Goal: Task Accomplishment & Management: Complete application form

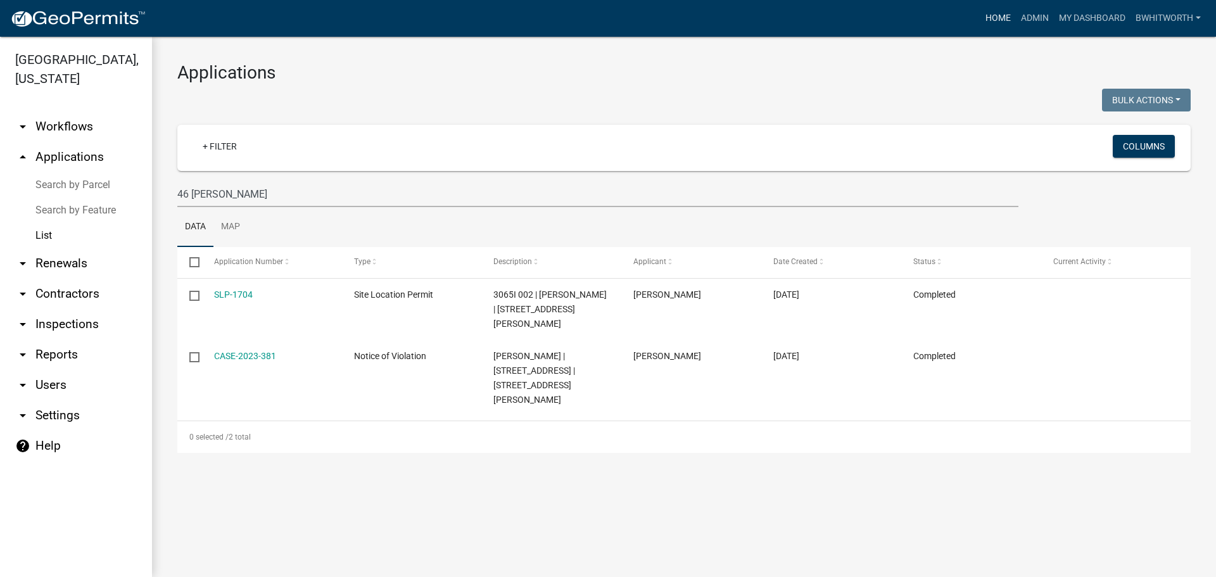
click at [988, 15] on link "Home" at bounding box center [997, 18] width 35 height 24
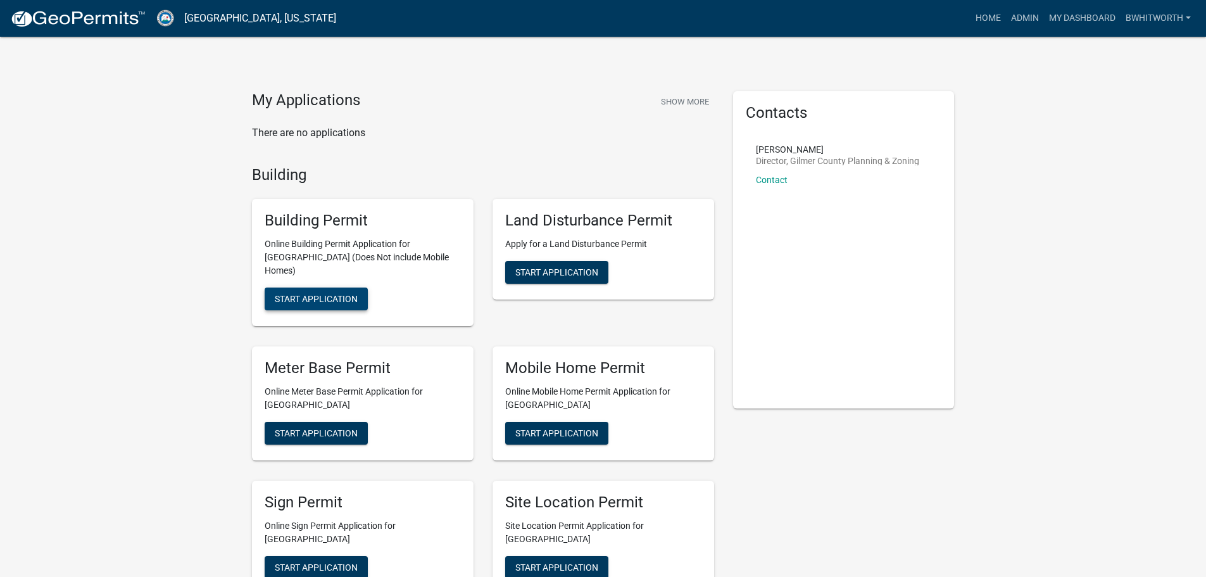
click at [333, 294] on span "Start Application" at bounding box center [316, 299] width 83 height 10
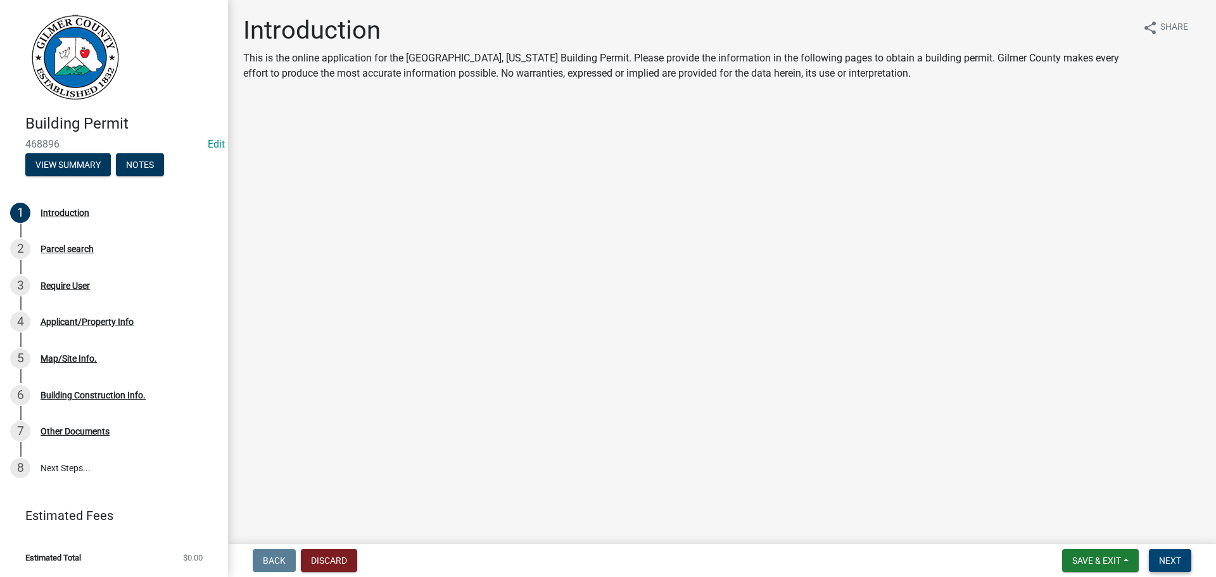
click at [1177, 559] on span "Next" at bounding box center [1170, 560] width 22 height 10
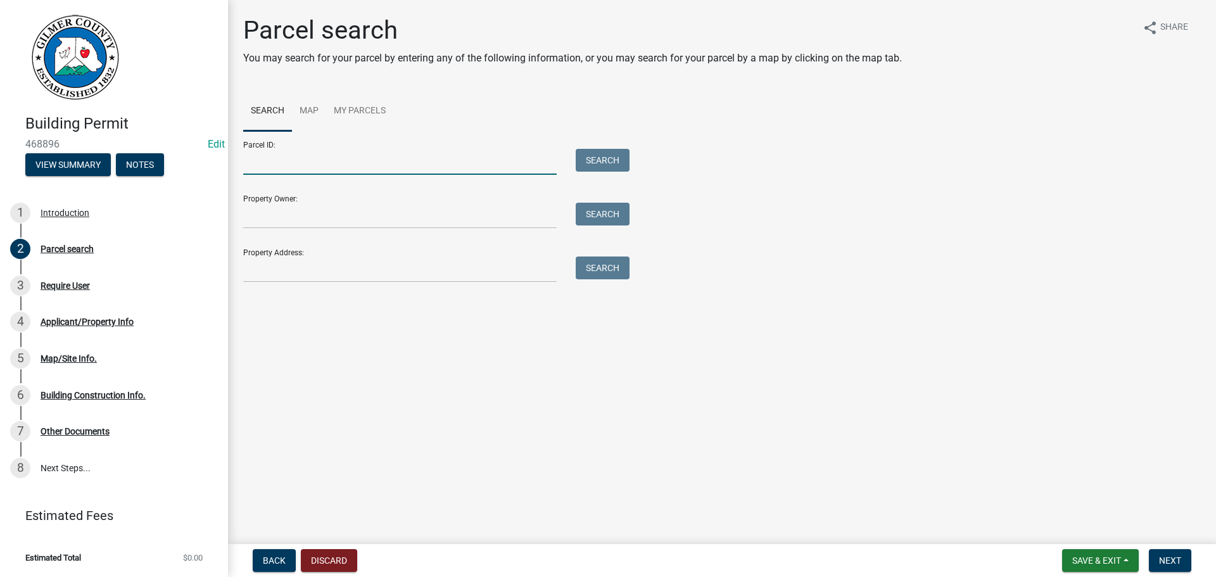
click at [266, 158] on input "Parcel ID:" at bounding box center [399, 162] width 313 height 26
click at [286, 166] on input "jjn" at bounding box center [399, 162] width 313 height 26
type input "j"
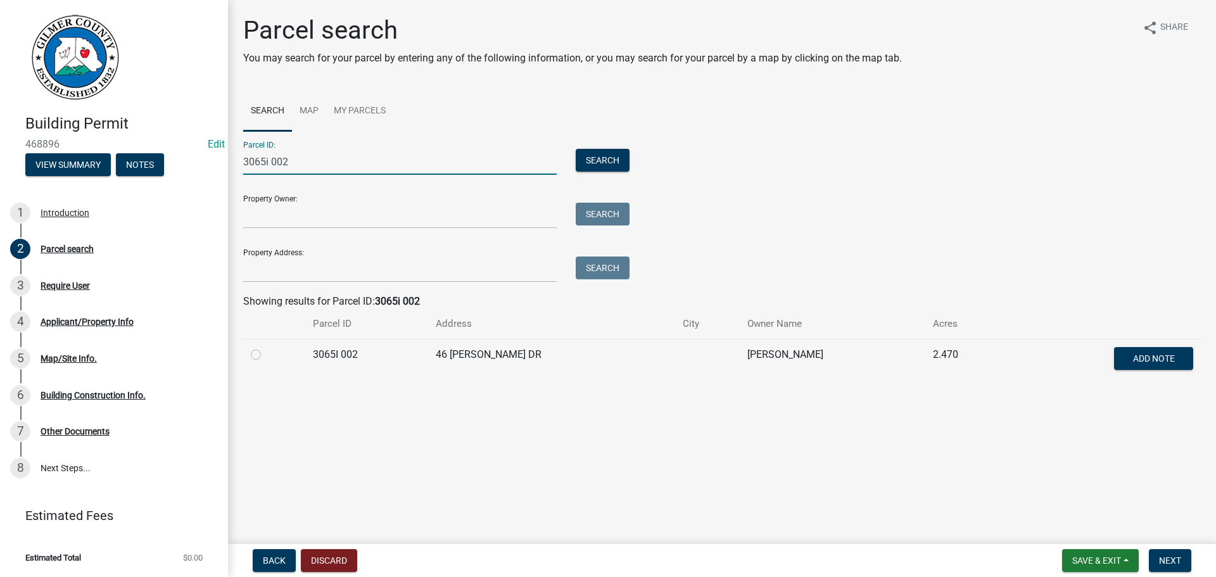
type input "3065i 002"
click at [266, 347] on label at bounding box center [266, 347] width 0 height 0
click at [266, 351] on 002 "radio" at bounding box center [270, 351] width 8 height 8
radio 002 "true"
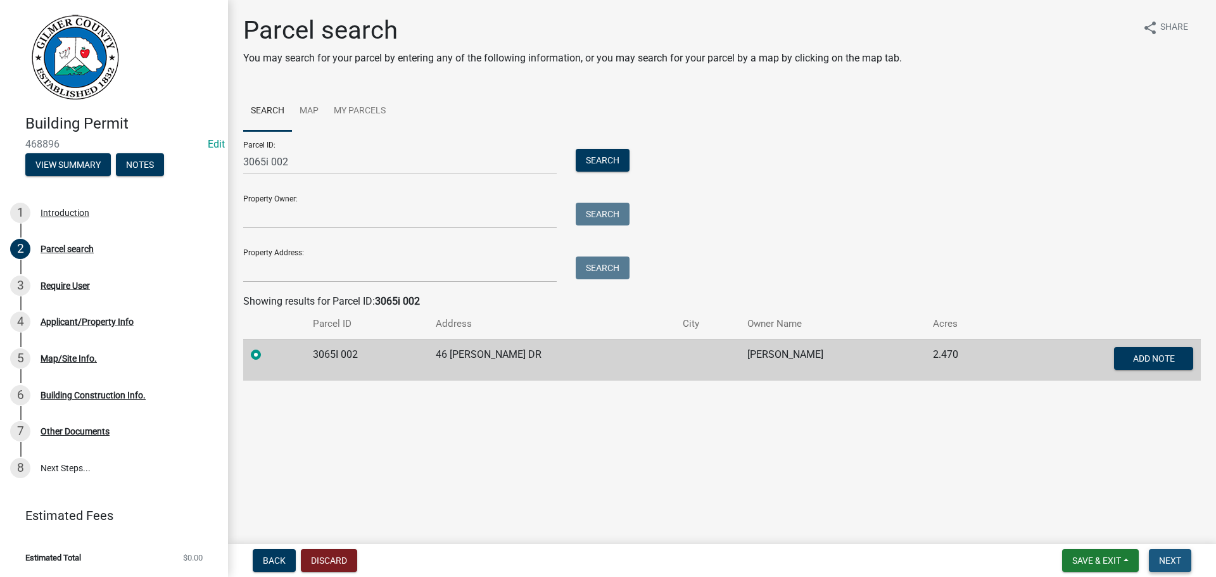
click at [1174, 561] on span "Next" at bounding box center [1170, 560] width 22 height 10
click at [1158, 558] on button "Next" at bounding box center [1170, 560] width 42 height 23
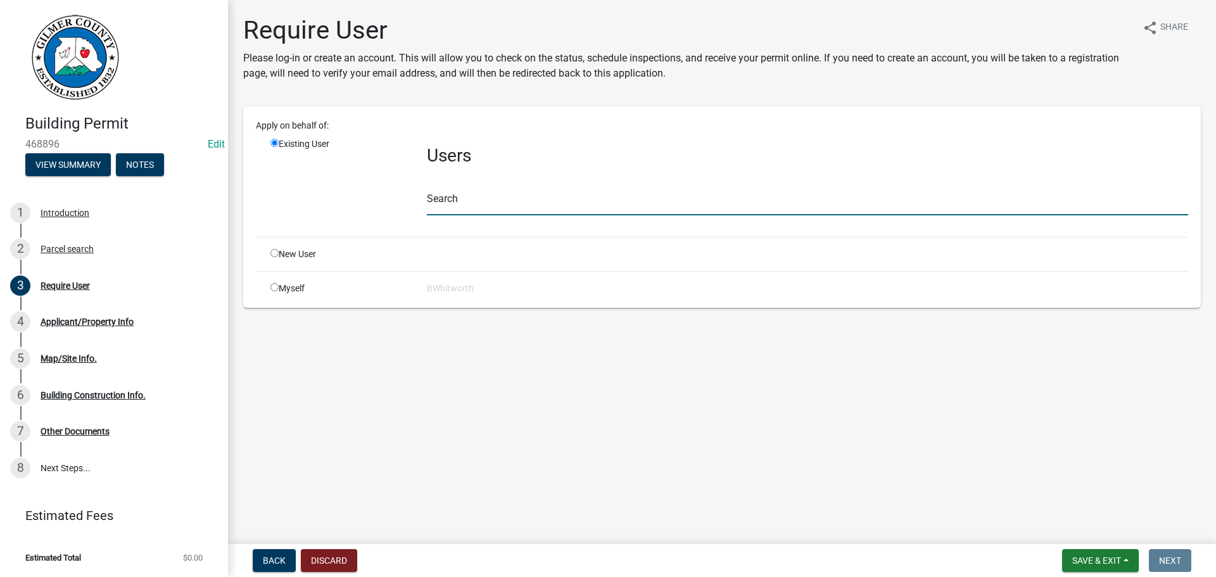
click at [516, 206] on input "text" at bounding box center [807, 202] width 761 height 26
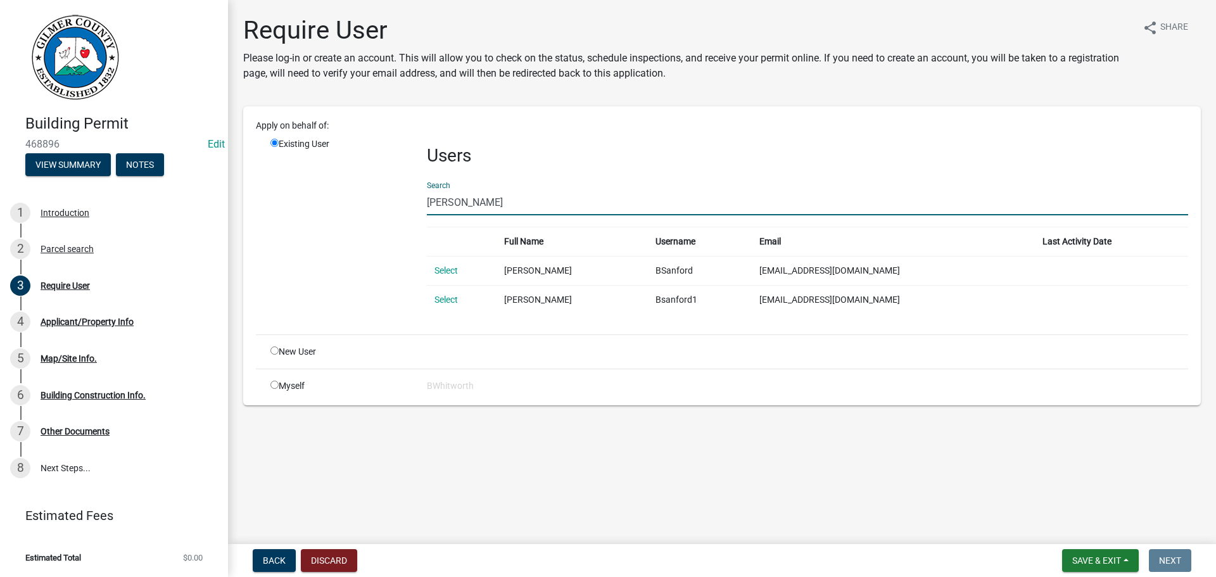
type input "[PERSON_NAME]"
click at [452, 269] on link "Select" at bounding box center [445, 270] width 23 height 10
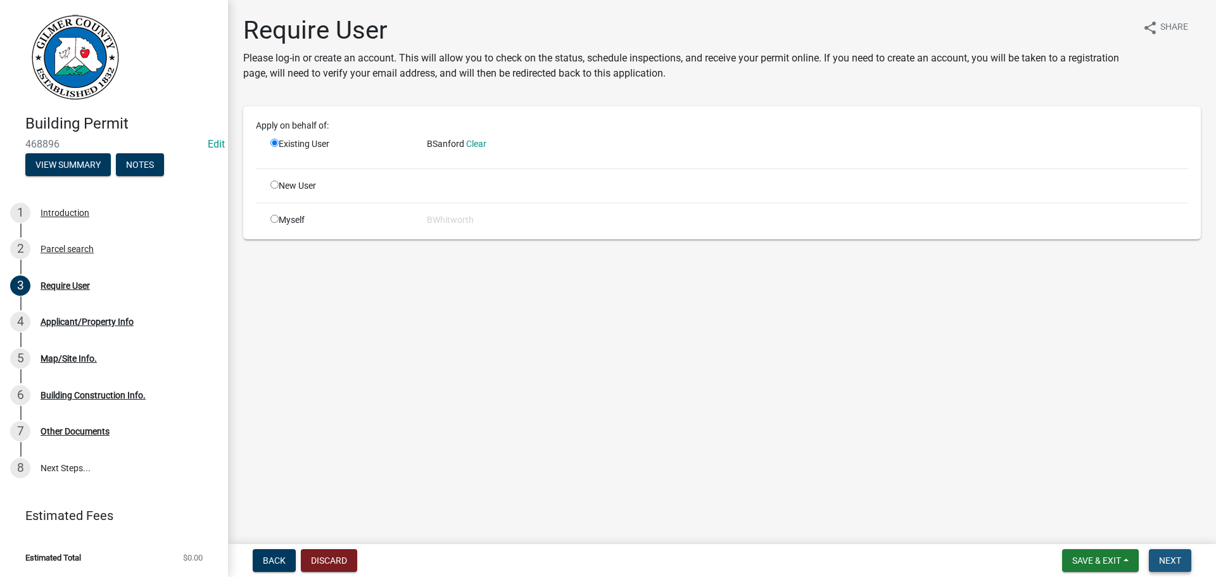
click at [1183, 557] on button "Next" at bounding box center [1170, 560] width 42 height 23
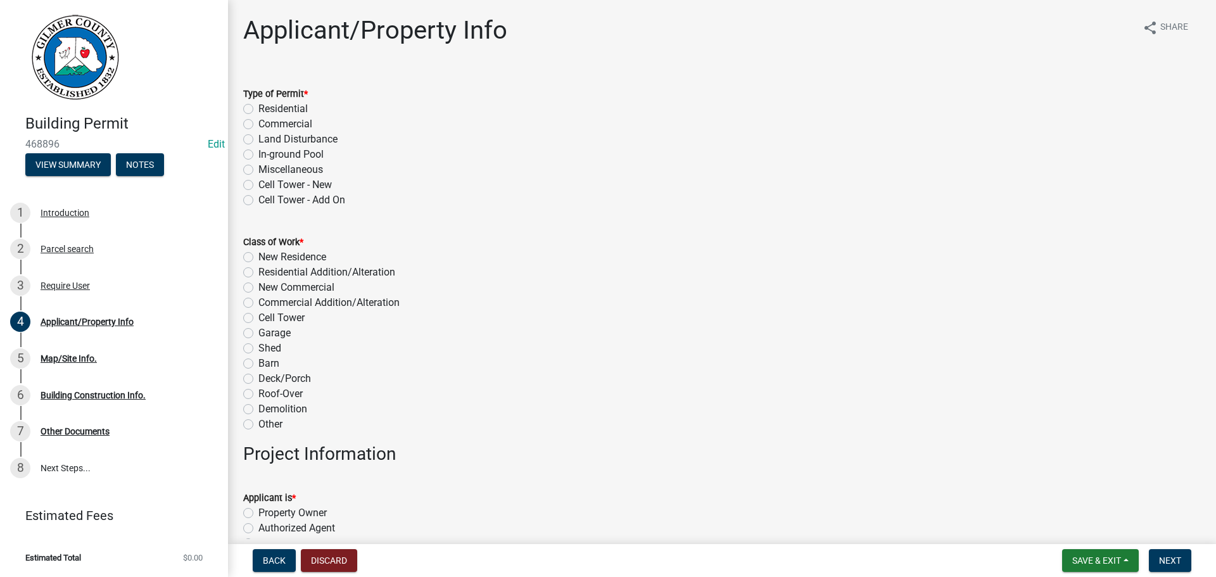
click at [258, 106] on label "Residential" at bounding box center [282, 108] width 49 height 15
click at [258, 106] on input "Residential" at bounding box center [262, 105] width 8 height 8
radio input "true"
click at [258, 256] on label "New Residence" at bounding box center [292, 257] width 68 height 15
click at [258, 256] on input "New Residence" at bounding box center [262, 254] width 8 height 8
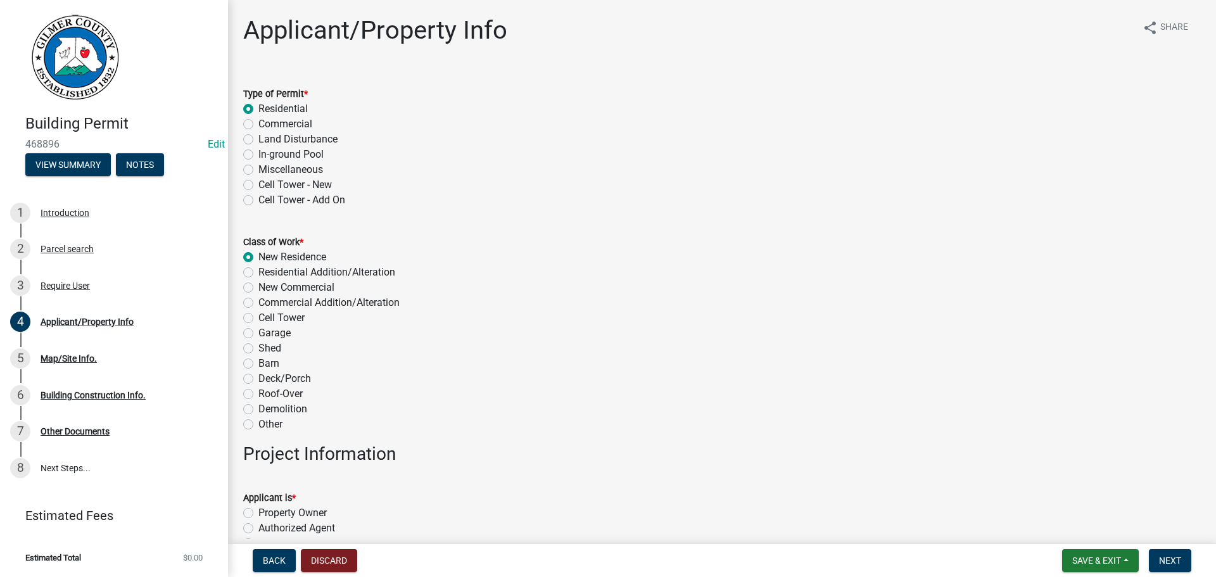
radio input "true"
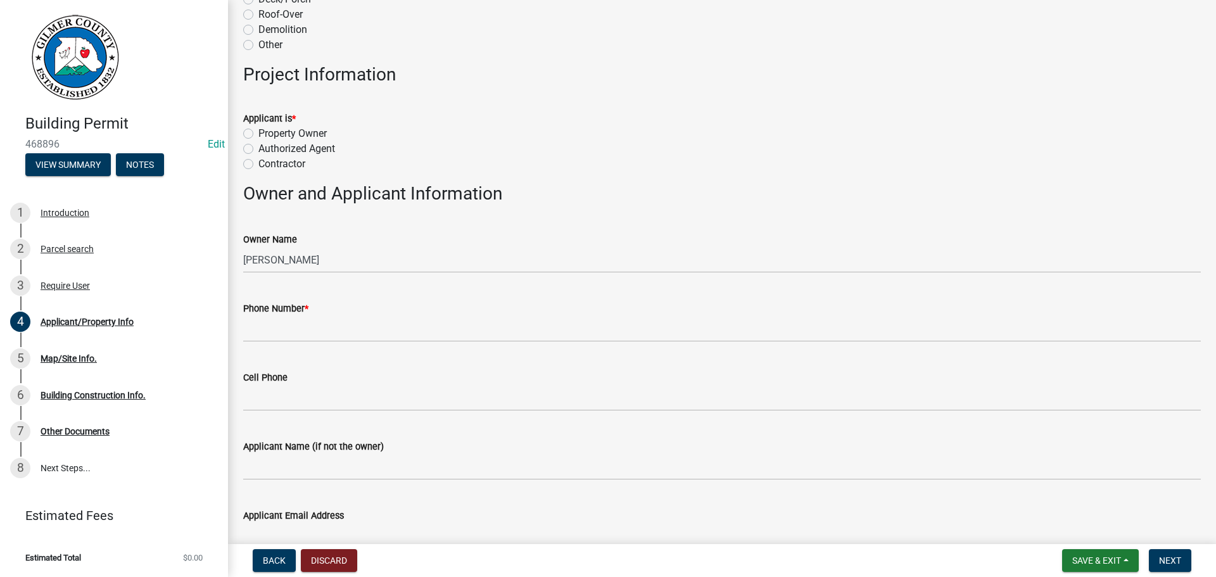
scroll to position [380, 0]
click at [258, 132] on label "Property Owner" at bounding box center [292, 132] width 68 height 15
click at [258, 132] on input "Property Owner" at bounding box center [262, 129] width 8 height 8
radio input "true"
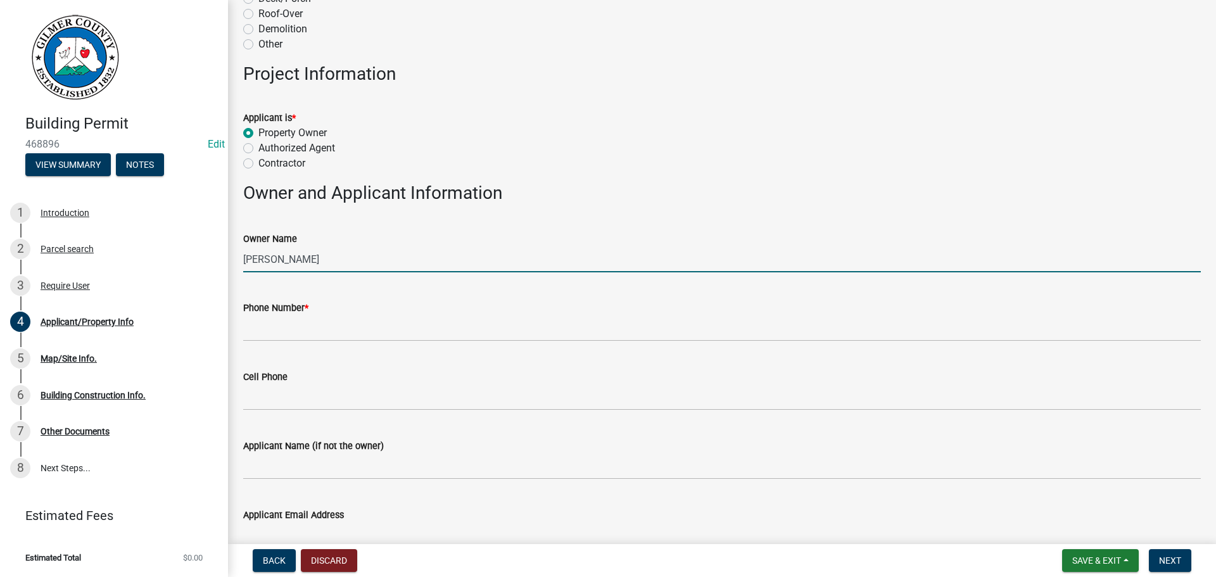
click at [289, 260] on input "[PERSON_NAME]" at bounding box center [722, 259] width 958 height 26
type input "[PERSON_NAME]"
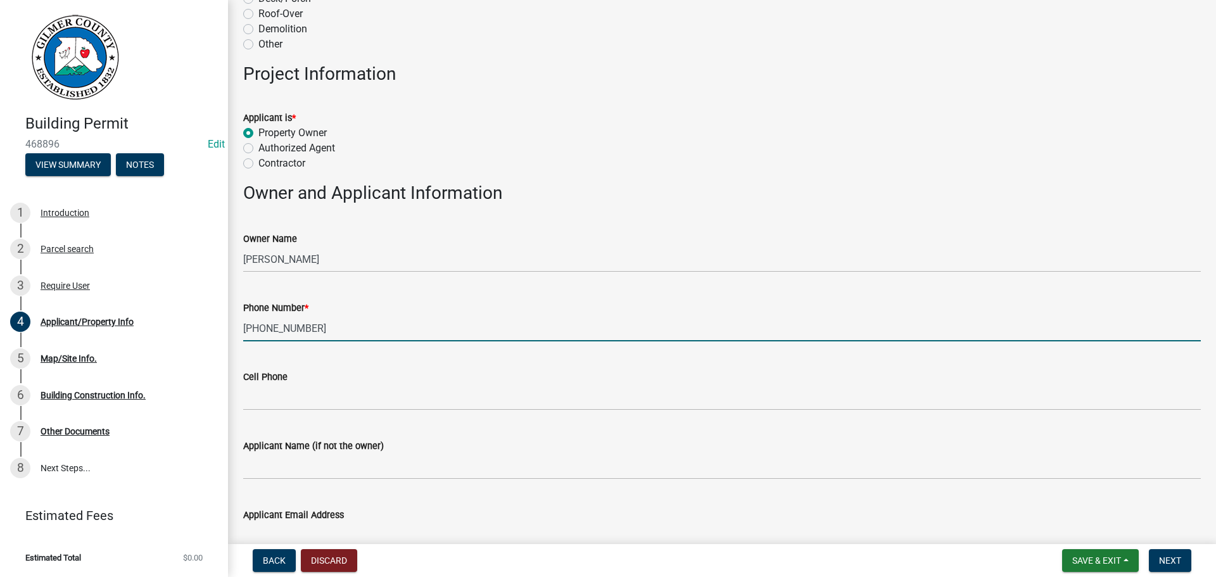
type input "[PHONE_NUMBER]"
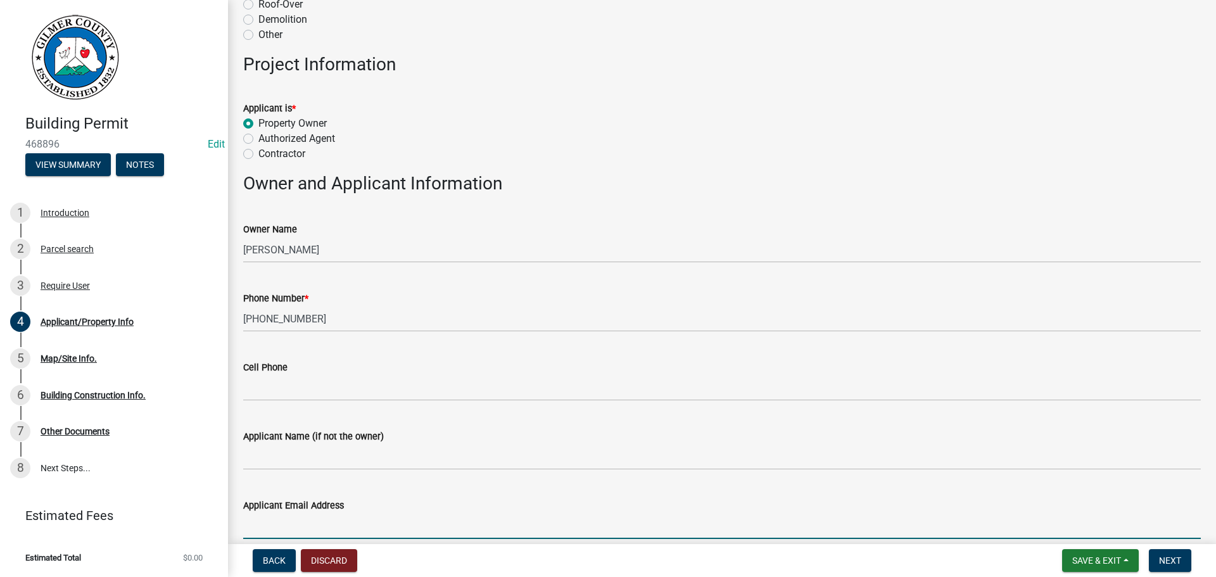
scroll to position [715, 0]
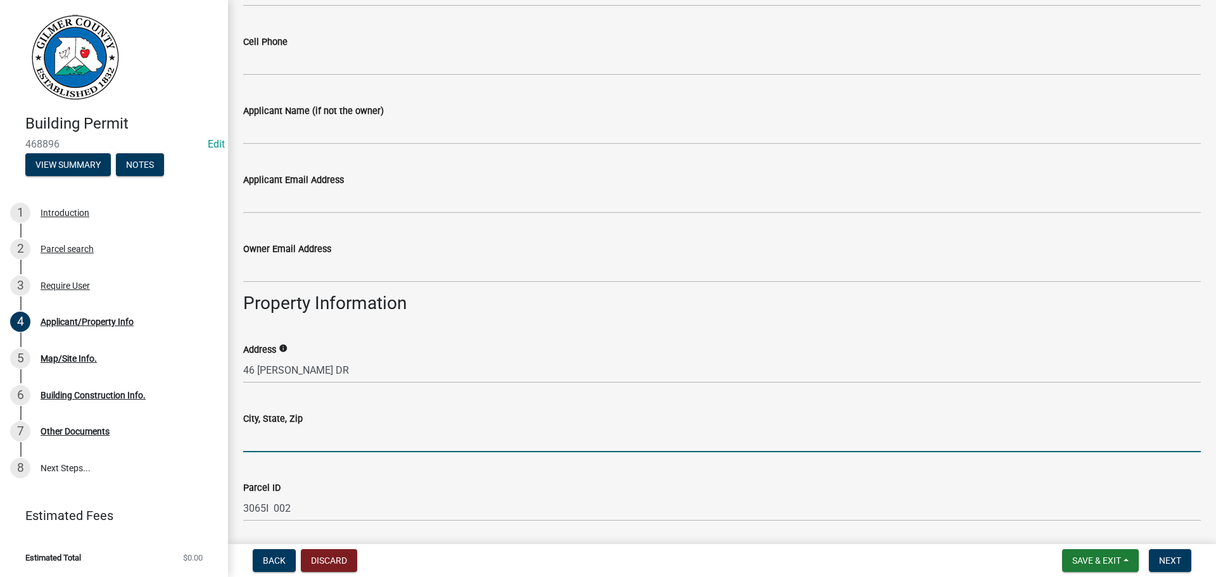
click at [294, 430] on input "City, State, Zip" at bounding box center [722, 439] width 958 height 26
type input "ELLIJAY GA 30540"
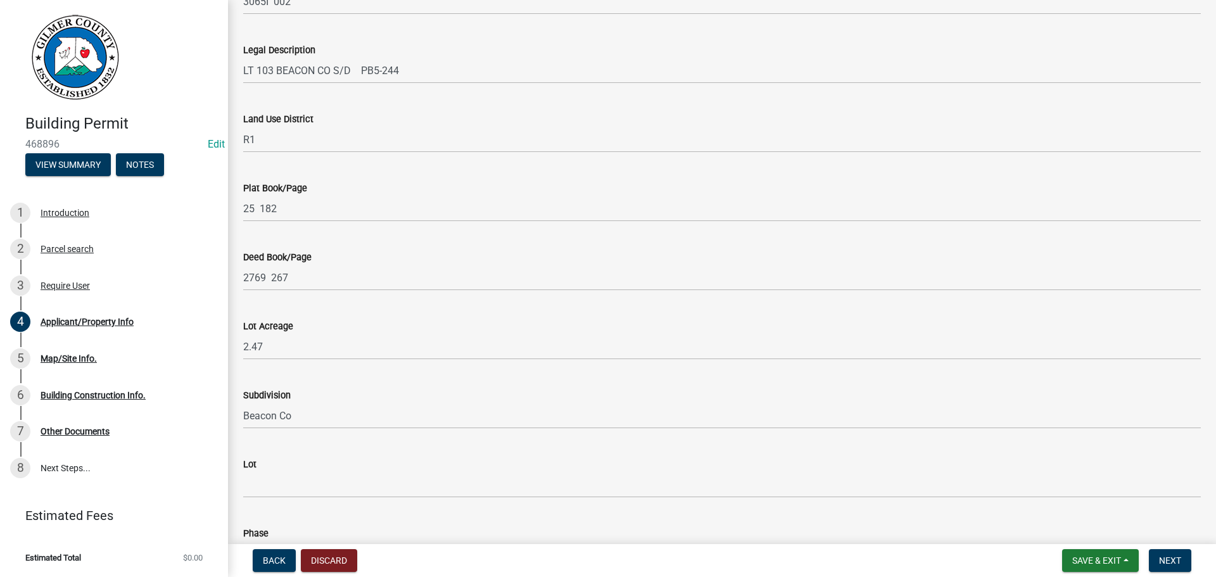
scroll to position [1412, 0]
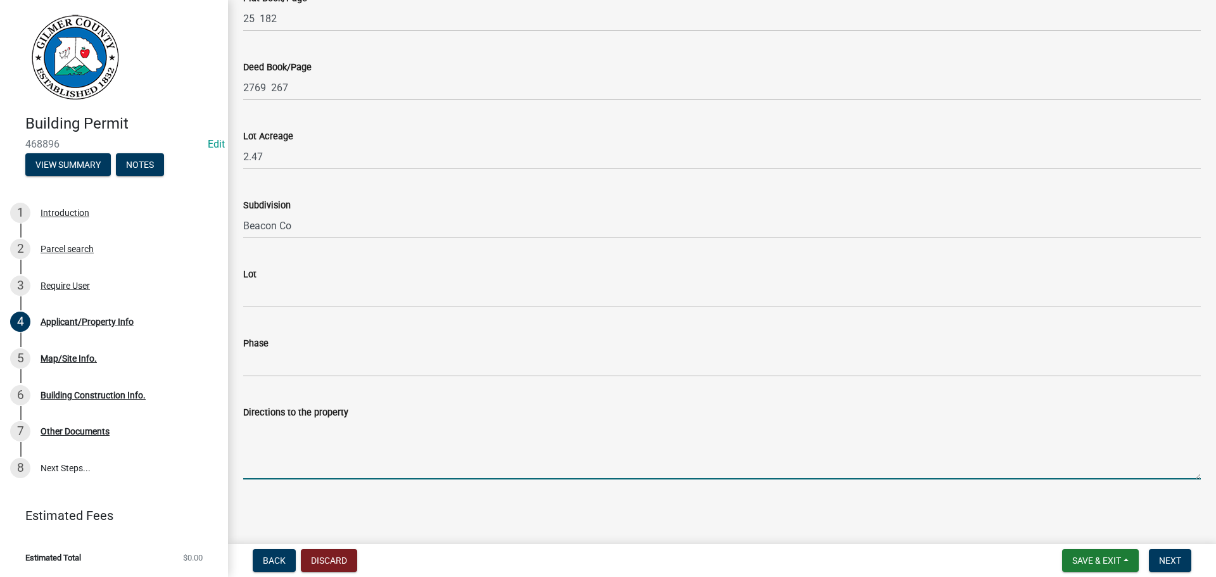
click at [285, 438] on textarea "Directions to the property" at bounding box center [722, 450] width 958 height 60
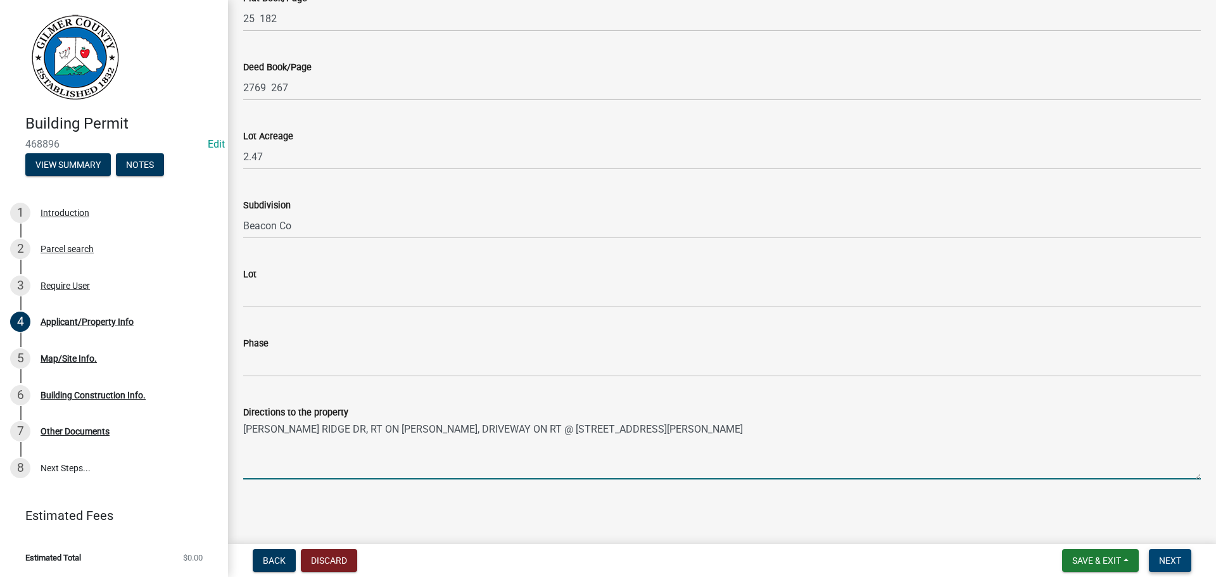
type textarea "[PERSON_NAME] RIDGE DR, RT ON [PERSON_NAME], DRIVEWAY ON RT @ [STREET_ADDRESS][…"
click at [1167, 554] on button "Next" at bounding box center [1170, 560] width 42 height 23
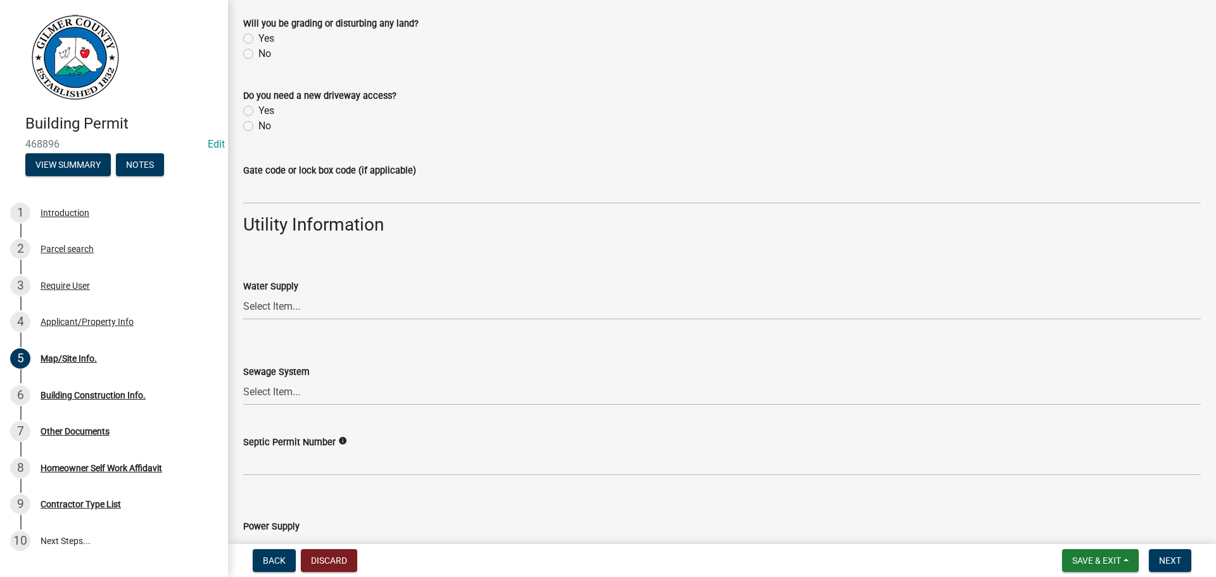
scroll to position [1032, 0]
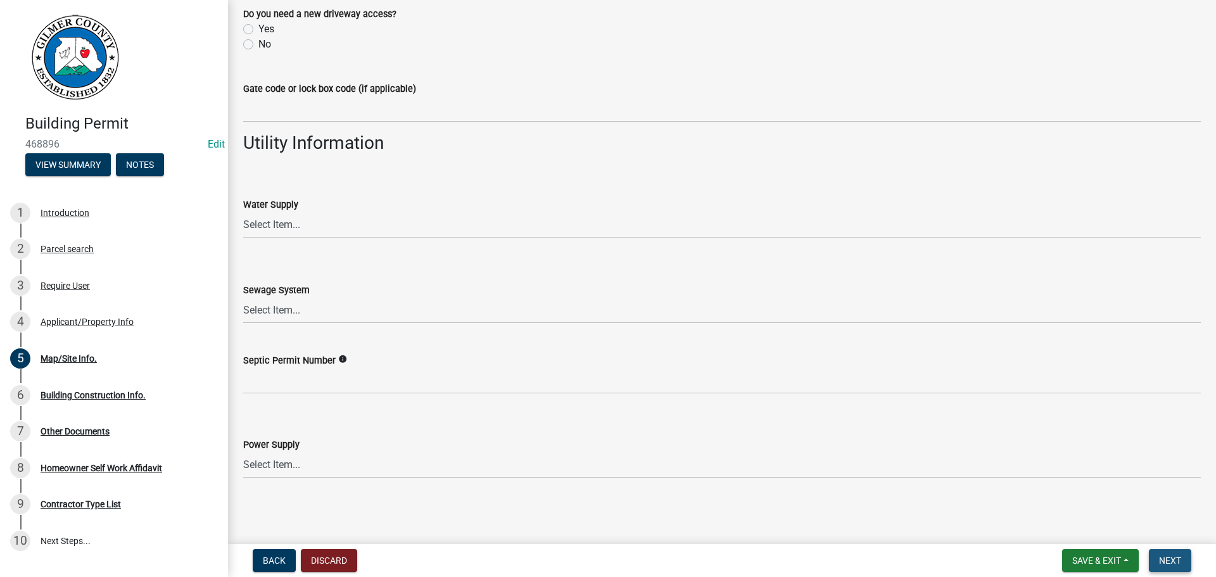
click at [1175, 554] on button "Next" at bounding box center [1170, 560] width 42 height 23
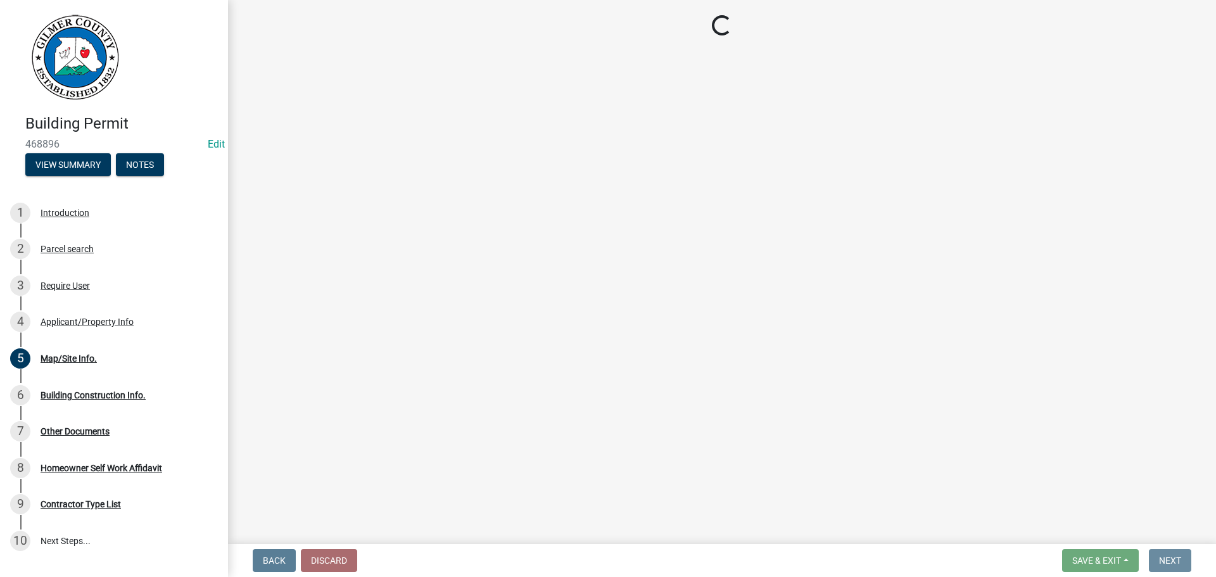
scroll to position [0, 0]
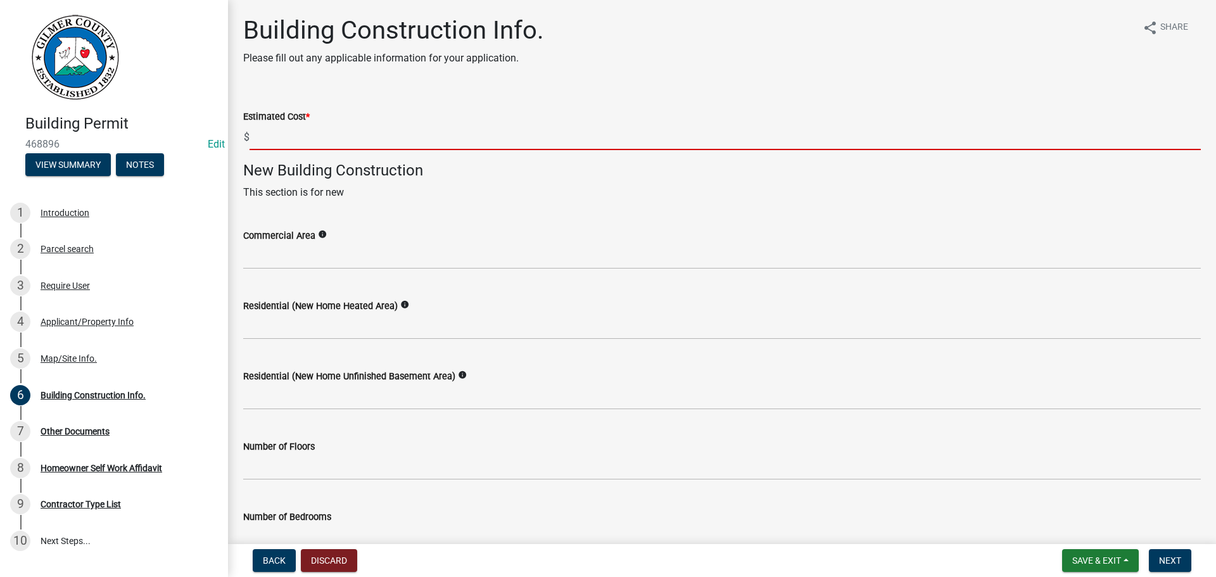
click at [330, 136] on input "text" at bounding box center [725, 137] width 951 height 26
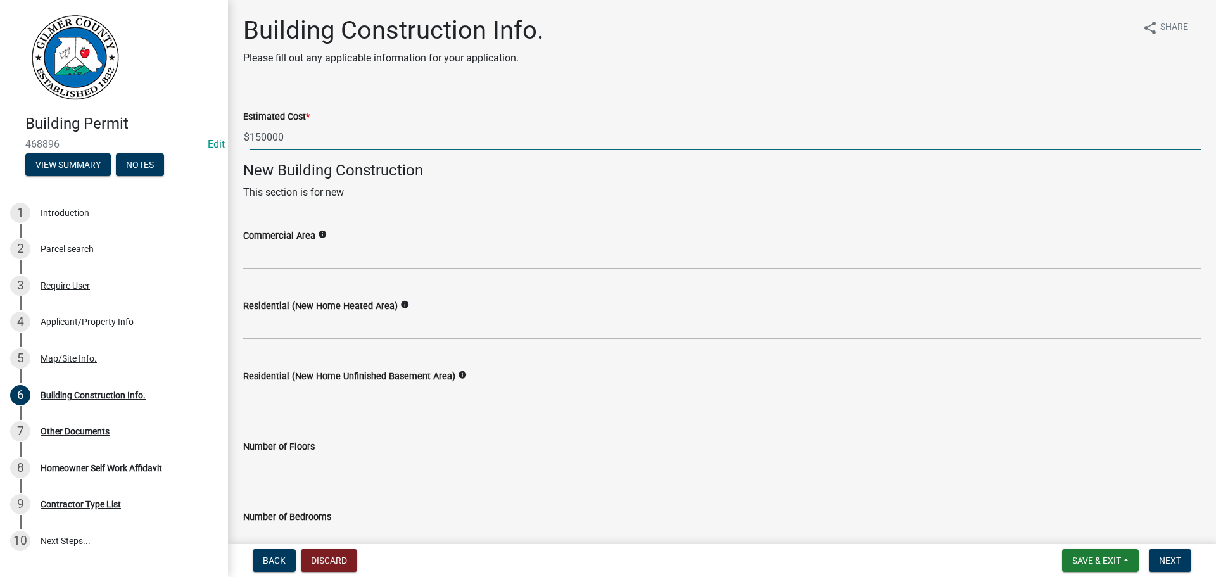
type input "150000"
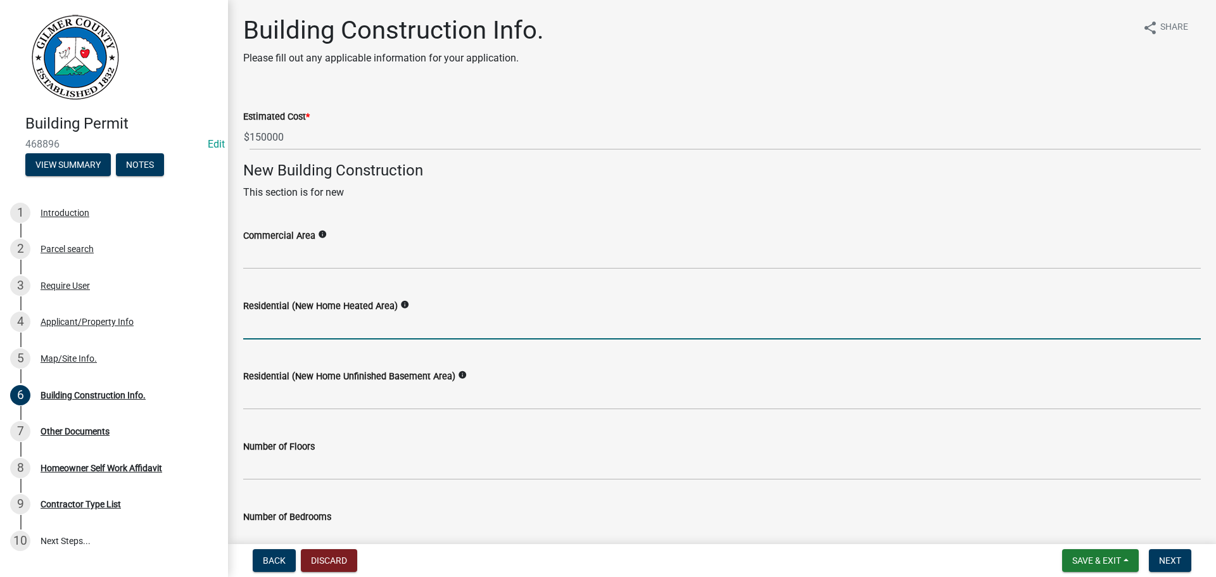
click at [319, 327] on input "text" at bounding box center [722, 326] width 958 height 26
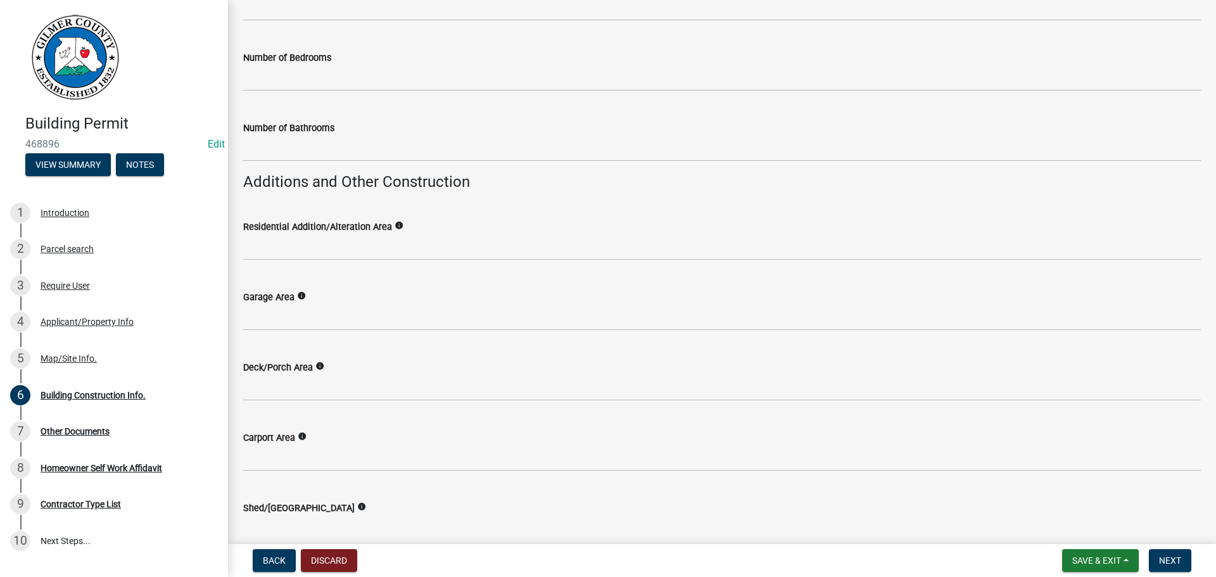
scroll to position [507, 0]
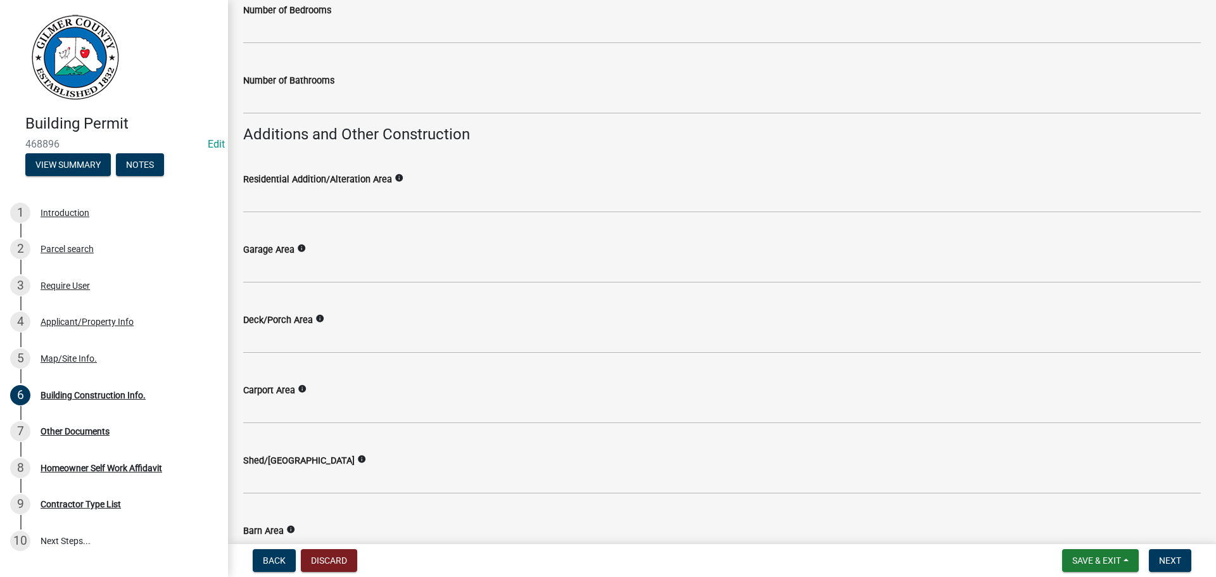
type input "840"
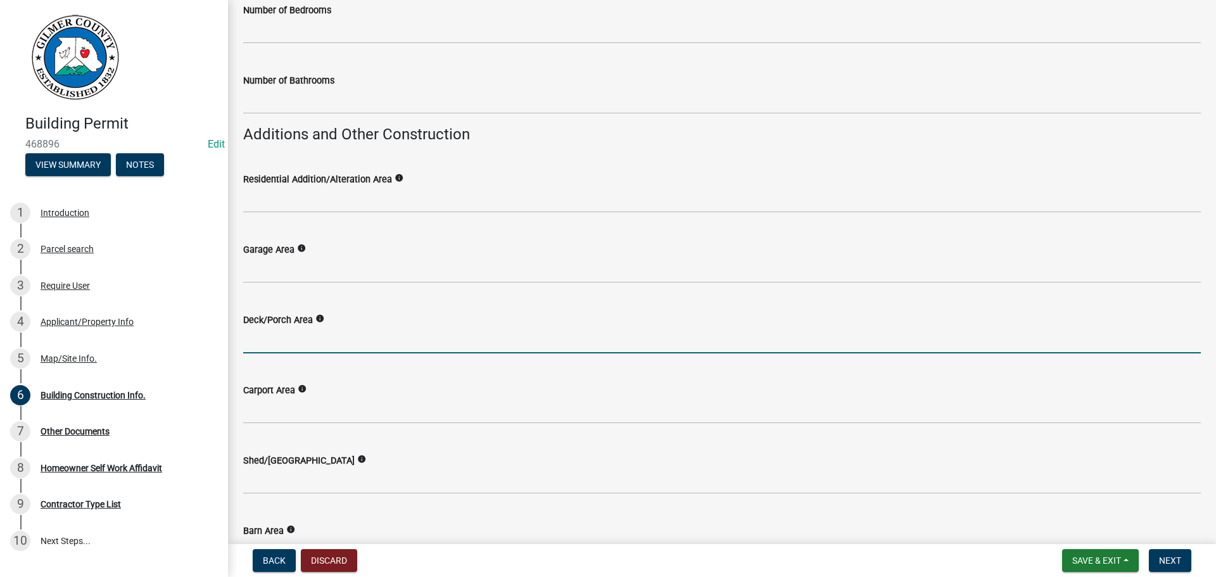
click at [319, 332] on input "text" at bounding box center [722, 340] width 958 height 26
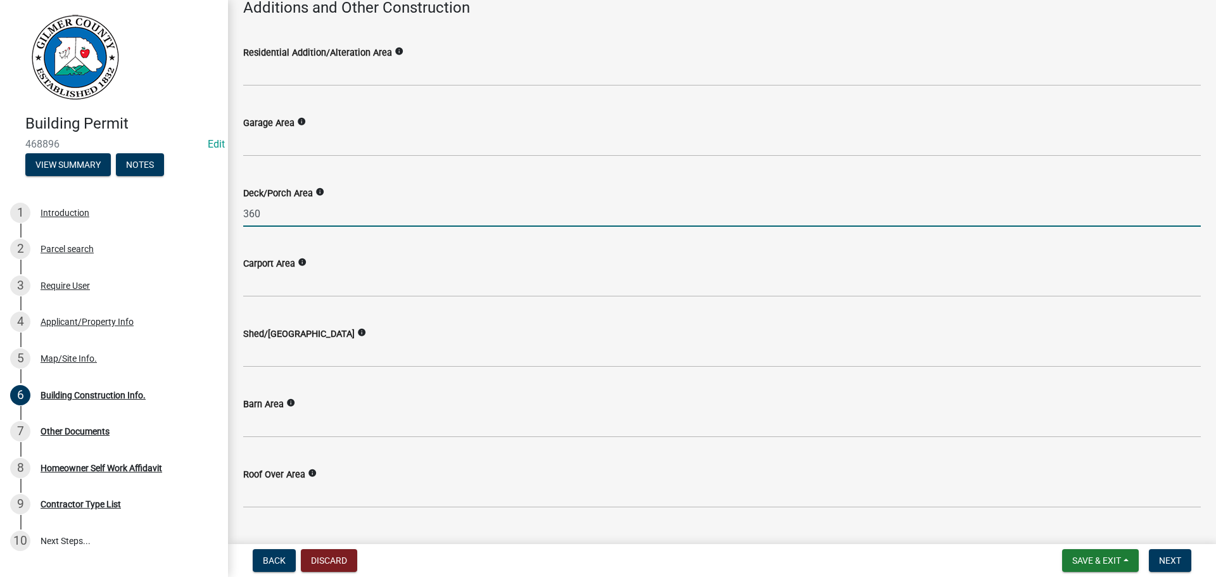
type input "360"
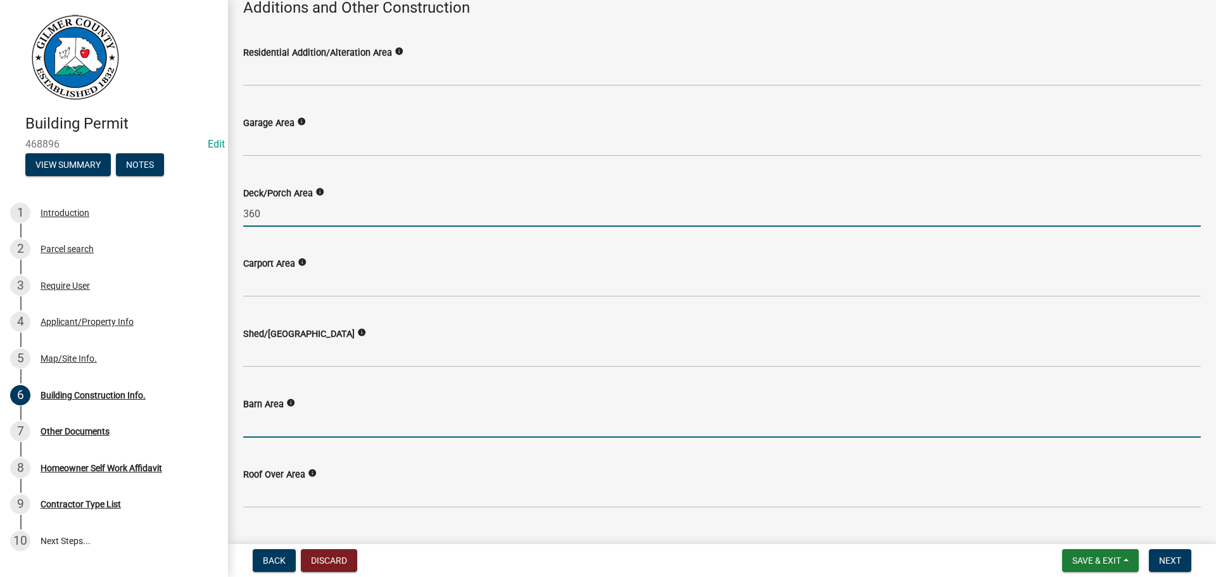
click at [550, 418] on input "text" at bounding box center [722, 425] width 958 height 26
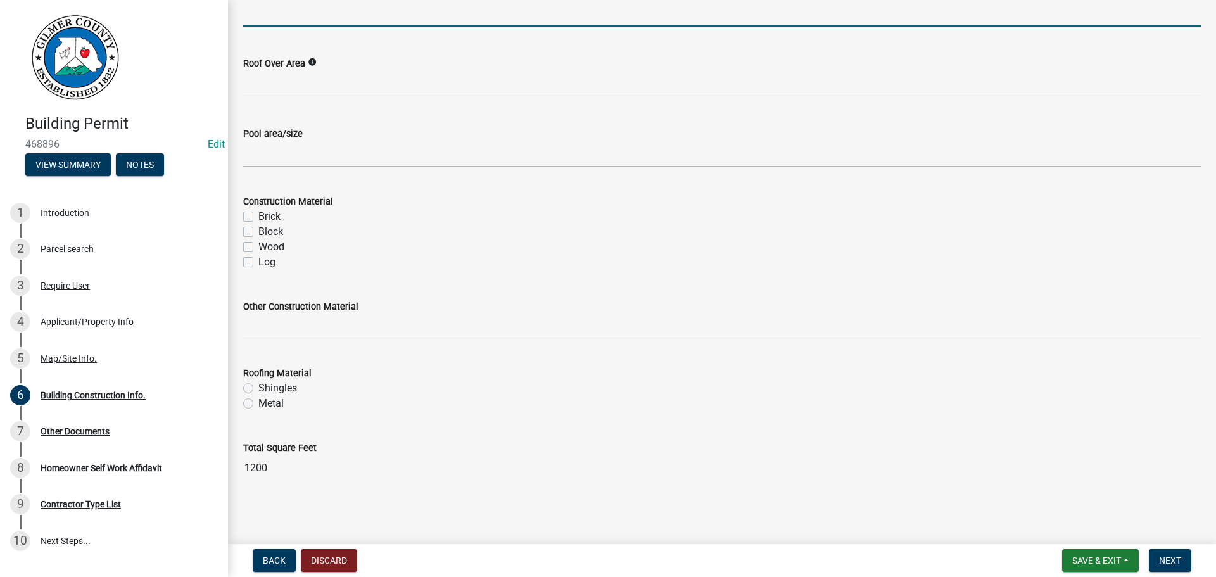
scroll to position [1047, 0]
click at [1173, 558] on span "Next" at bounding box center [1170, 560] width 22 height 10
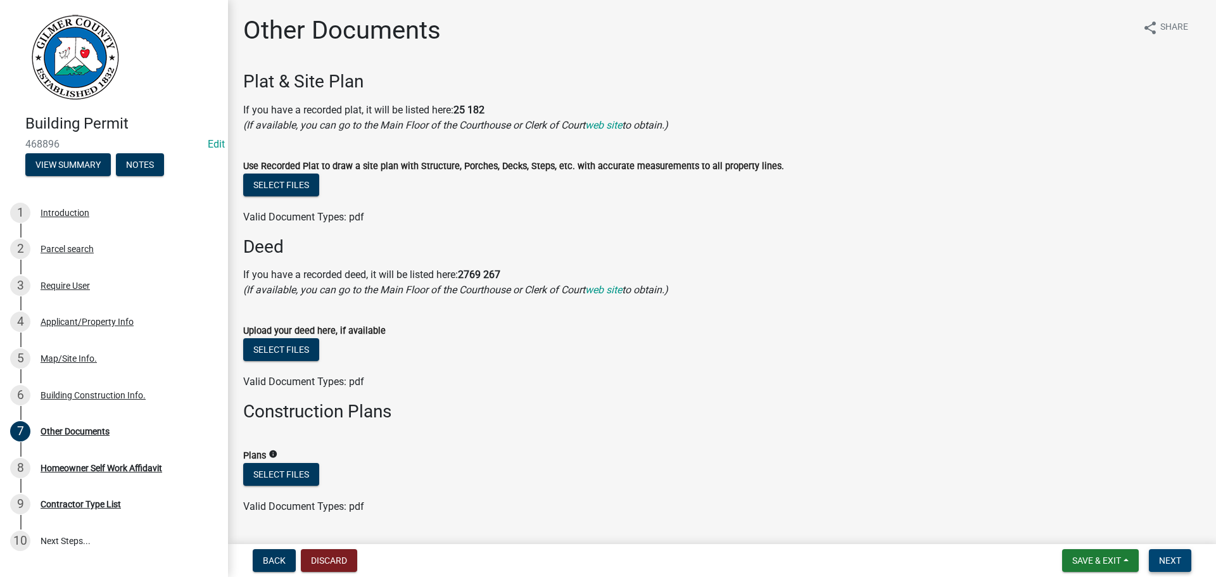
click at [1174, 557] on span "Next" at bounding box center [1170, 560] width 22 height 10
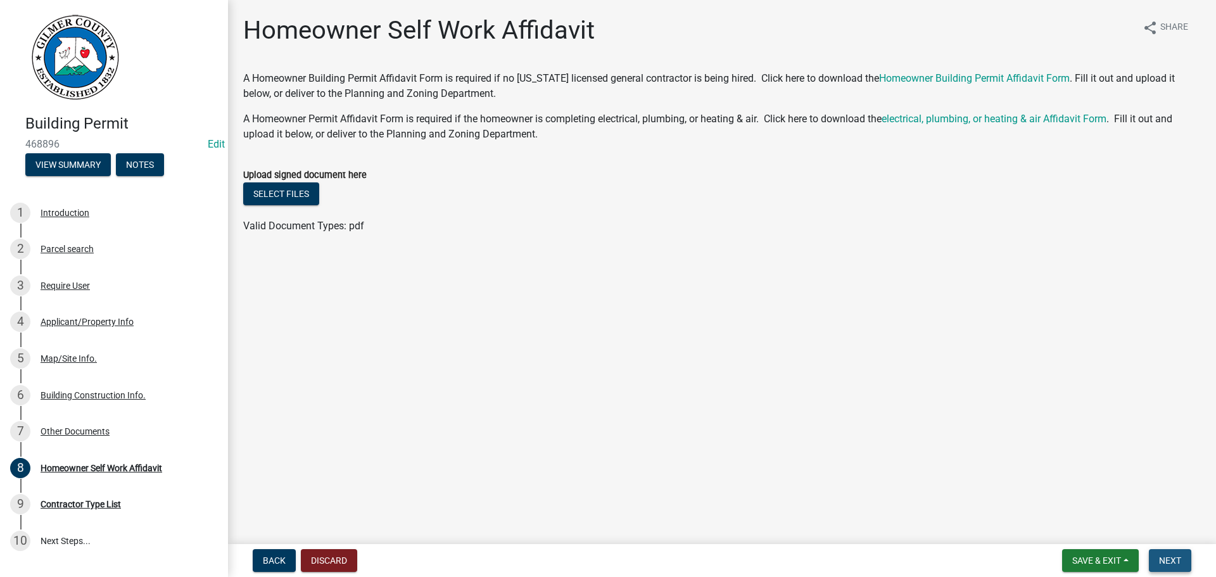
click at [1174, 557] on span "Next" at bounding box center [1170, 560] width 22 height 10
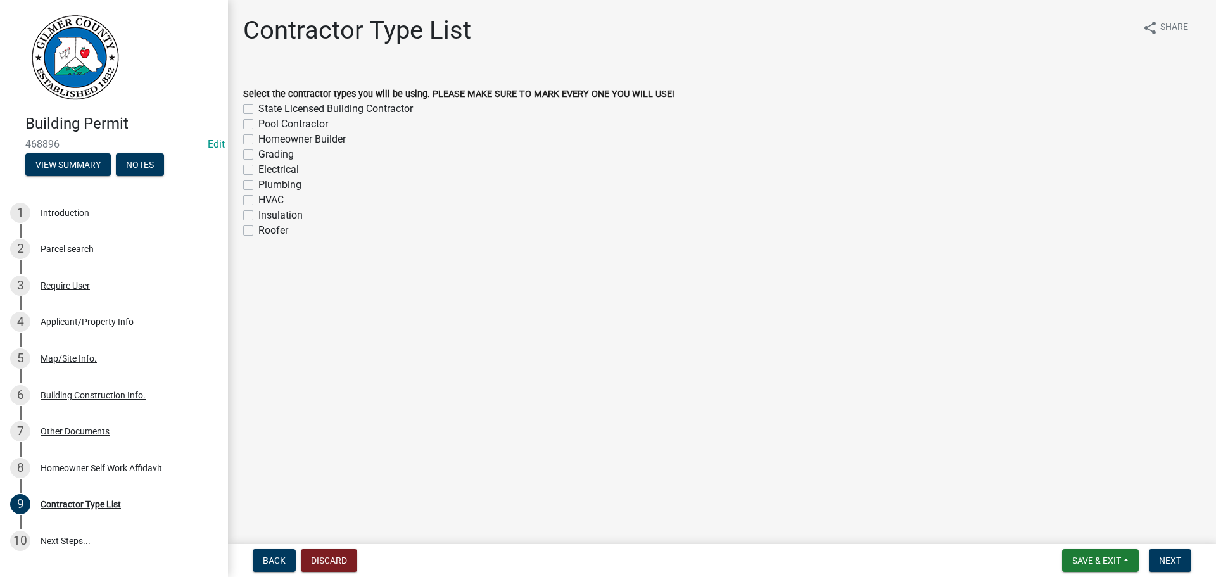
click at [258, 138] on label "Homeowner Builder" at bounding box center [301, 139] width 87 height 15
click at [258, 138] on input "Homeowner Builder" at bounding box center [262, 136] width 8 height 8
checkbox input "true"
checkbox input "false"
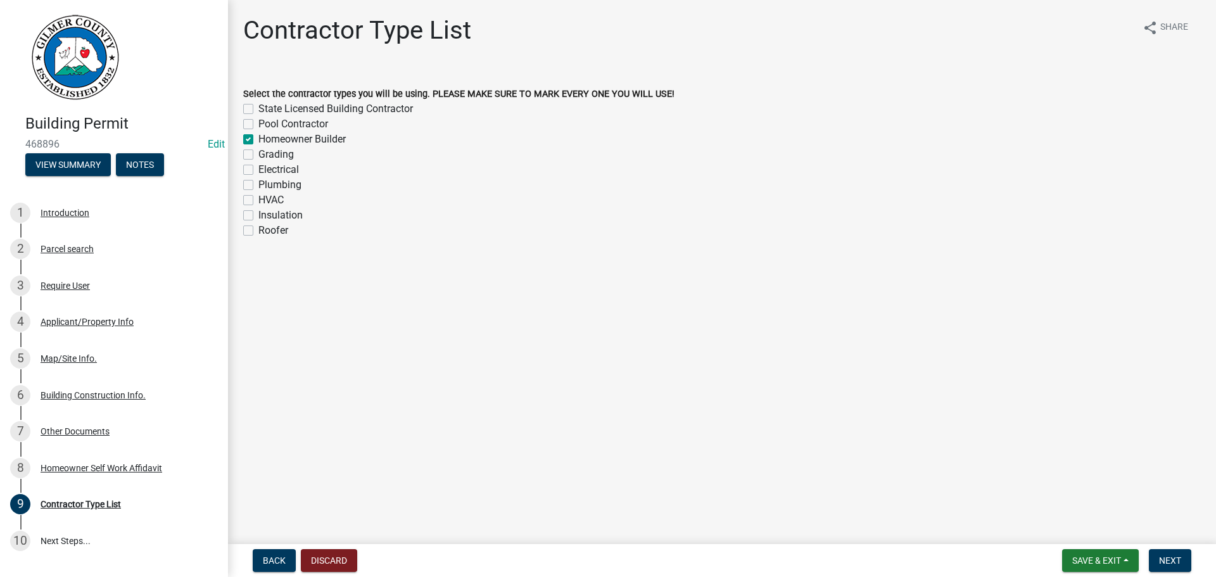
checkbox input "true"
checkbox input "false"
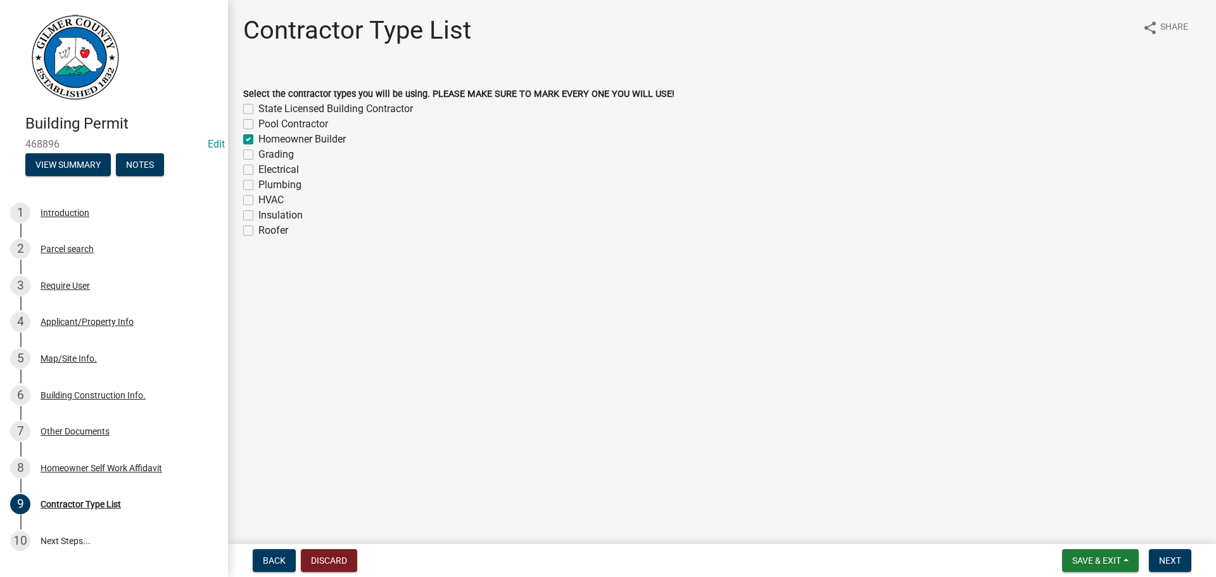
checkbox input "false"
click at [1184, 554] on button "Next" at bounding box center [1170, 560] width 42 height 23
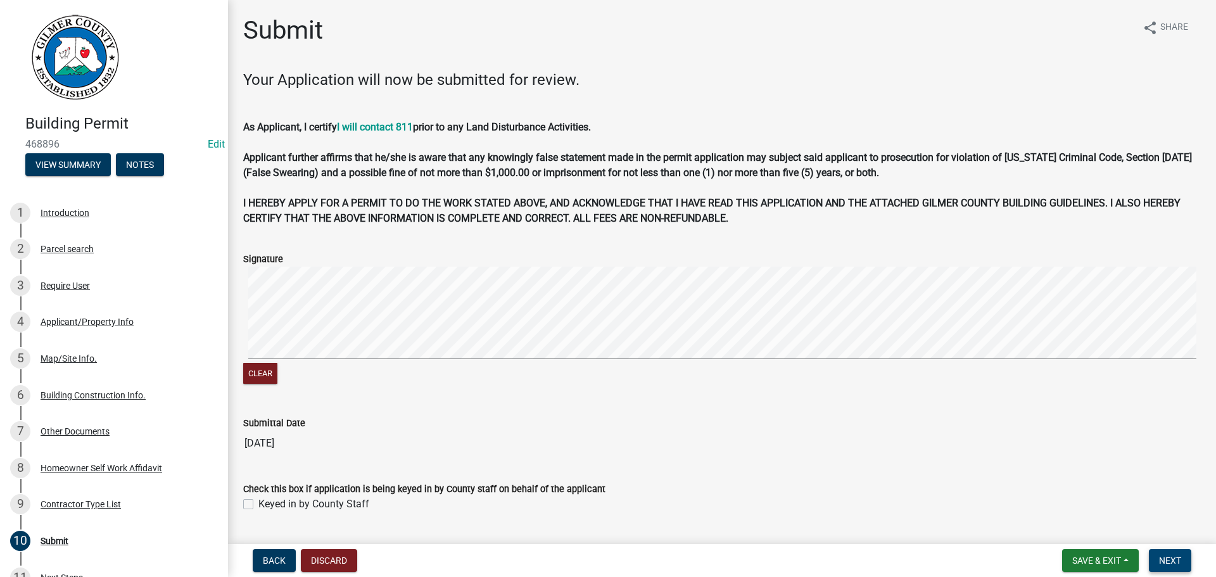
click at [1172, 558] on span "Next" at bounding box center [1170, 560] width 22 height 10
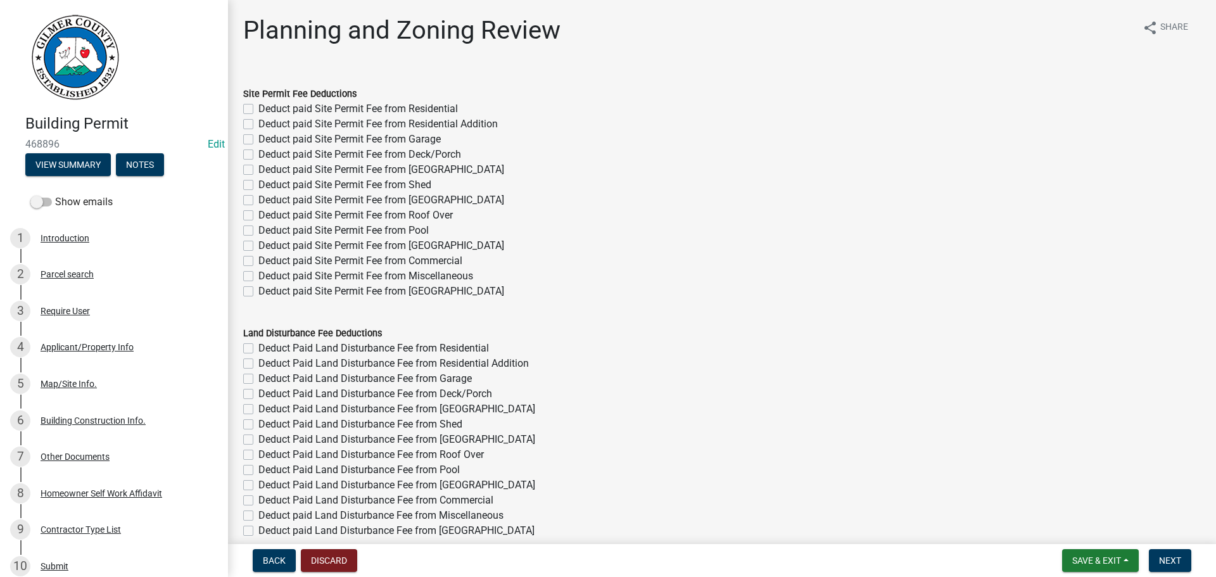
click at [258, 108] on label "Deduct paid Site Permit Fee from Residential" at bounding box center [357, 108] width 199 height 15
click at [258, 108] on input "Deduct paid Site Permit Fee from Residential" at bounding box center [262, 105] width 8 height 8
checkbox input "true"
checkbox input "false"
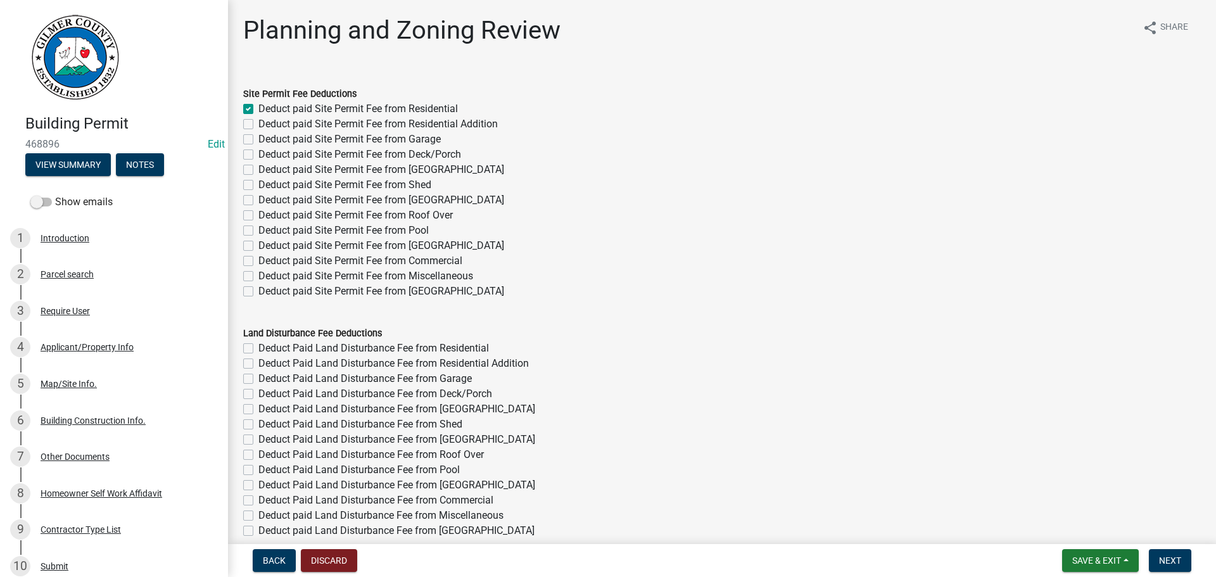
checkbox input "false"
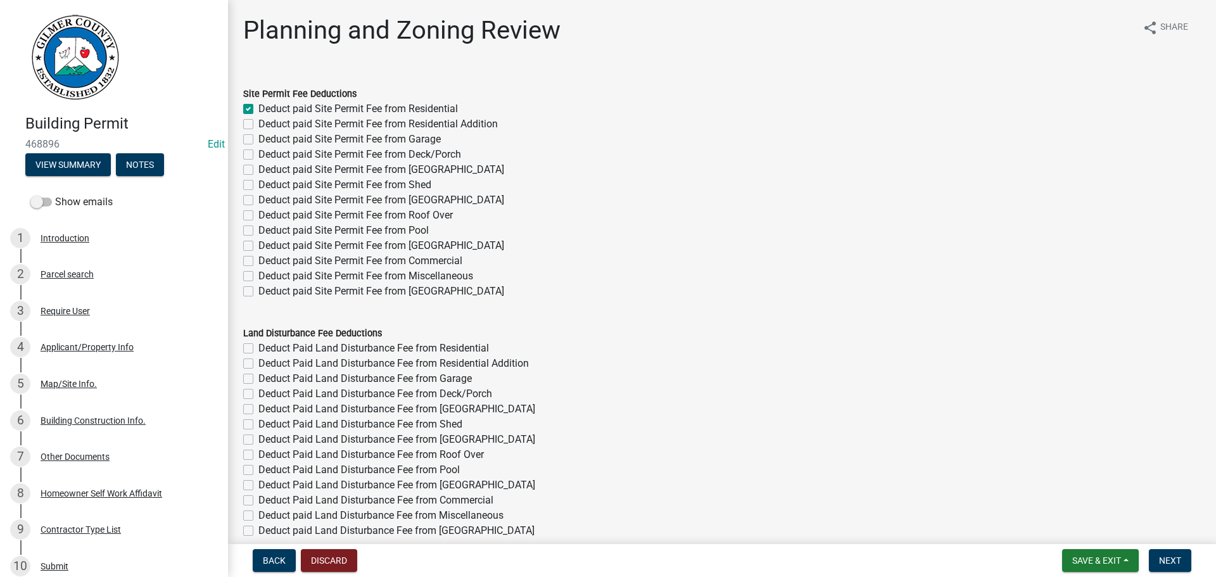
checkbox input "false"
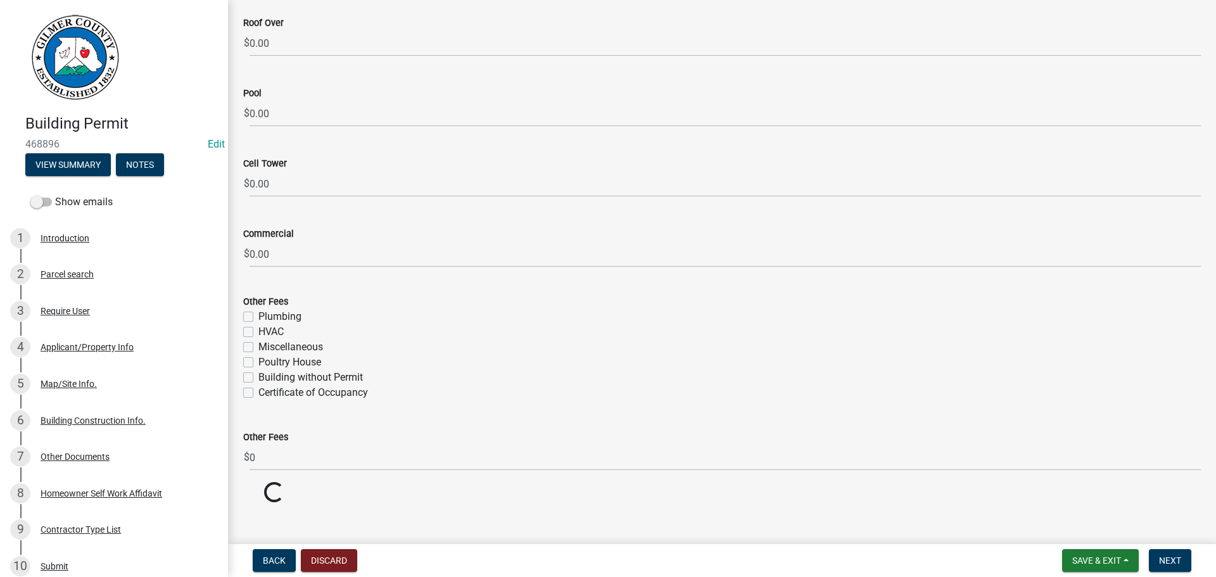
scroll to position [2208, 0]
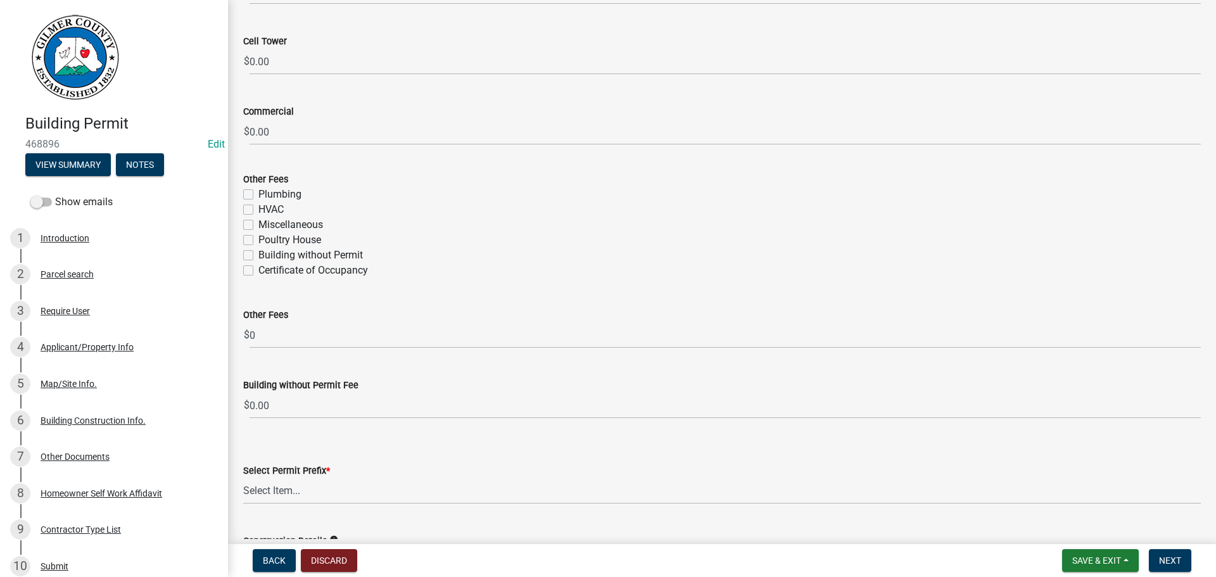
click at [258, 273] on label "Certificate of Occupancy" at bounding box center [313, 270] width 110 height 15
click at [258, 271] on input "Certificate of Occupancy" at bounding box center [262, 267] width 8 height 8
checkbox input "true"
checkbox input "false"
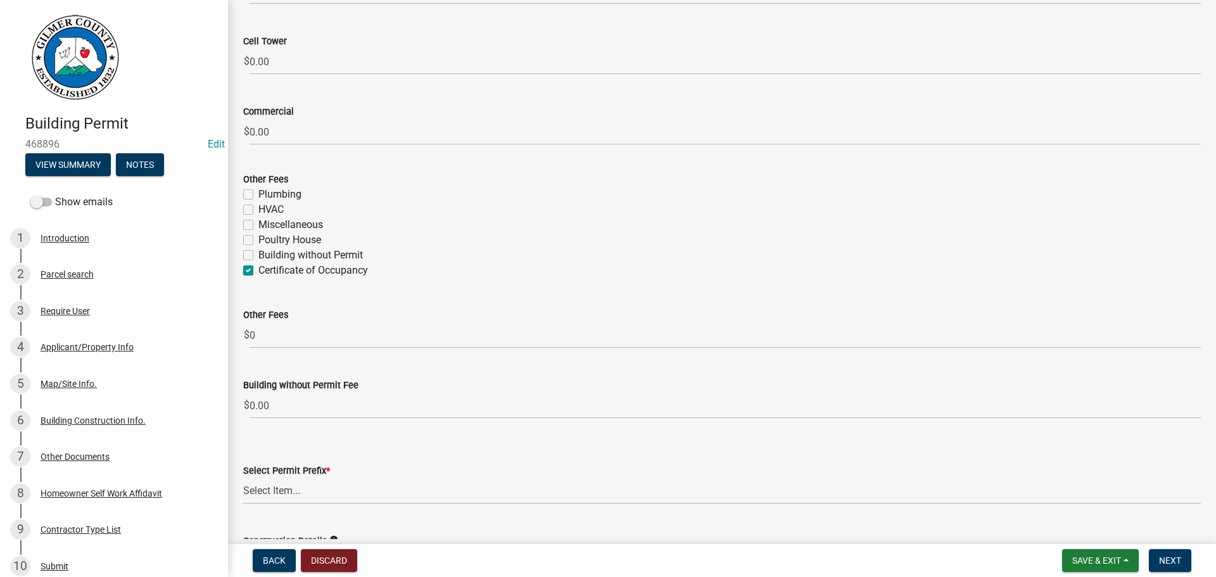
checkbox input "false"
checkbox input "true"
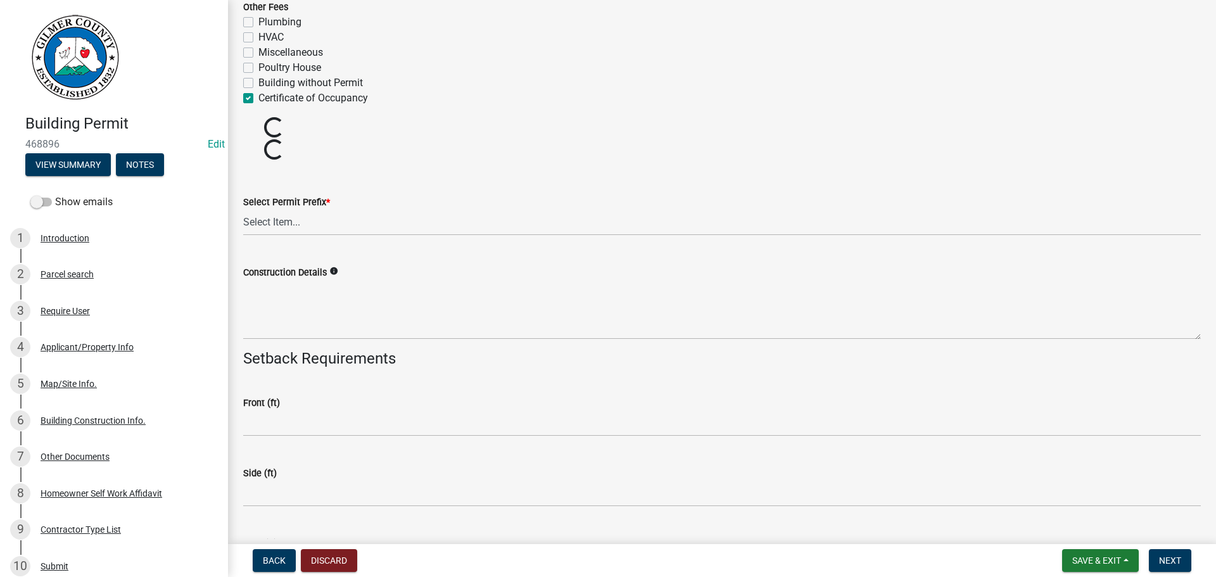
scroll to position [2398, 0]
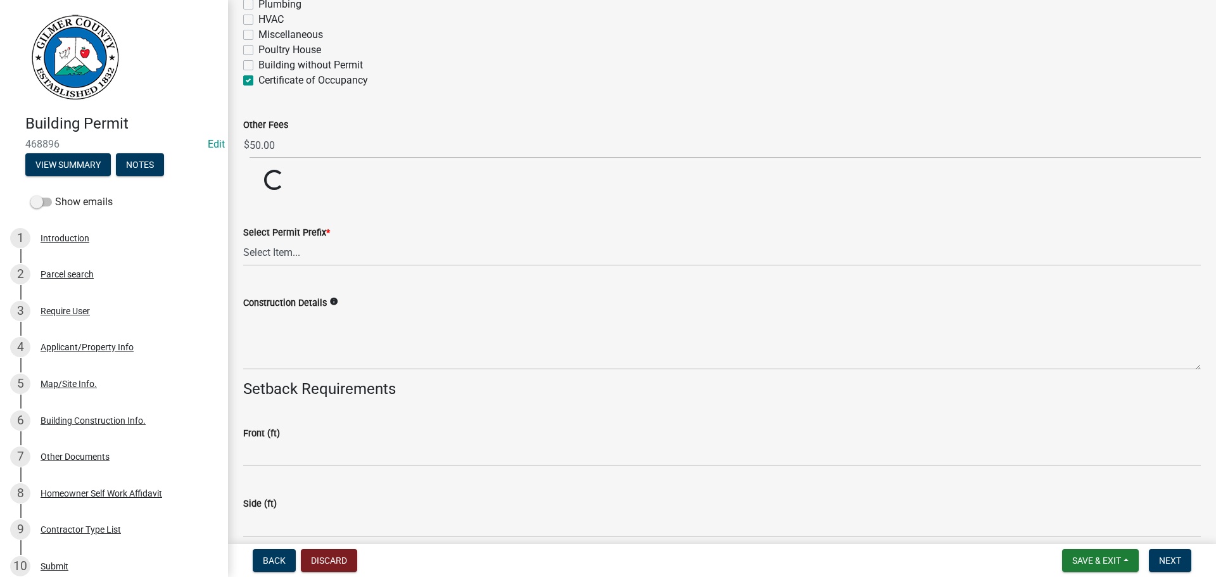
click at [300, 203] on div "Select Permit Prefix * Select Item... RES COMM MB LAND POOL MISC CELL TOWER - N…" at bounding box center [722, 229] width 958 height 74
click at [294, 246] on select "Select Item... RES COMM MB LAND POOL MISC CELL TOWER - NEW CELL TOWER - ADD ON" at bounding box center [722, 253] width 958 height 26
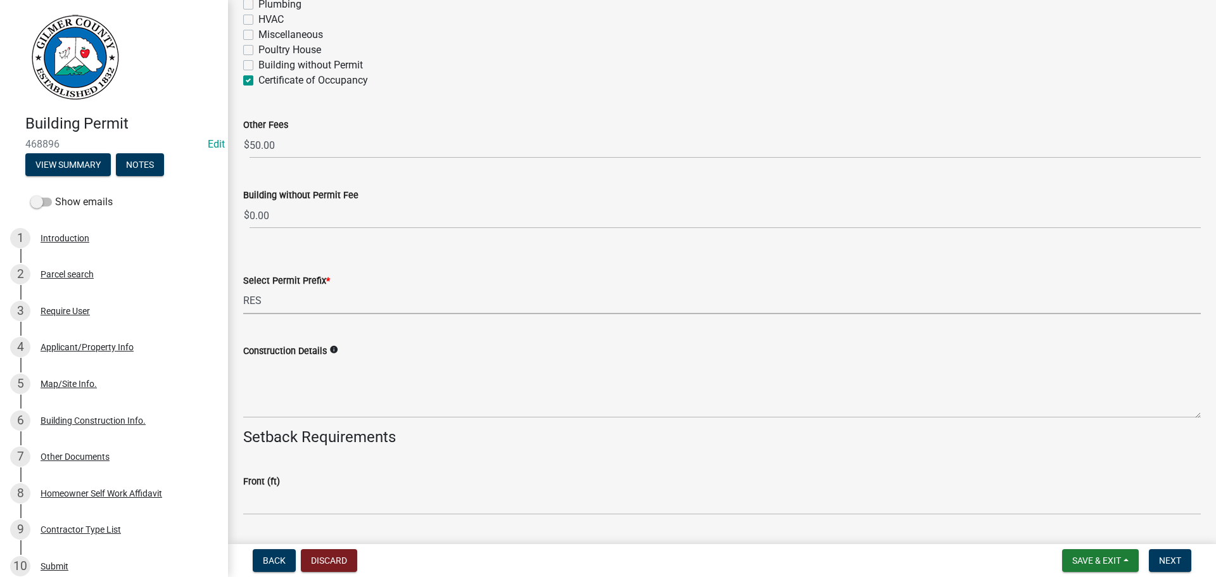
click at [243, 288] on select "Select Item... RES COMM MB LAND POOL MISC CELL TOWER - NEW CELL TOWER - ADD ON" at bounding box center [722, 301] width 958 height 26
select select "b5c39336-92b9-49ce-a0a5-4e9e9babf743"
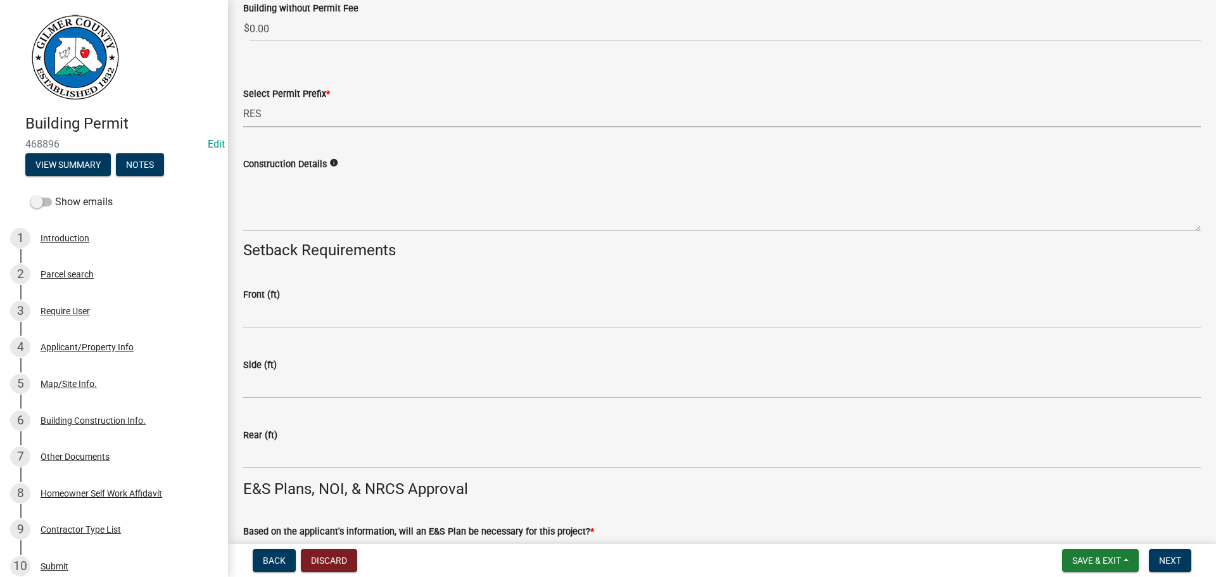
scroll to position [2588, 0]
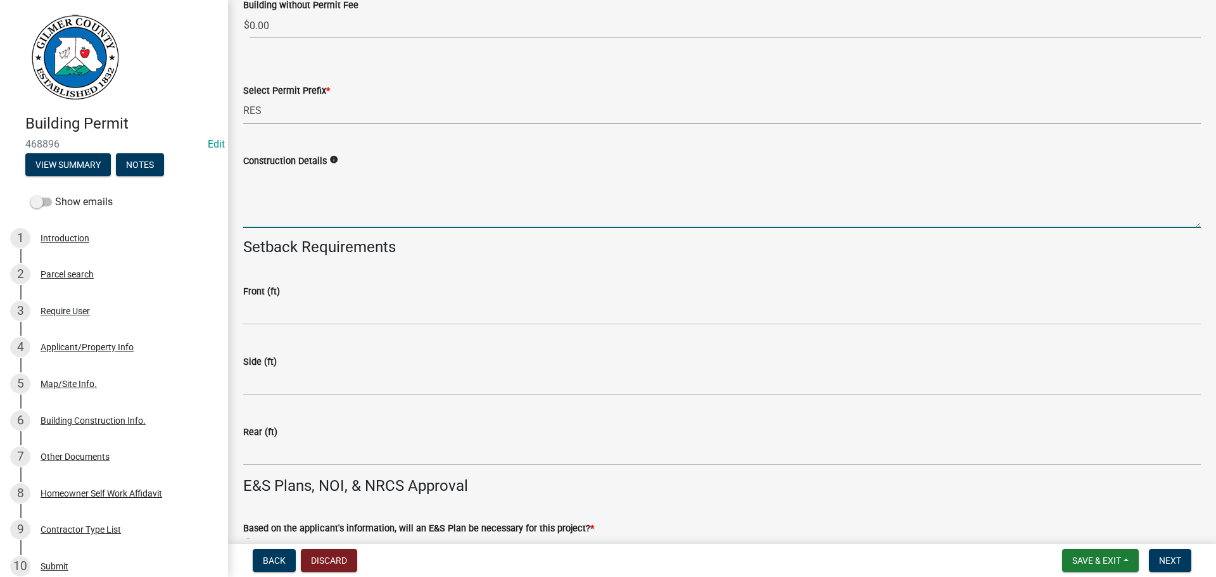
click at [317, 191] on textarea "Construction Details" at bounding box center [722, 198] width 958 height 60
type textarea "NEW HOME"
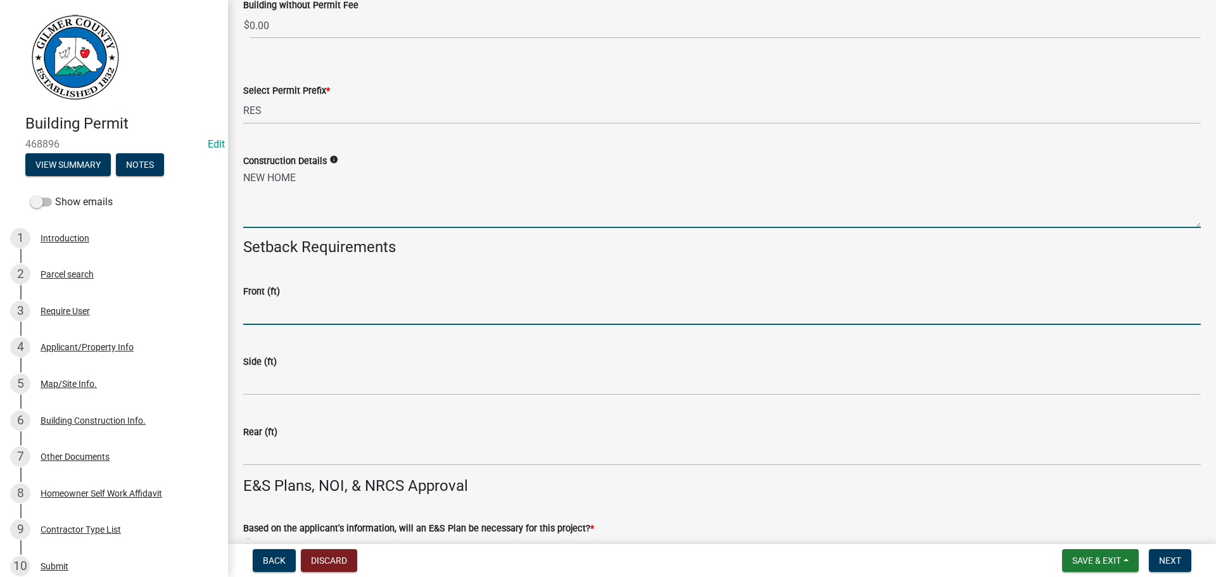
click at [385, 313] on input "text" at bounding box center [722, 312] width 958 height 26
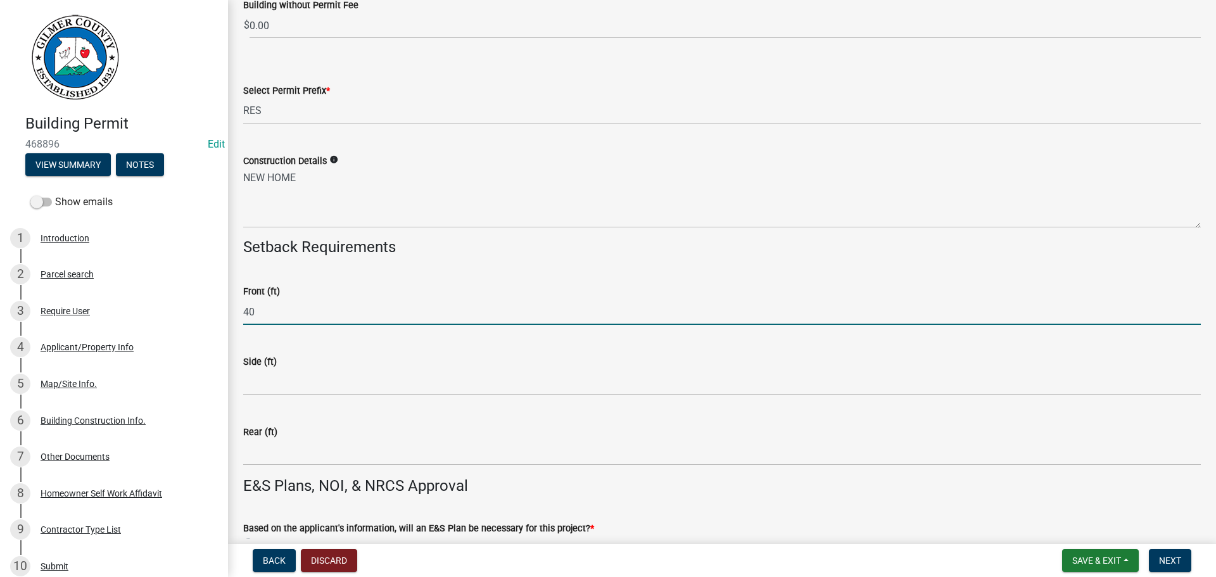
type input "40"
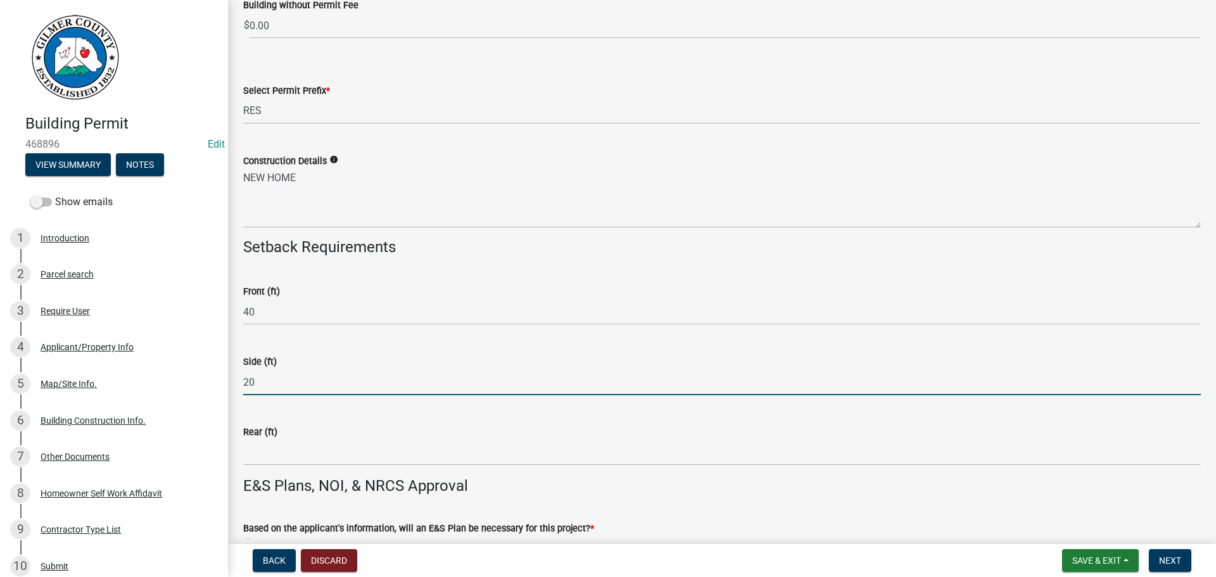
type input "20"
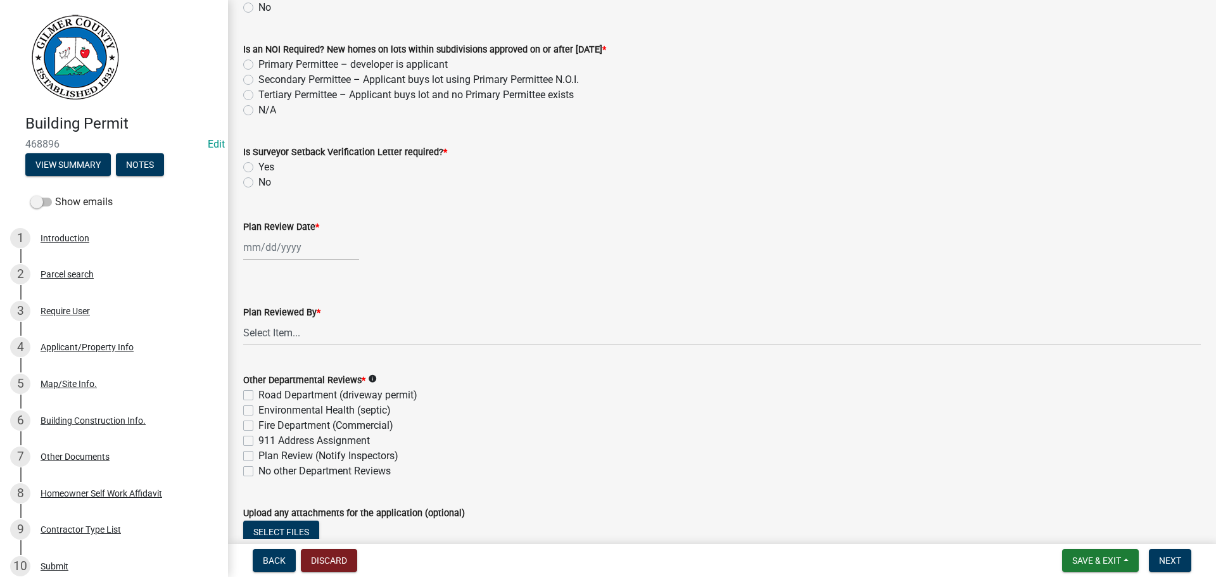
scroll to position [3158, 0]
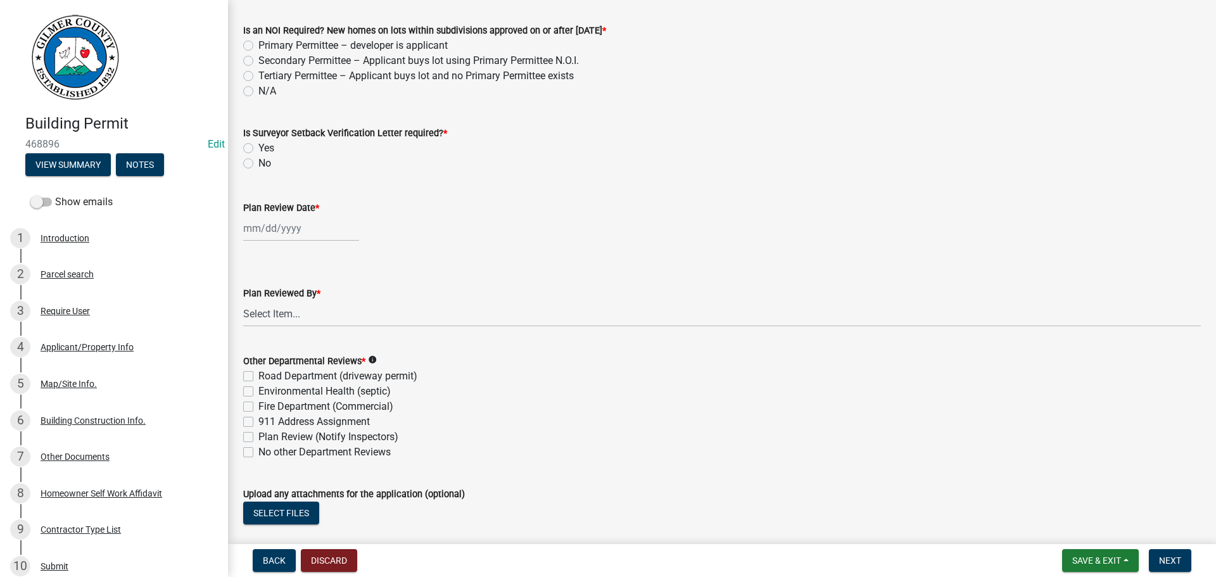
type input "40"
click at [274, 233] on div at bounding box center [301, 228] width 116 height 26
select select "8"
select select "2025"
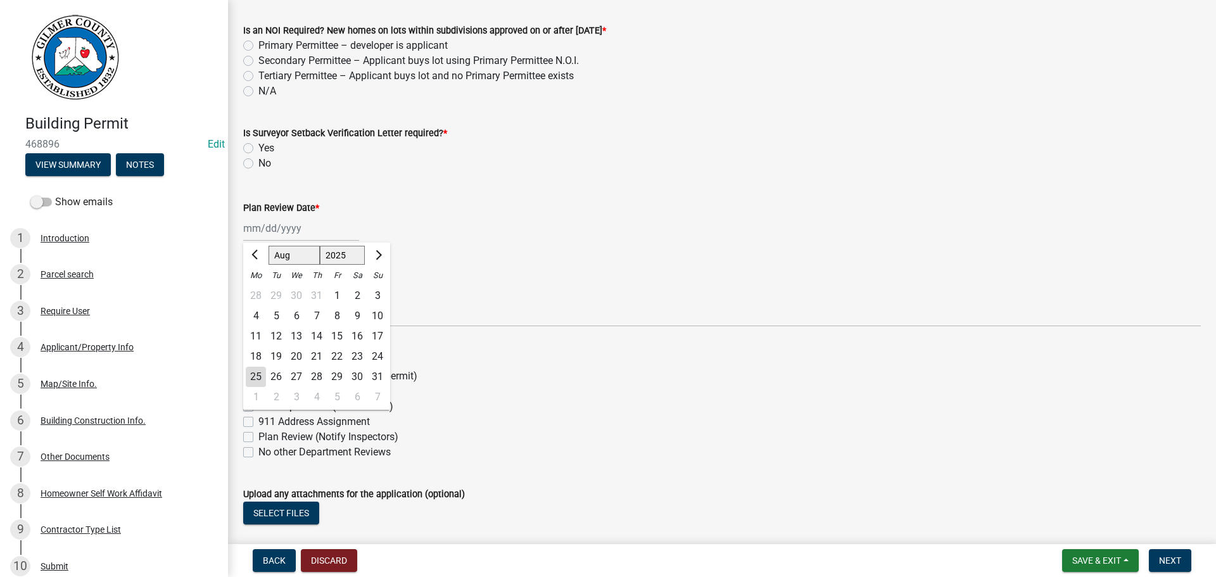
click at [254, 374] on div "25" at bounding box center [256, 377] width 20 height 20
type input "[DATE]"
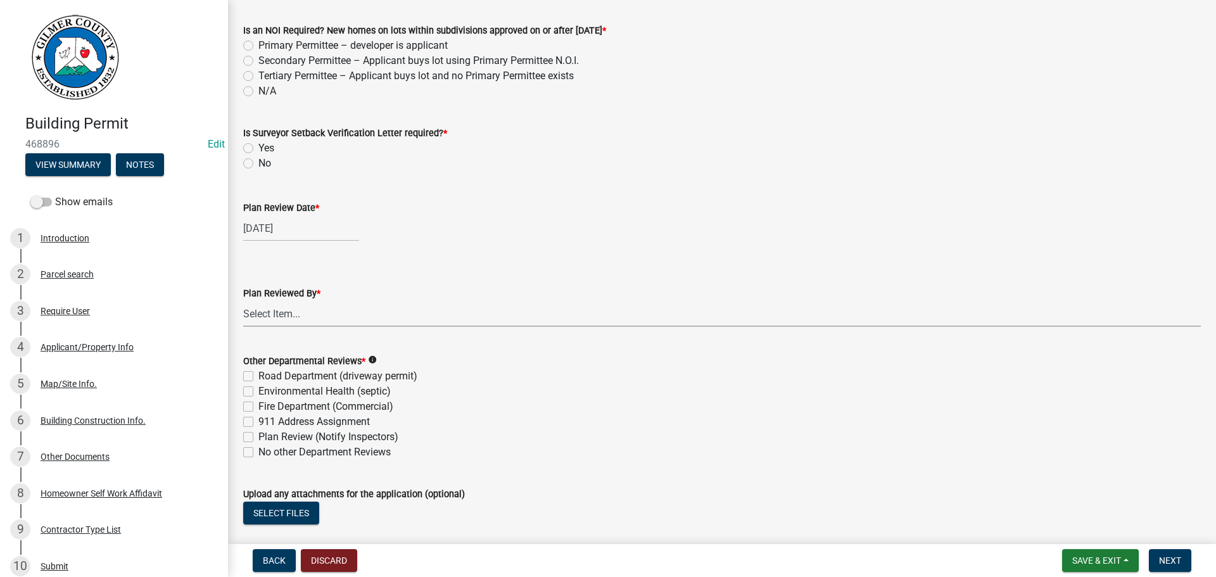
click at [266, 307] on select "Select Item... [PERSON_NAME] [PERSON_NAME] [PERSON_NAME] [PERSON_NAME] [PERSON_…" at bounding box center [722, 314] width 958 height 26
click at [243, 301] on select "Select Item... [PERSON_NAME] [PERSON_NAME] [PERSON_NAME] [PERSON_NAME] [PERSON_…" at bounding box center [722, 314] width 958 height 26
select select "f66b4cef-93c9-440c-84d8-a2c8d35cb7c1"
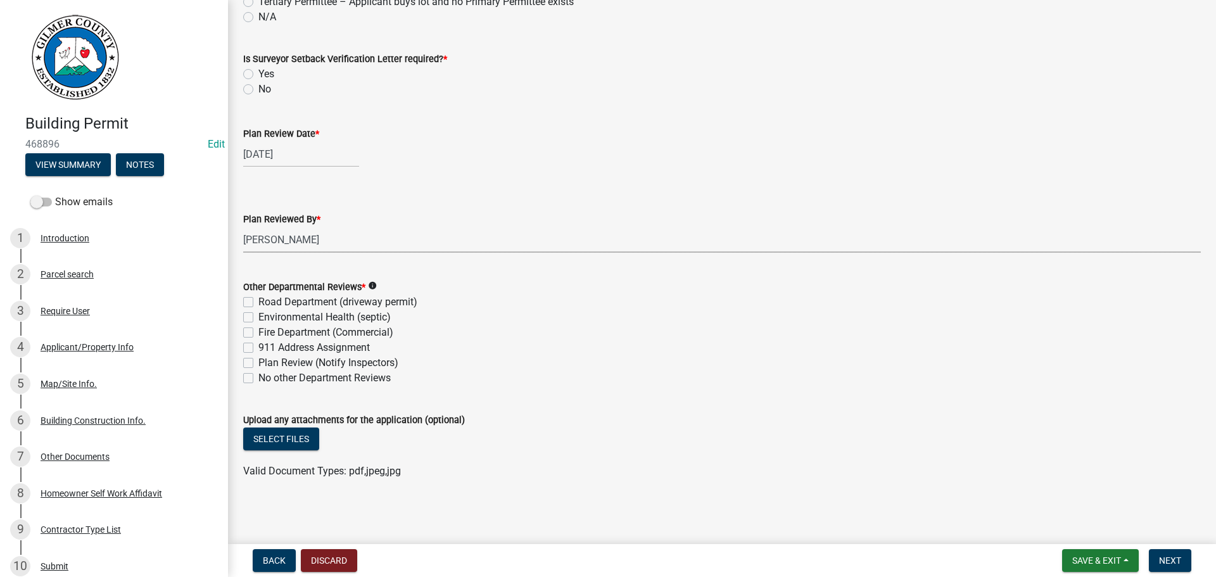
scroll to position [3232, 0]
click at [258, 377] on label "No other Department Reviews" at bounding box center [324, 377] width 132 height 15
click at [258, 377] on input "No other Department Reviews" at bounding box center [262, 374] width 8 height 8
checkbox input "true"
checkbox input "false"
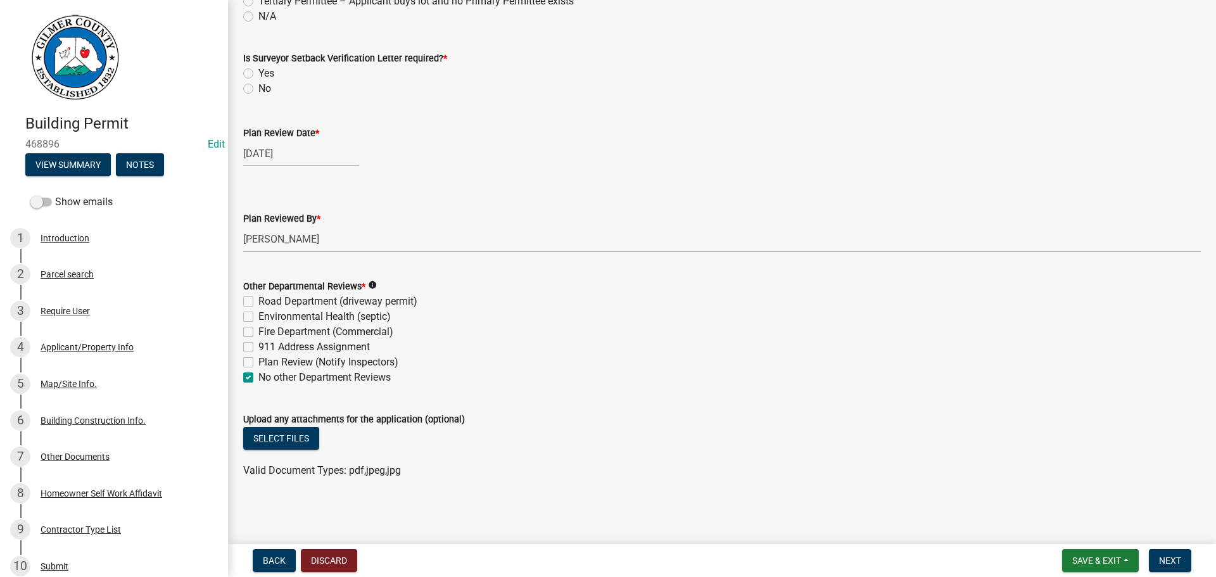
checkbox input "false"
checkbox input "true"
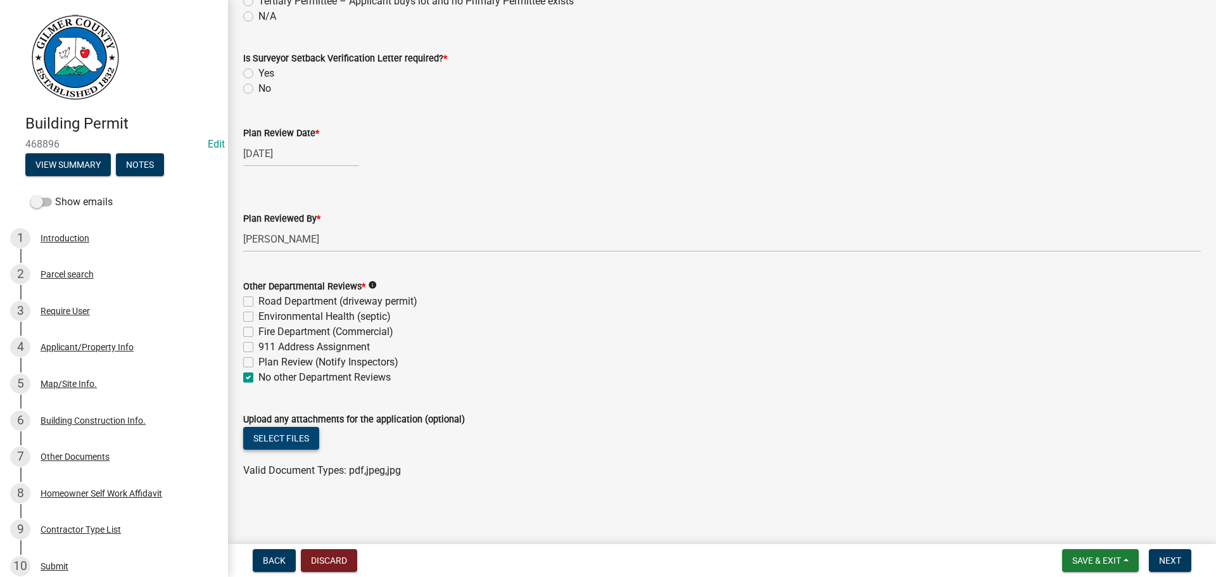
click at [293, 437] on button "Select files" at bounding box center [281, 438] width 76 height 23
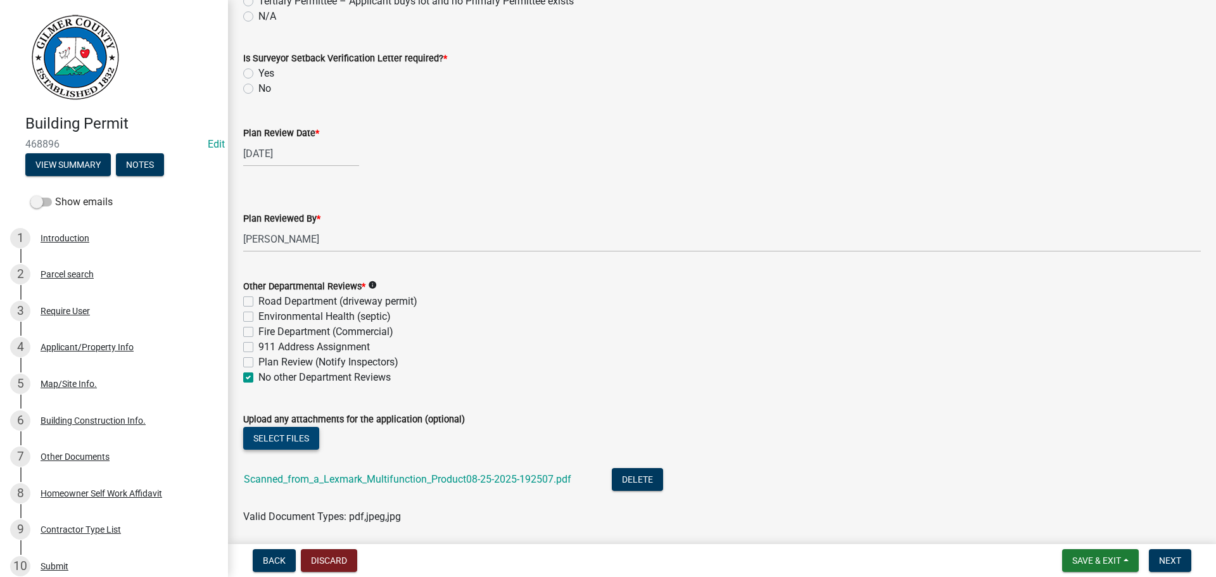
click at [291, 435] on button "Select files" at bounding box center [281, 438] width 76 height 23
click at [492, 479] on link "Scanned_from_a_Lexmark_Multifunction_Product08-25-2025-192507.pdf" at bounding box center [407, 479] width 327 height 12
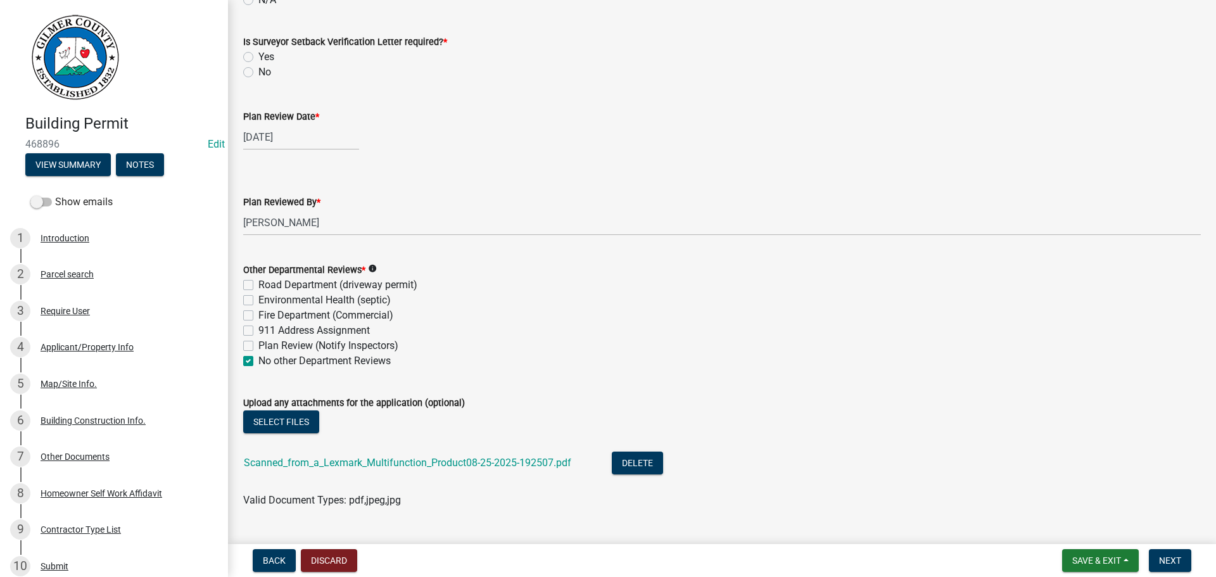
scroll to position [3279, 0]
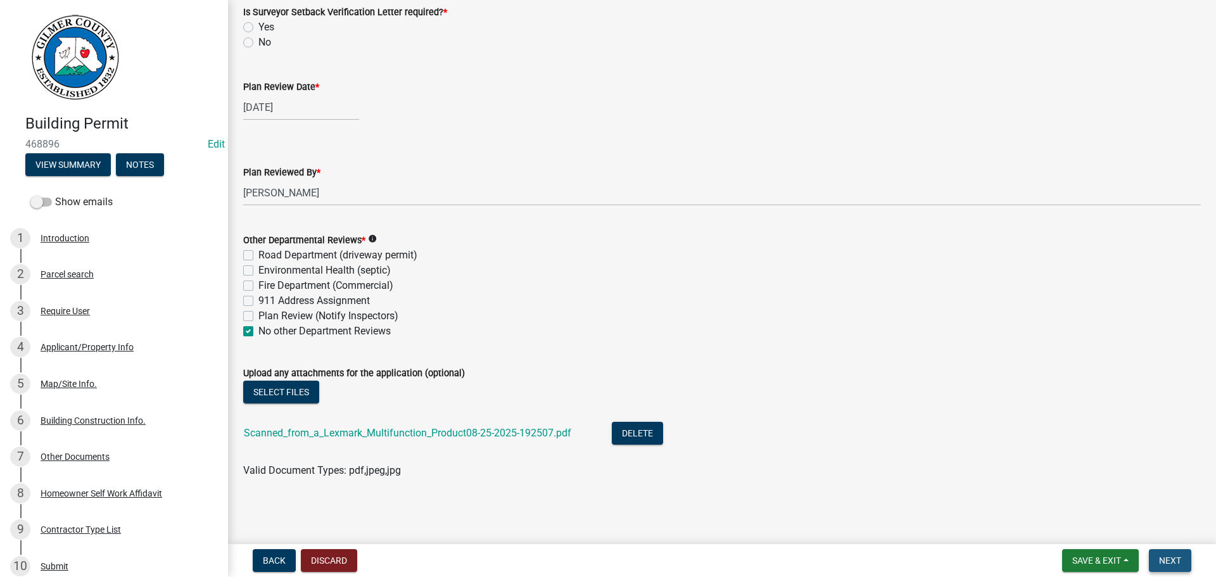
click at [1182, 552] on button "Next" at bounding box center [1170, 560] width 42 height 23
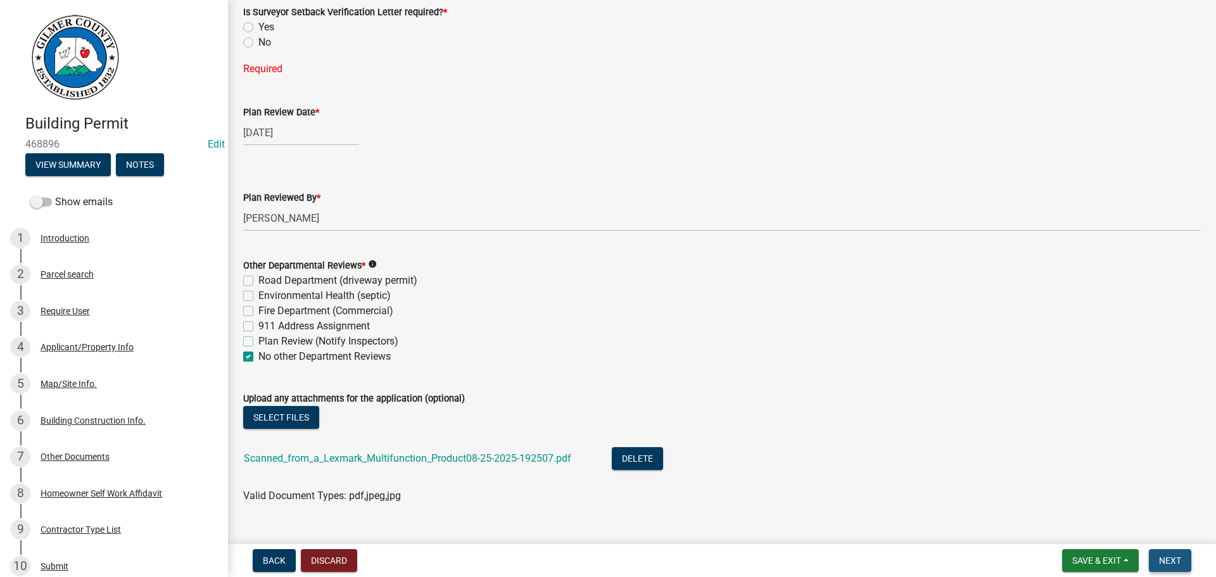
click at [1166, 562] on span "Next" at bounding box center [1170, 560] width 22 height 10
click at [258, 42] on label "No" at bounding box center [264, 42] width 13 height 15
click at [258, 42] on input "No" at bounding box center [262, 39] width 8 height 8
radio input "true"
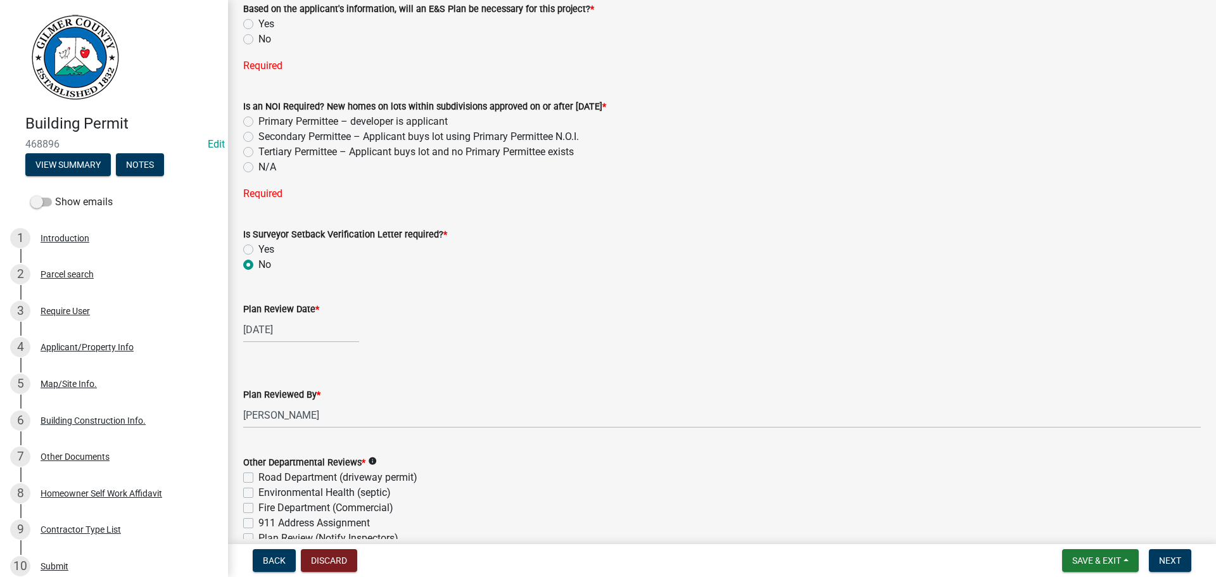
scroll to position [3076, 0]
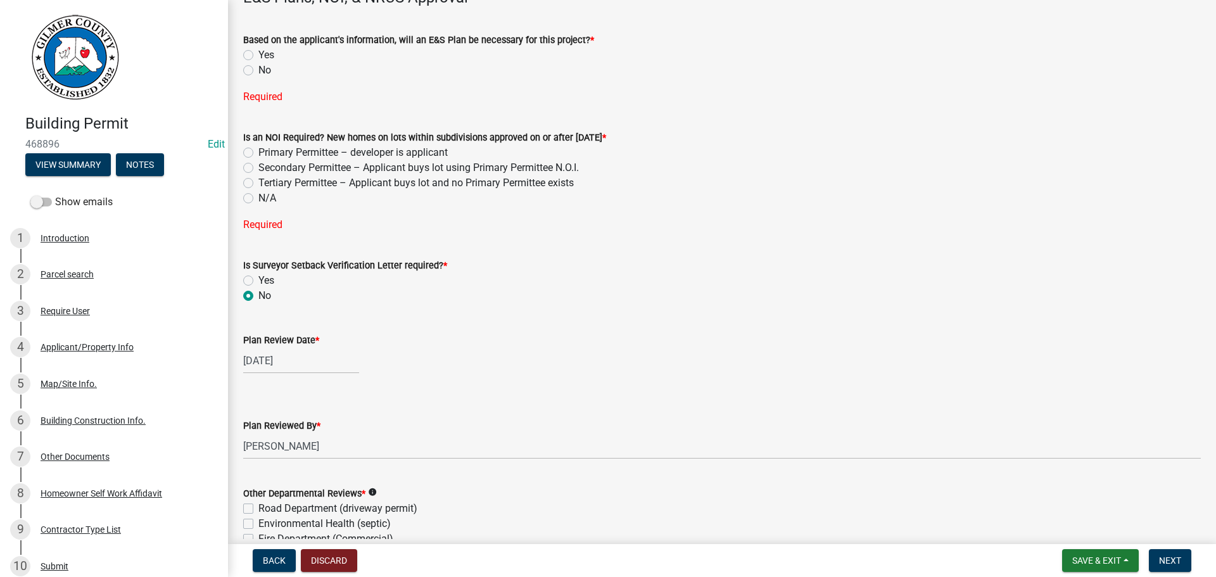
click at [258, 198] on label "N/A" at bounding box center [267, 198] width 18 height 15
click at [258, 198] on input "N/A" at bounding box center [262, 195] width 8 height 8
radio input "true"
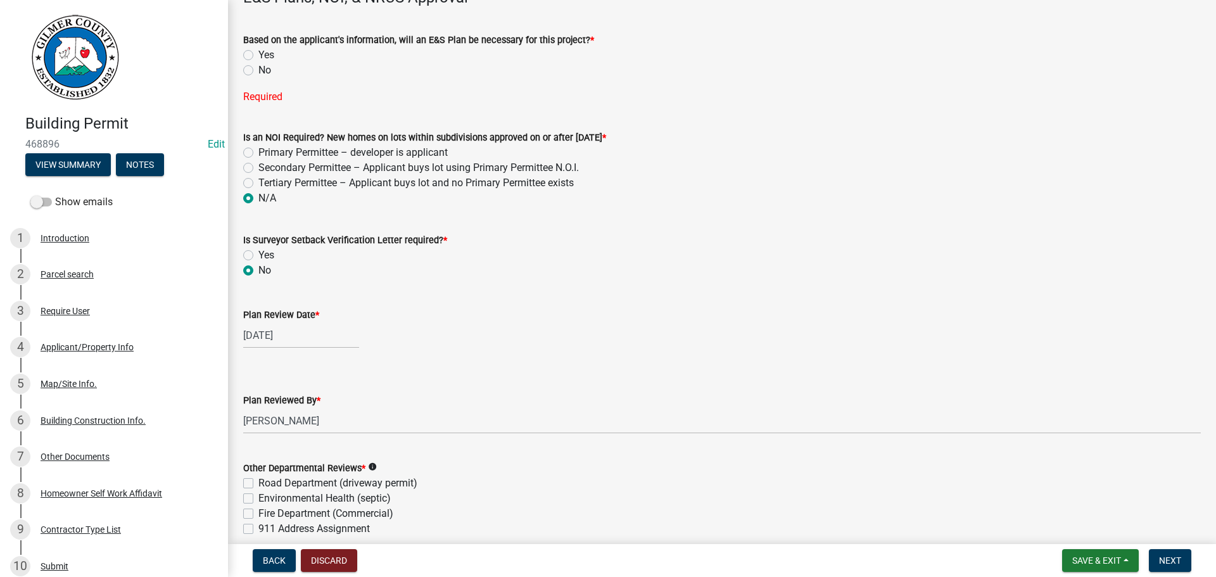
click at [258, 68] on label "No" at bounding box center [264, 70] width 13 height 15
click at [258, 68] on input "No" at bounding box center [262, 67] width 8 height 8
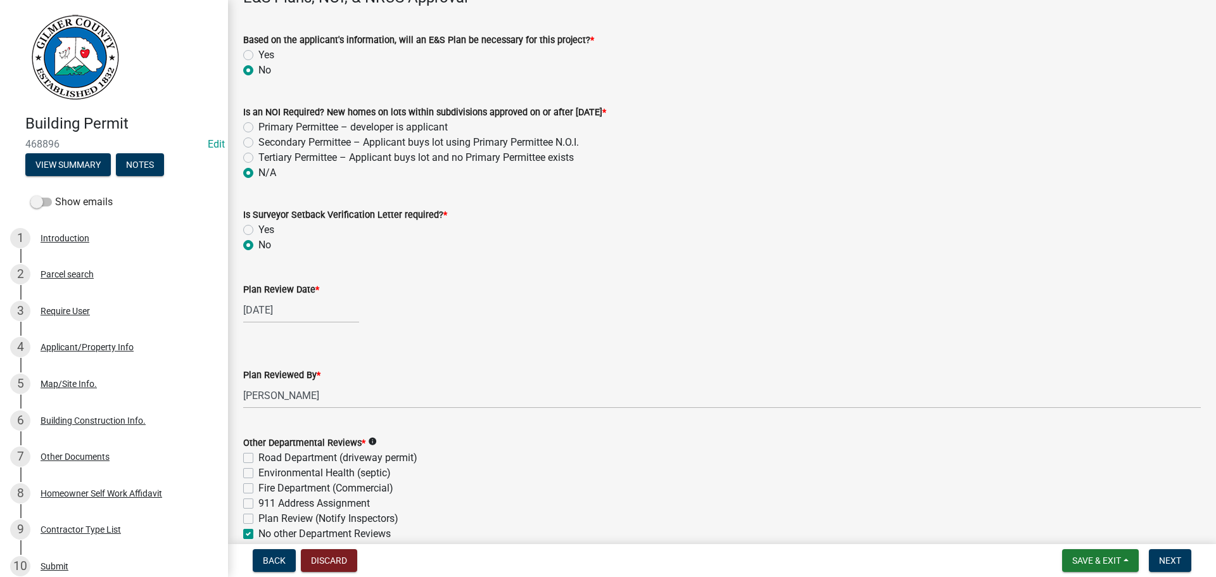
radio input "true"
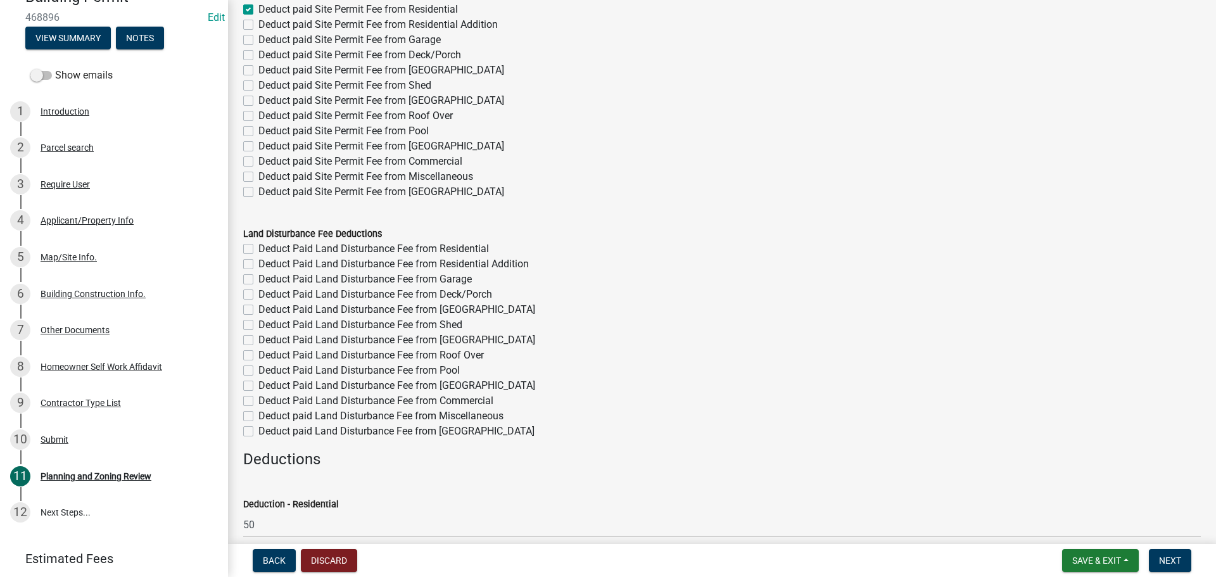
scroll to position [0, 0]
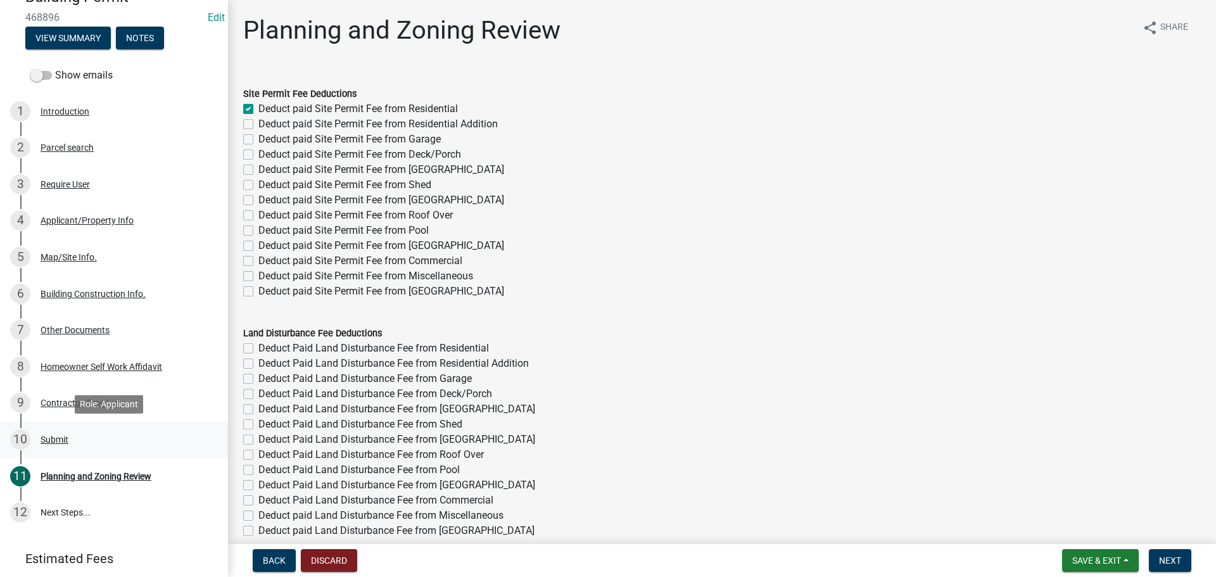
click at [49, 436] on div "Submit" at bounding box center [55, 439] width 28 height 9
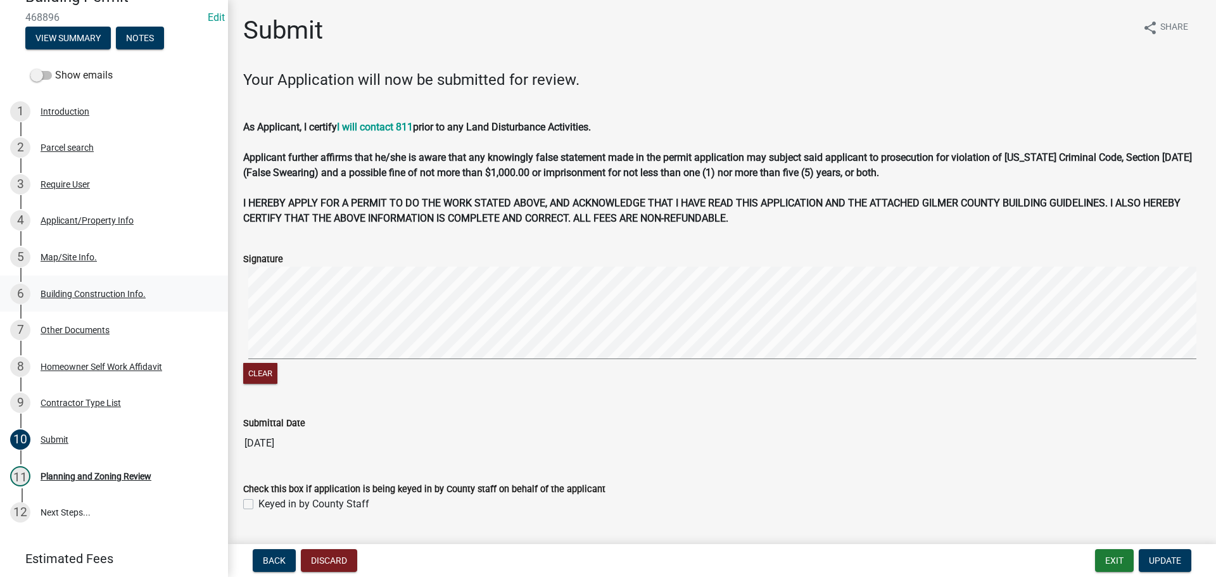
click at [71, 292] on div "Building Construction Info." at bounding box center [93, 293] width 105 height 9
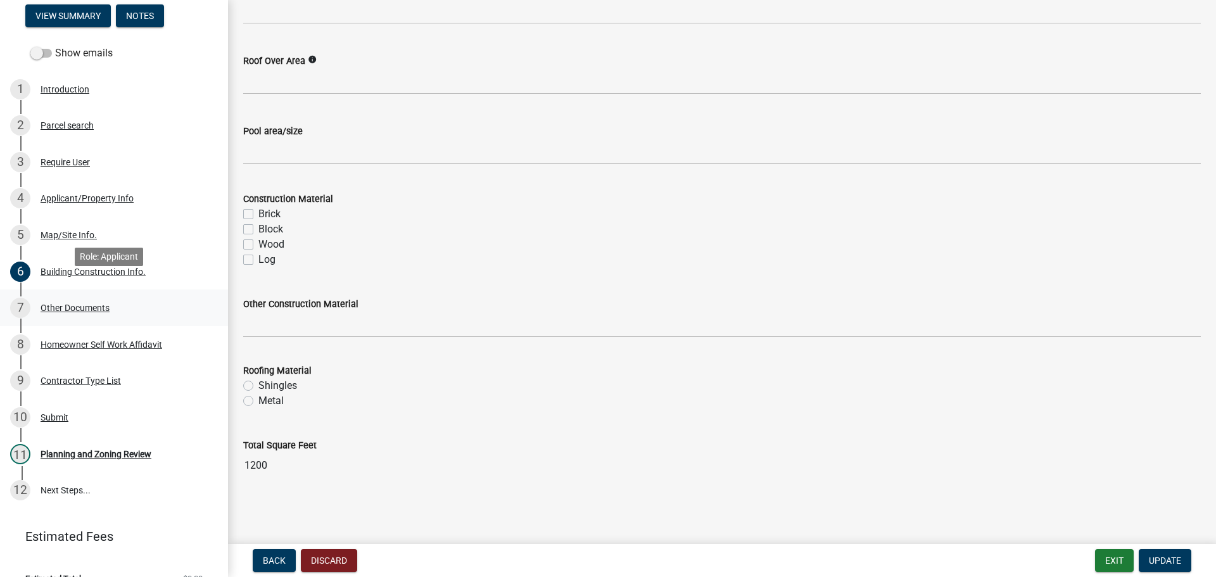
scroll to position [170, 0]
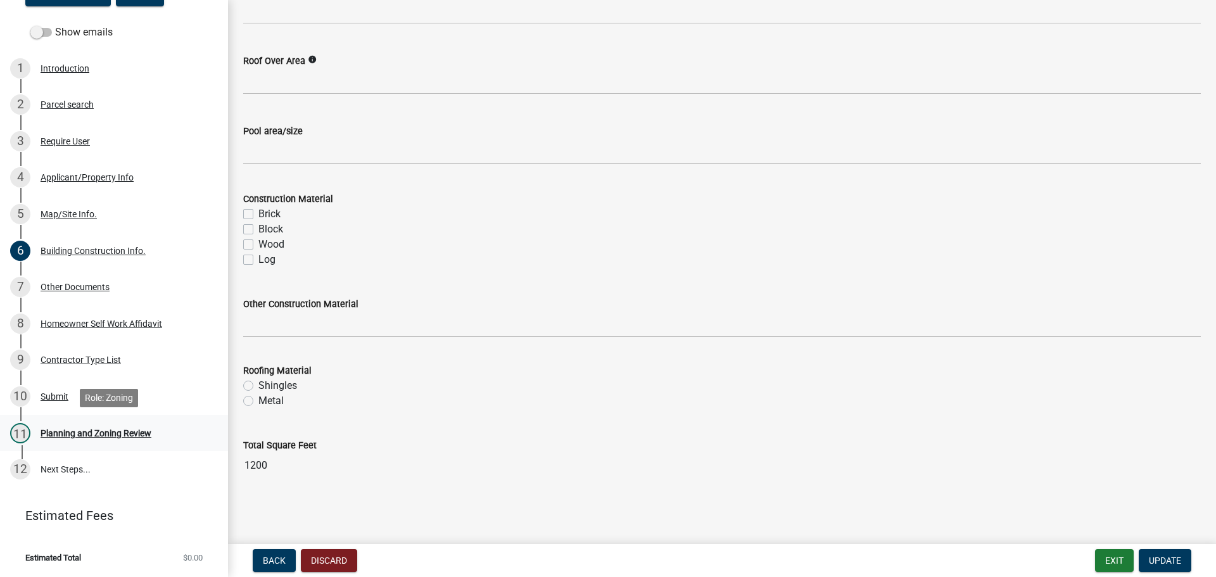
click at [44, 429] on div "Planning and Zoning Review" at bounding box center [96, 433] width 111 height 9
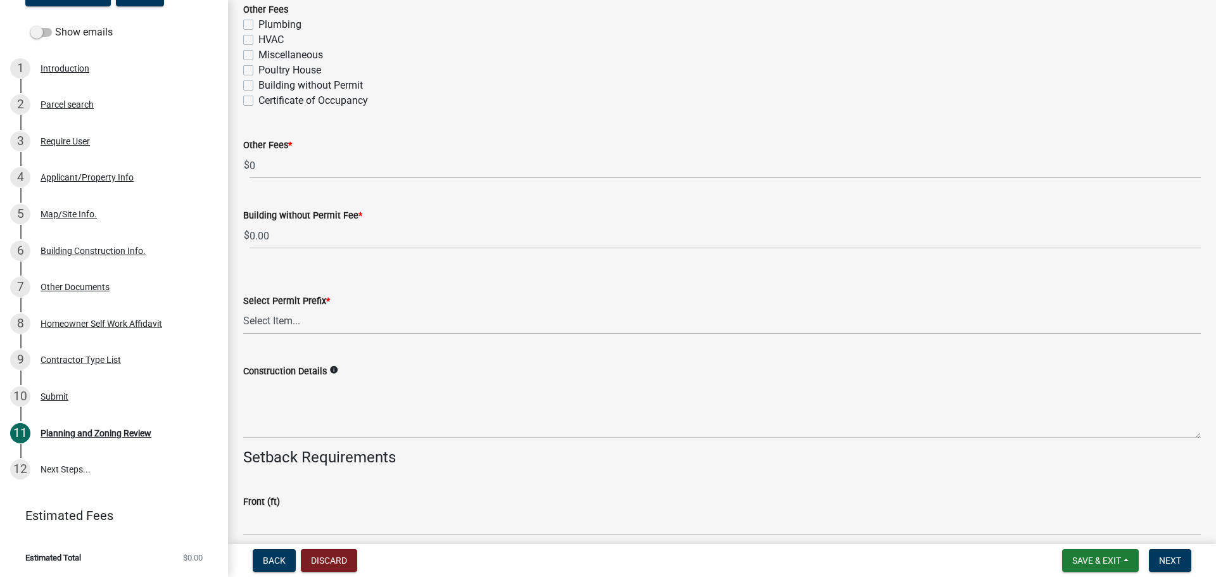
scroll to position [2407, 0]
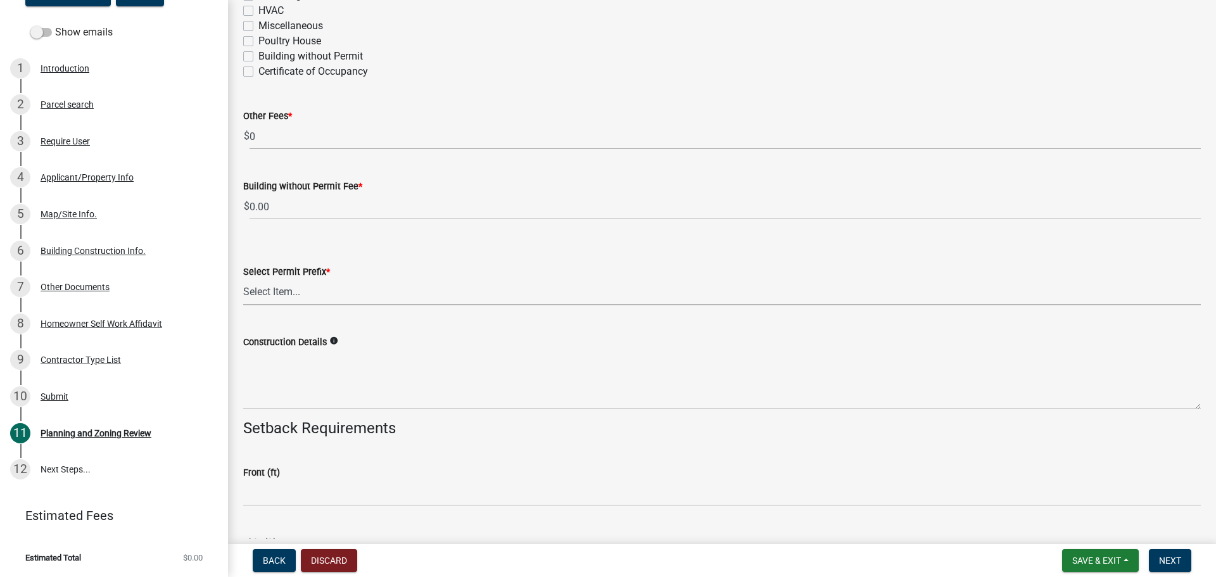
click at [277, 288] on select "Select Item... RES COMM MB LAND POOL MISC CELL TOWER - NEW CELL TOWER - ADD ON" at bounding box center [722, 292] width 958 height 26
click at [243, 279] on select "Select Item... RES COMM MB LAND POOL MISC CELL TOWER - NEW CELL TOWER - ADD ON" at bounding box center [722, 292] width 958 height 26
select select "b5c39336-92b9-49ce-a0a5-4e9e9babf743"
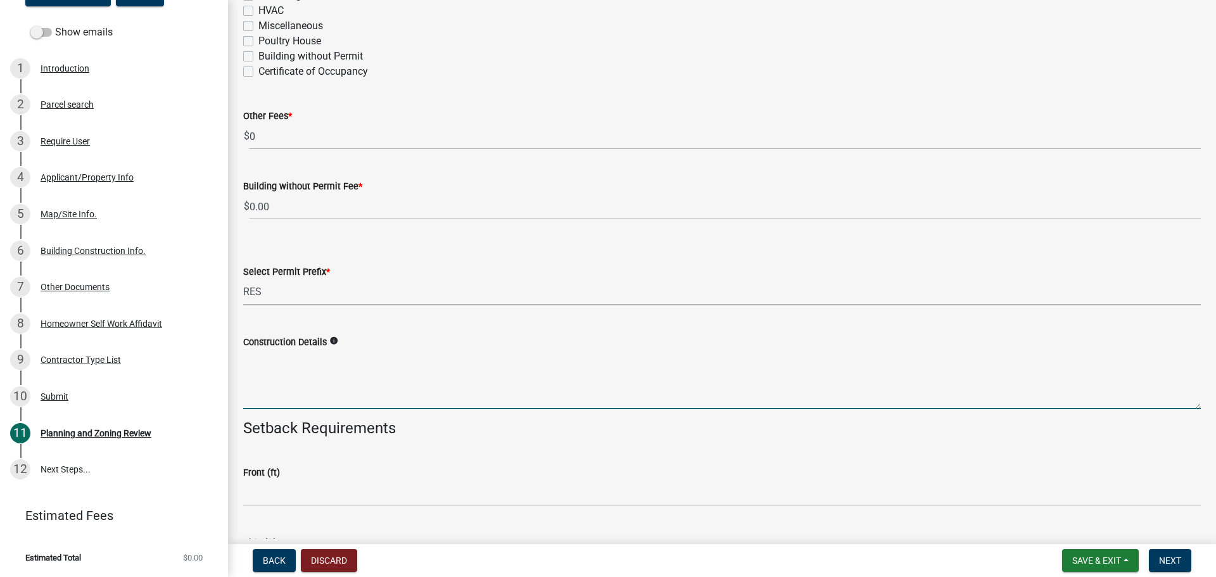
click at [289, 382] on textarea "Construction Details" at bounding box center [722, 380] width 958 height 60
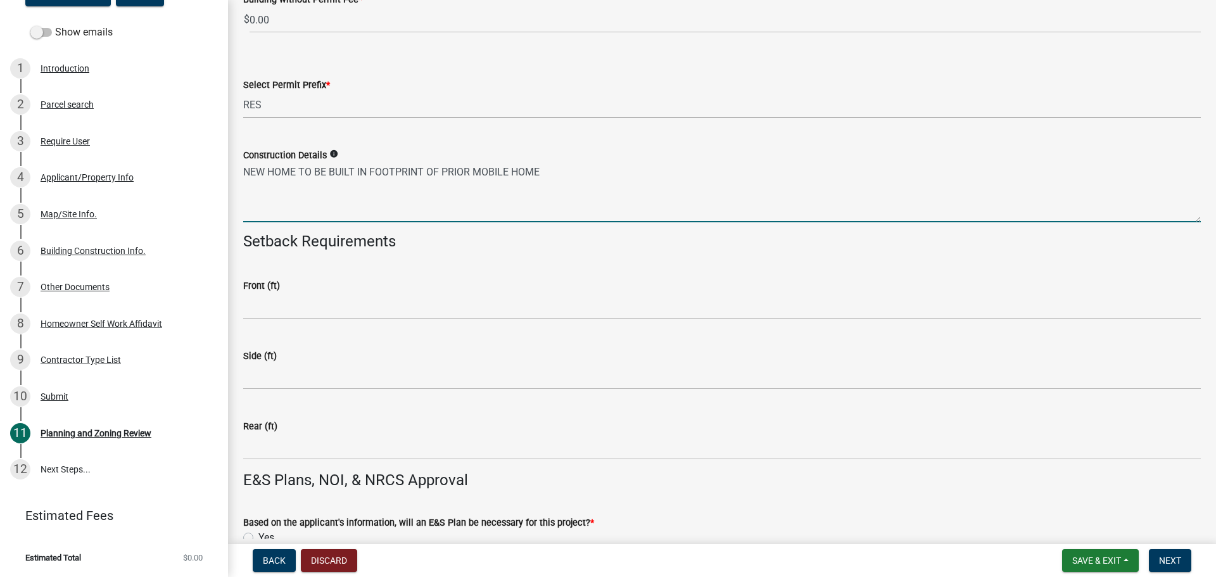
scroll to position [2597, 0]
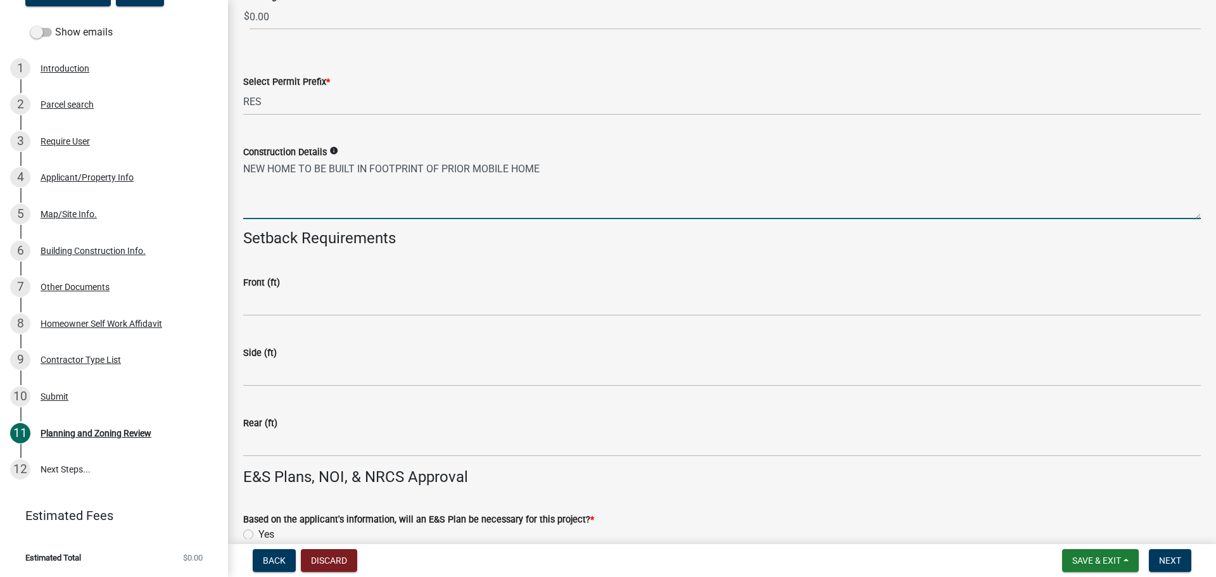
type textarea "NEW HOME TO BE BUILT IN FOOTPRINT OF PRIOR MOBILE HOME"
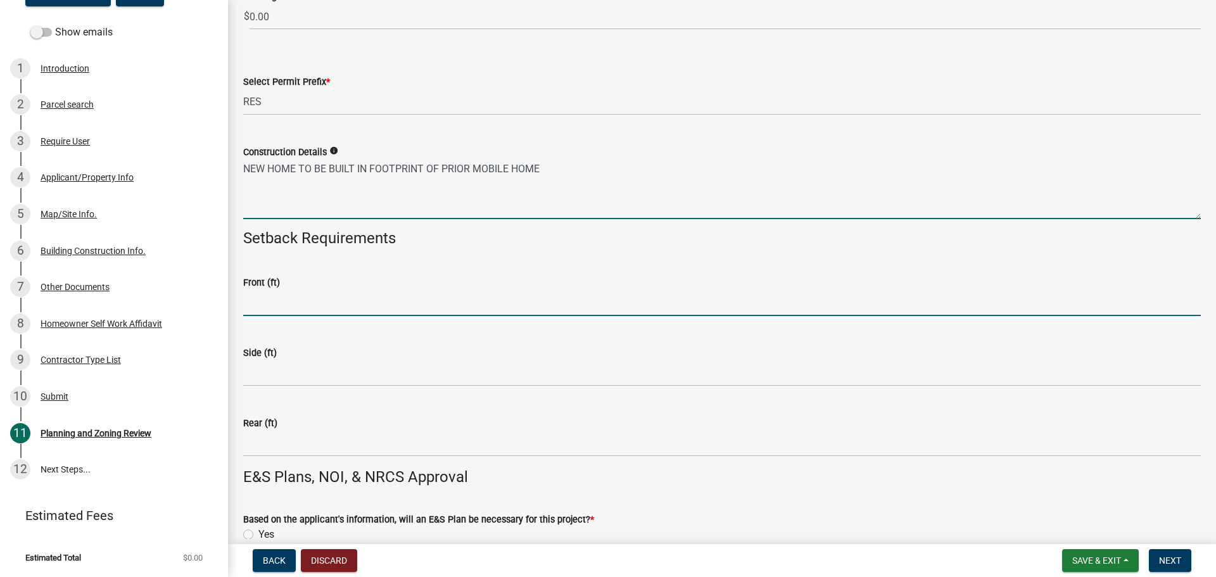
click at [332, 295] on input "text" at bounding box center [722, 303] width 958 height 26
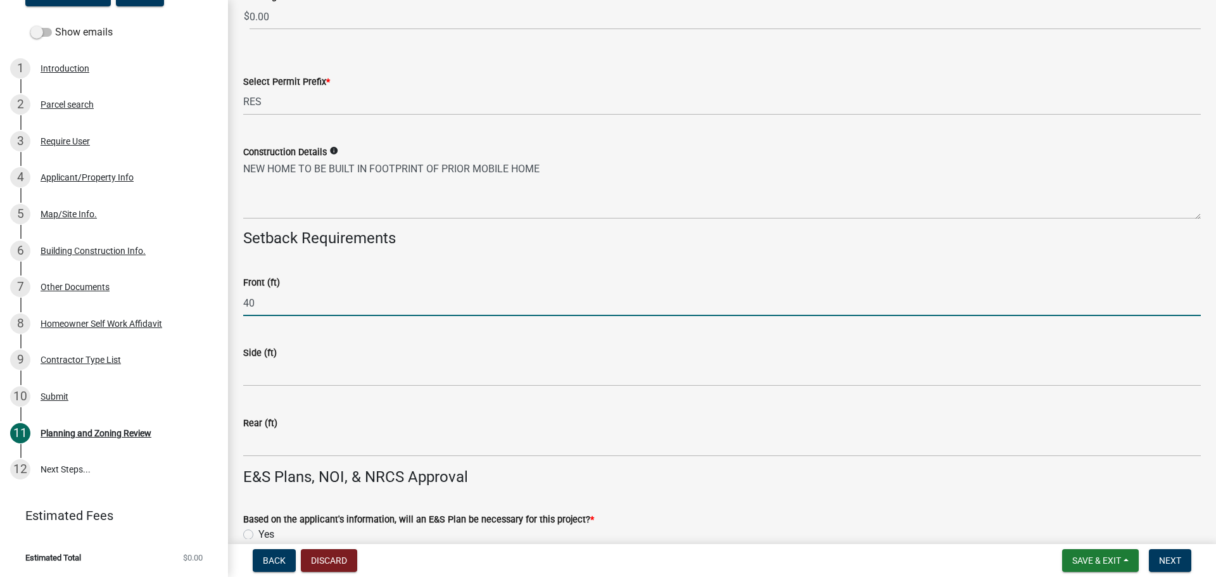
type input "40"
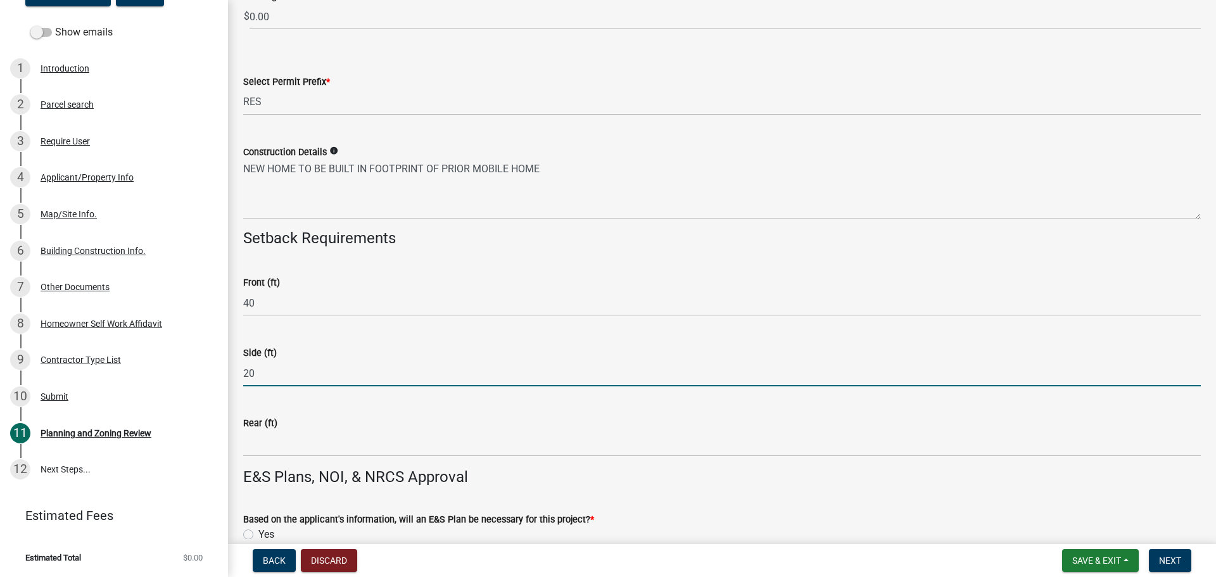
type input "20"
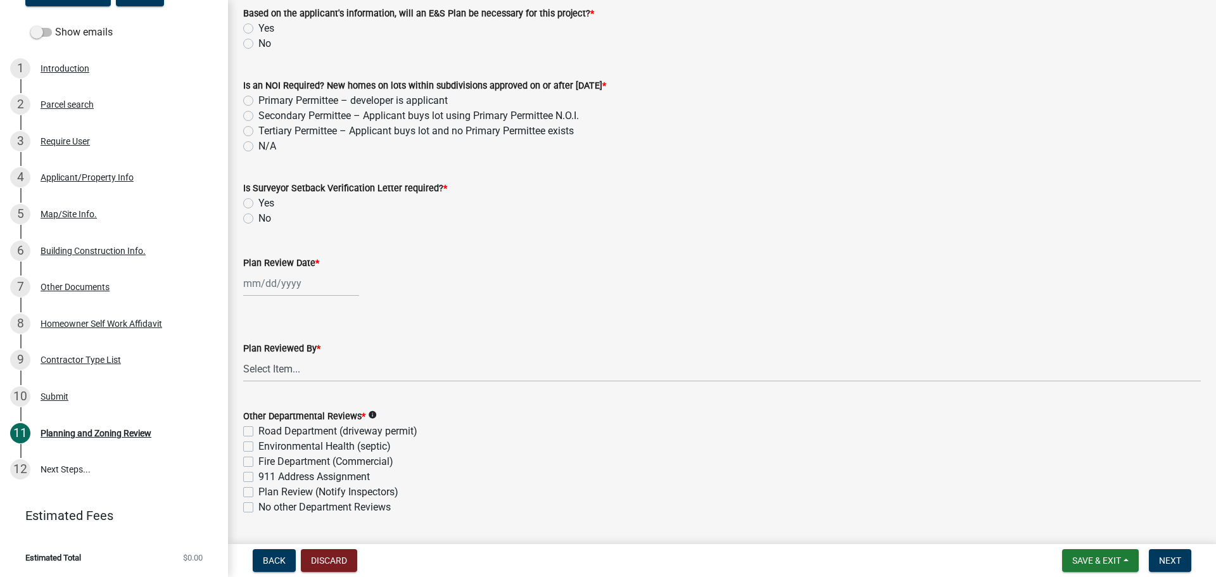
scroll to position [3103, 0]
type input "40"
click at [258, 45] on label "No" at bounding box center [264, 42] width 13 height 15
click at [258, 44] on input "No" at bounding box center [262, 39] width 8 height 8
radio input "true"
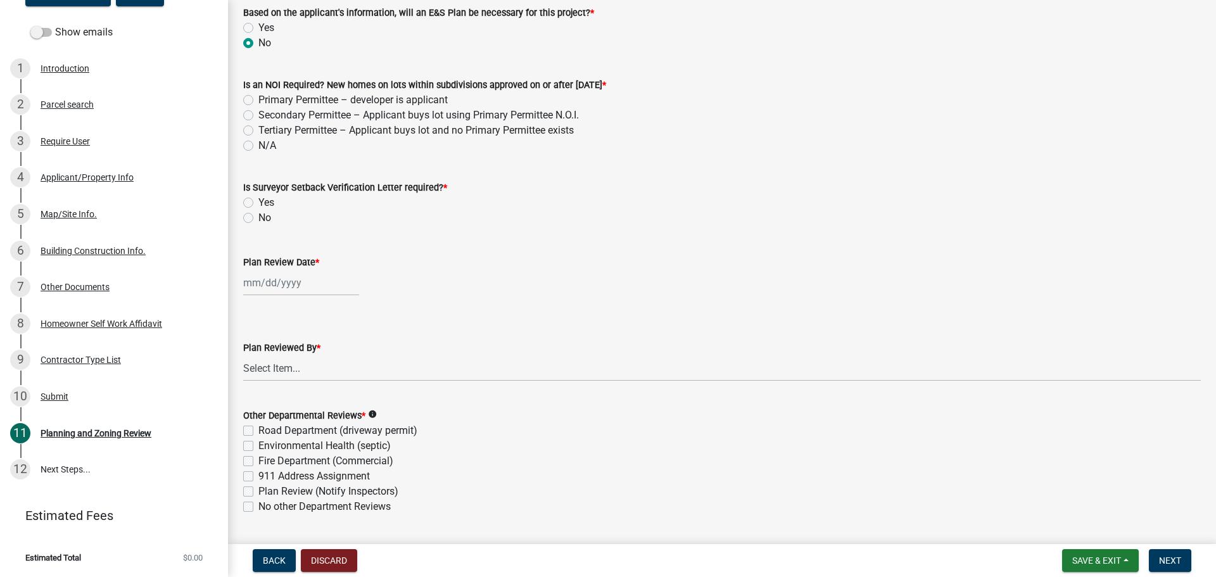
click at [258, 142] on label "N/A" at bounding box center [267, 145] width 18 height 15
click at [258, 142] on input "N/A" at bounding box center [262, 142] width 8 height 8
radio input "true"
click at [258, 220] on label "No" at bounding box center [264, 217] width 13 height 15
click at [258, 218] on input "No" at bounding box center [262, 214] width 8 height 8
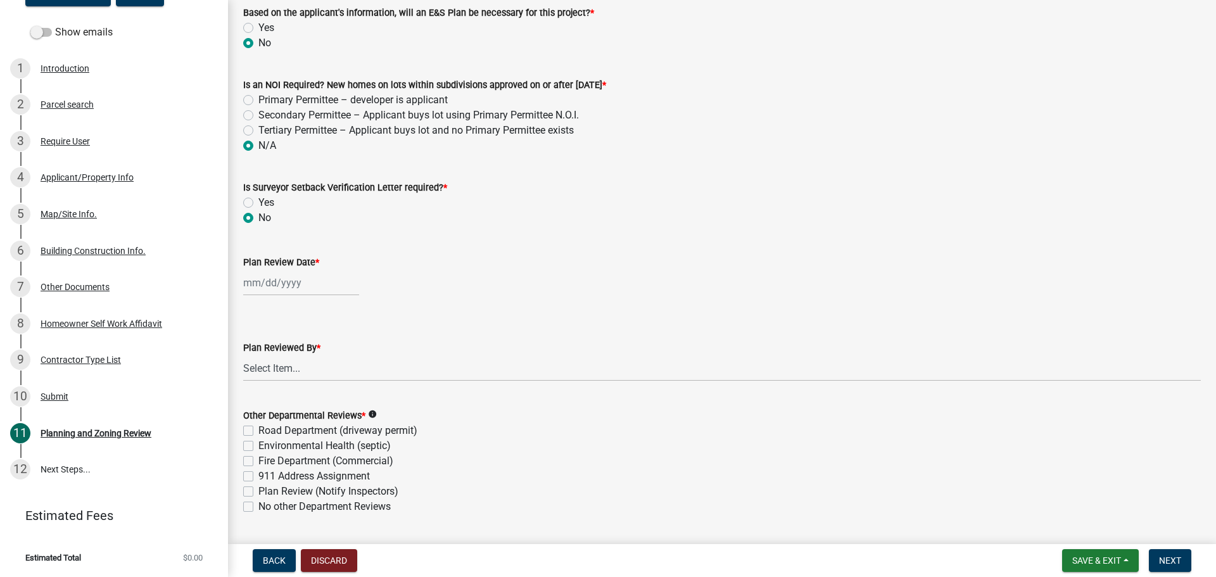
radio input "true"
click at [277, 286] on div at bounding box center [301, 283] width 116 height 26
select select "8"
select select "2025"
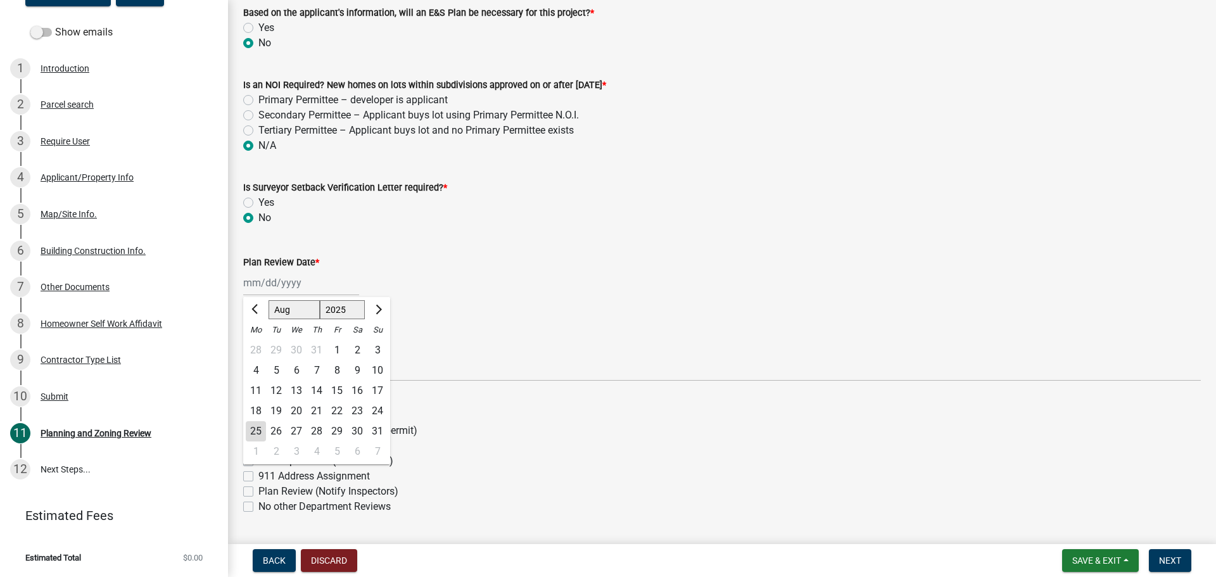
click at [254, 428] on div "25" at bounding box center [256, 431] width 20 height 20
type input "[DATE]"
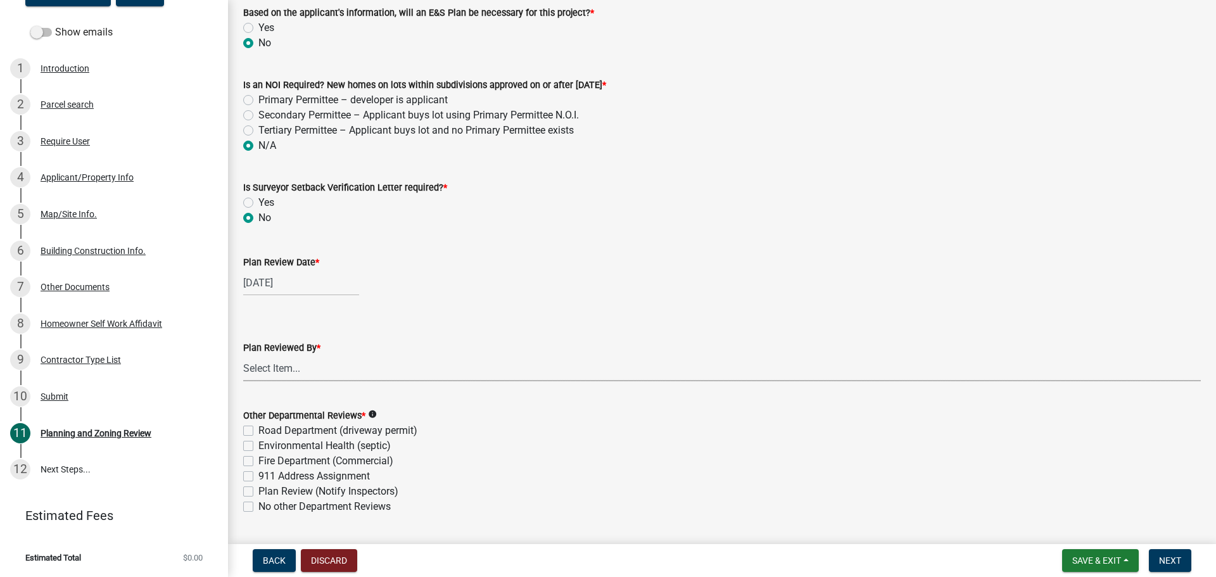
click at [262, 360] on select "Select Item... [PERSON_NAME] [PERSON_NAME] [PERSON_NAME] [PERSON_NAME] [PERSON_…" at bounding box center [722, 368] width 958 height 26
click at [243, 355] on select "Select Item... [PERSON_NAME] [PERSON_NAME] [PERSON_NAME] [PERSON_NAME] [PERSON_…" at bounding box center [722, 368] width 958 height 26
select select "f66b4cef-93c9-440c-84d8-a2c8d35cb7c1"
click at [258, 505] on label "No other Department Reviews" at bounding box center [324, 506] width 132 height 15
click at [258, 505] on input "No other Department Reviews" at bounding box center [262, 503] width 8 height 8
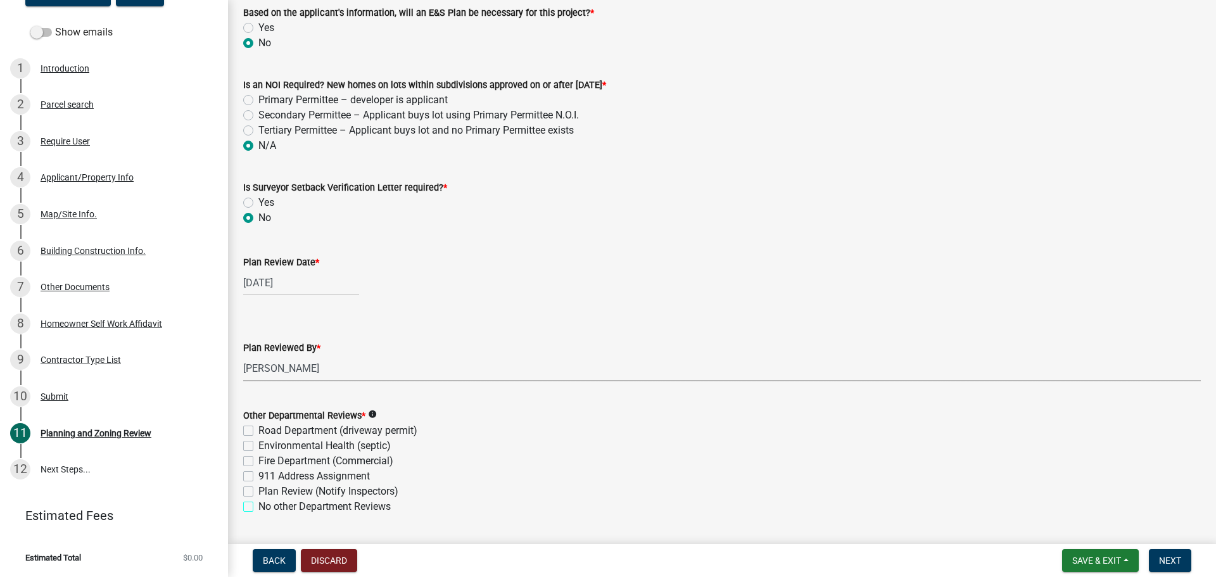
checkbox input "true"
checkbox input "false"
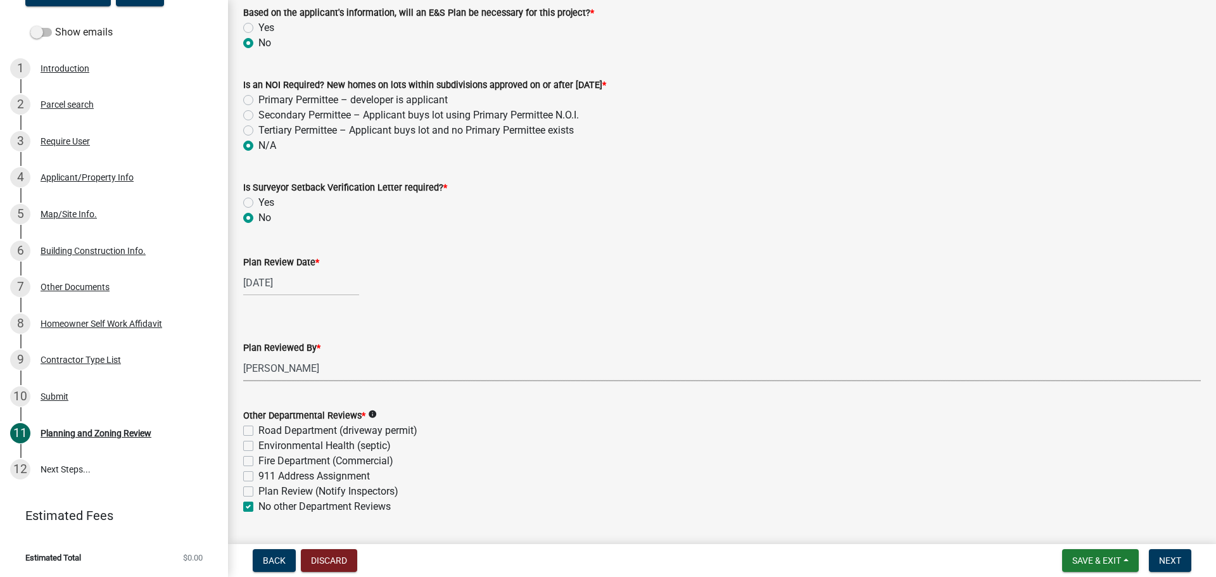
checkbox input "false"
checkbox input "true"
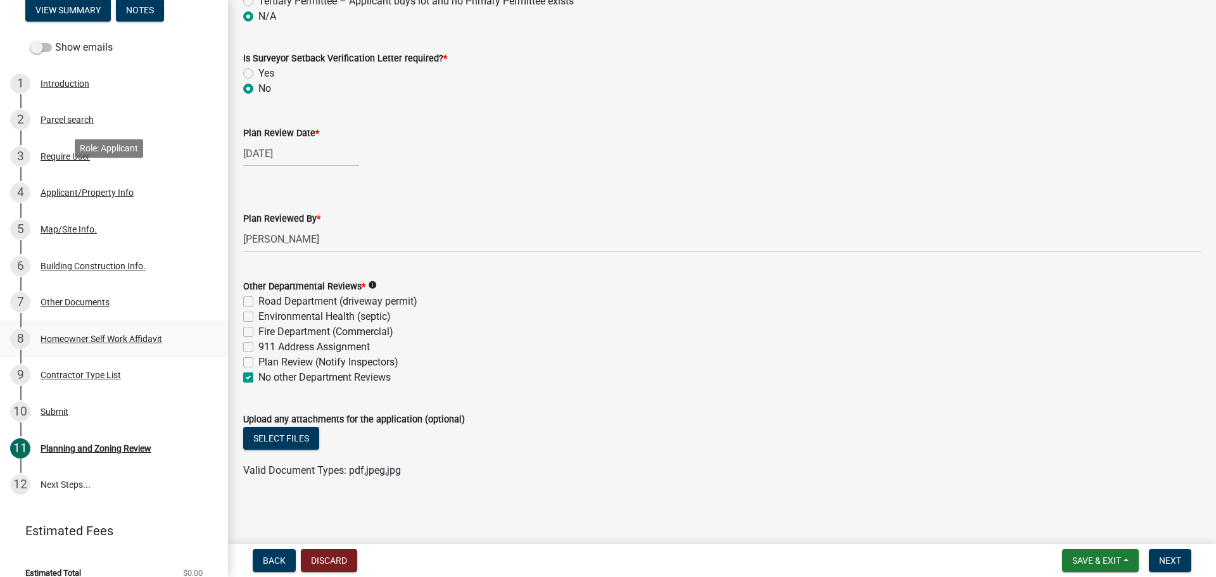
scroll to position [170, 0]
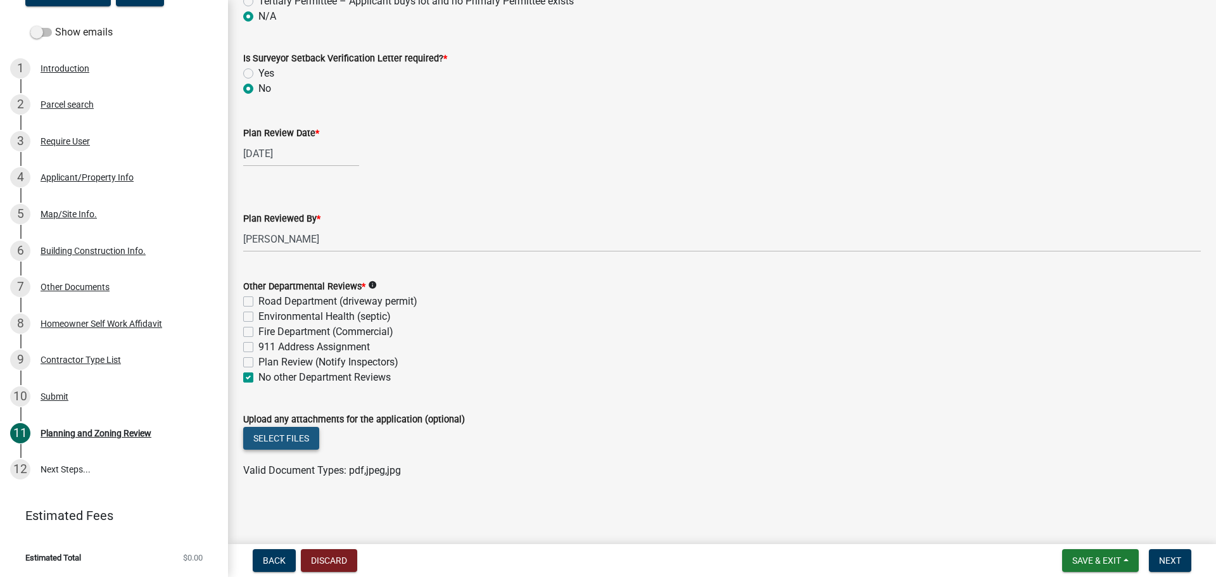
click at [287, 440] on button "Select files" at bounding box center [281, 438] width 76 height 23
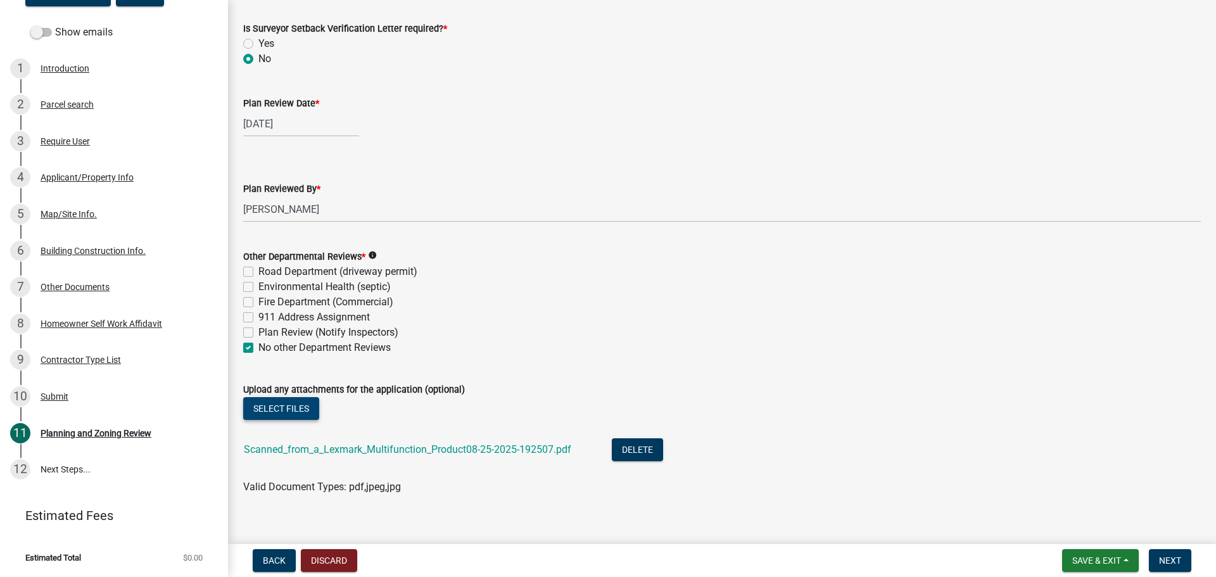
scroll to position [3279, 0]
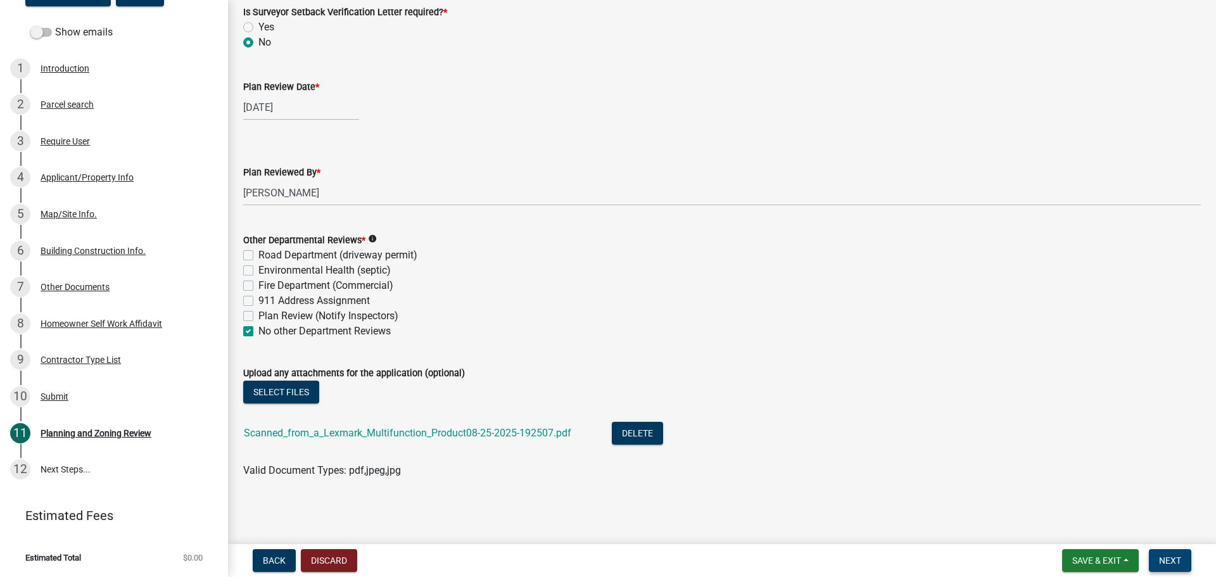
click at [1174, 562] on span "Next" at bounding box center [1170, 560] width 22 height 10
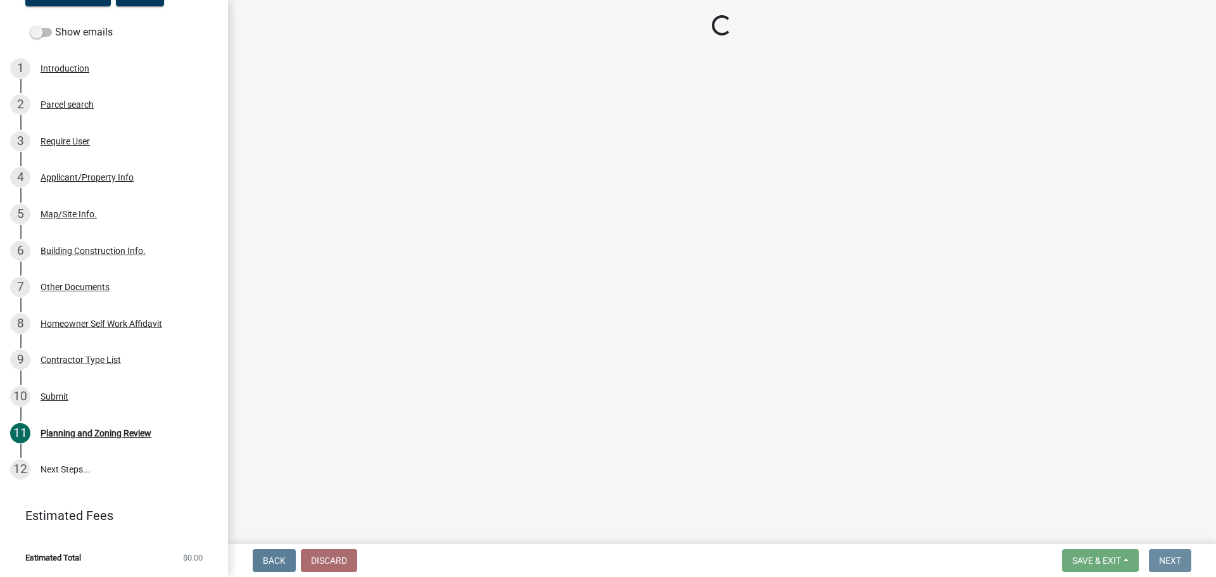
scroll to position [0, 0]
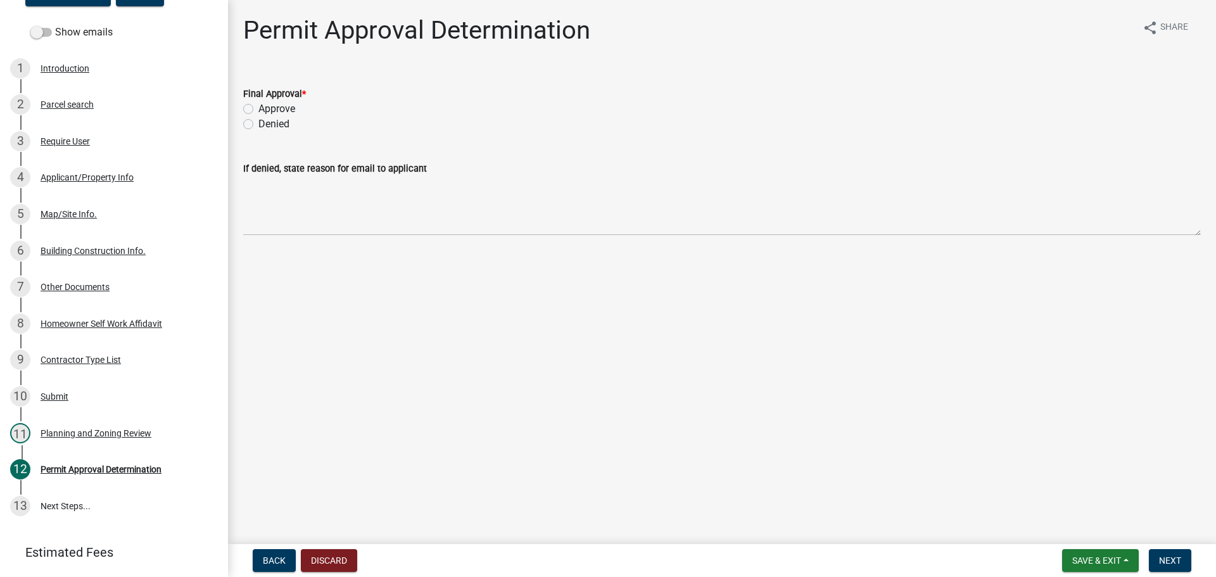
click at [258, 107] on label "Approve" at bounding box center [276, 108] width 37 height 15
click at [258, 107] on input "Approve" at bounding box center [262, 105] width 8 height 8
radio input "true"
click at [1184, 559] on button "Next" at bounding box center [1170, 560] width 42 height 23
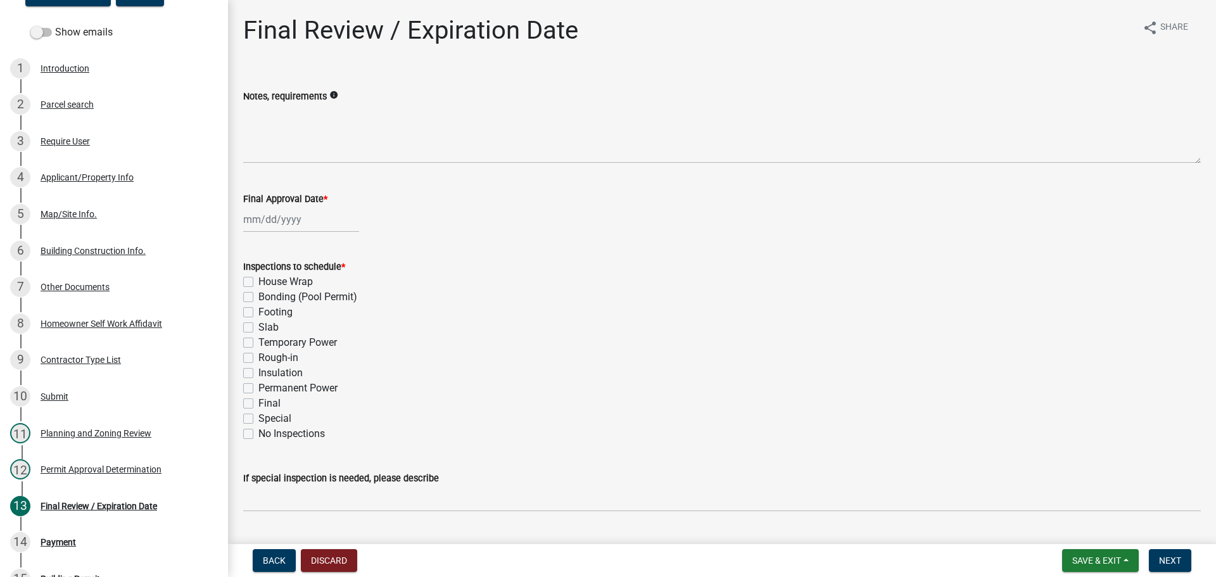
click at [274, 220] on div at bounding box center [301, 219] width 116 height 26
select select "8"
select select "2025"
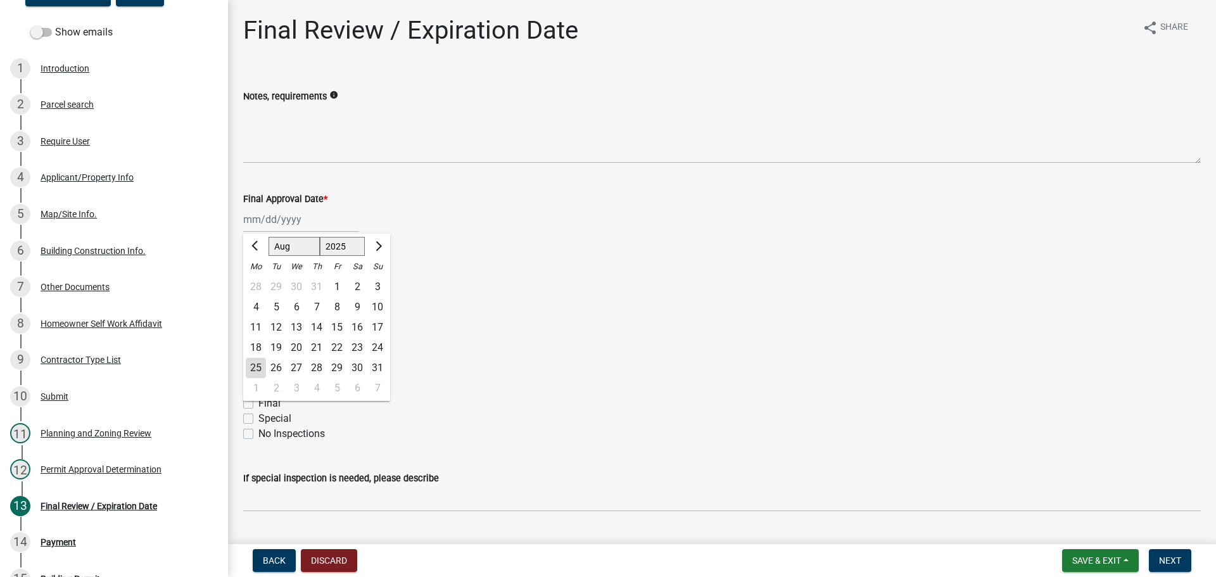
click at [253, 365] on div "25" at bounding box center [256, 368] width 20 height 20
type input "[DATE]"
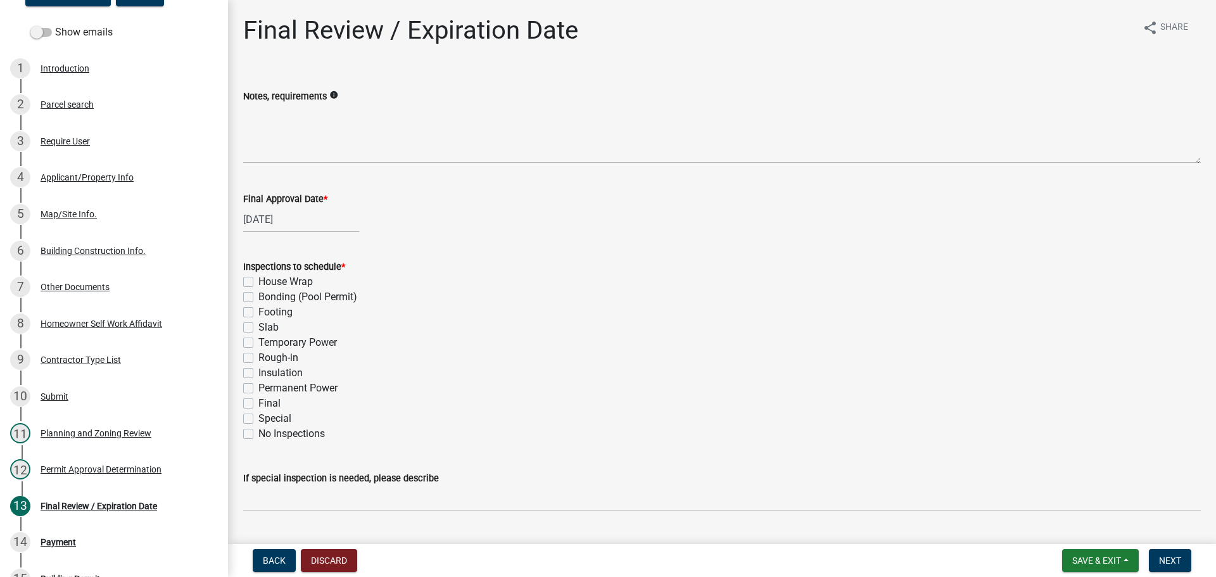
click at [258, 310] on label "Footing" at bounding box center [275, 312] width 34 height 15
click at [258, 310] on input "Footing" at bounding box center [262, 309] width 8 height 8
checkbox input "true"
checkbox input "false"
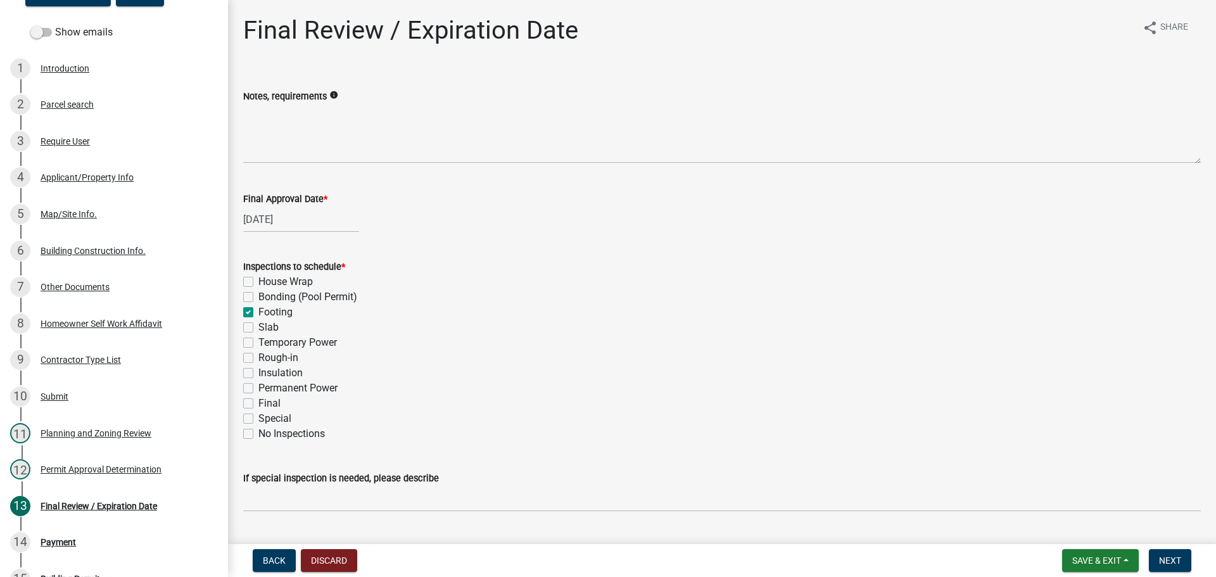
checkbox input "true"
checkbox input "false"
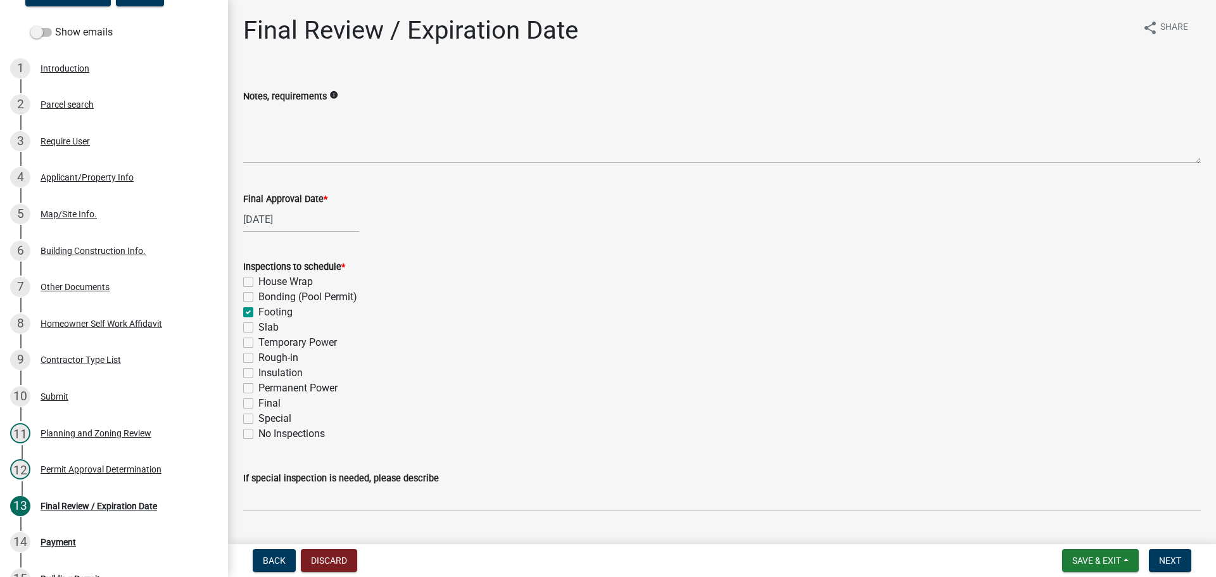
checkbox input "false"
click at [258, 343] on label "Temporary Power" at bounding box center [297, 342] width 79 height 15
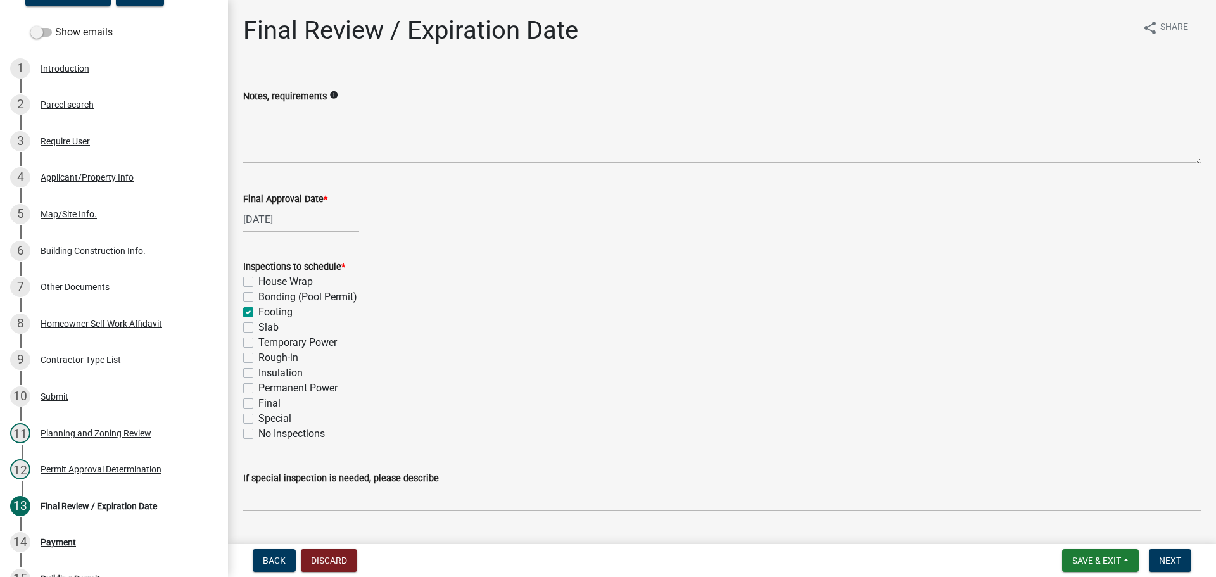
click at [258, 343] on input "Temporary Power" at bounding box center [262, 339] width 8 height 8
checkbox input "true"
checkbox input "false"
checkbox input "true"
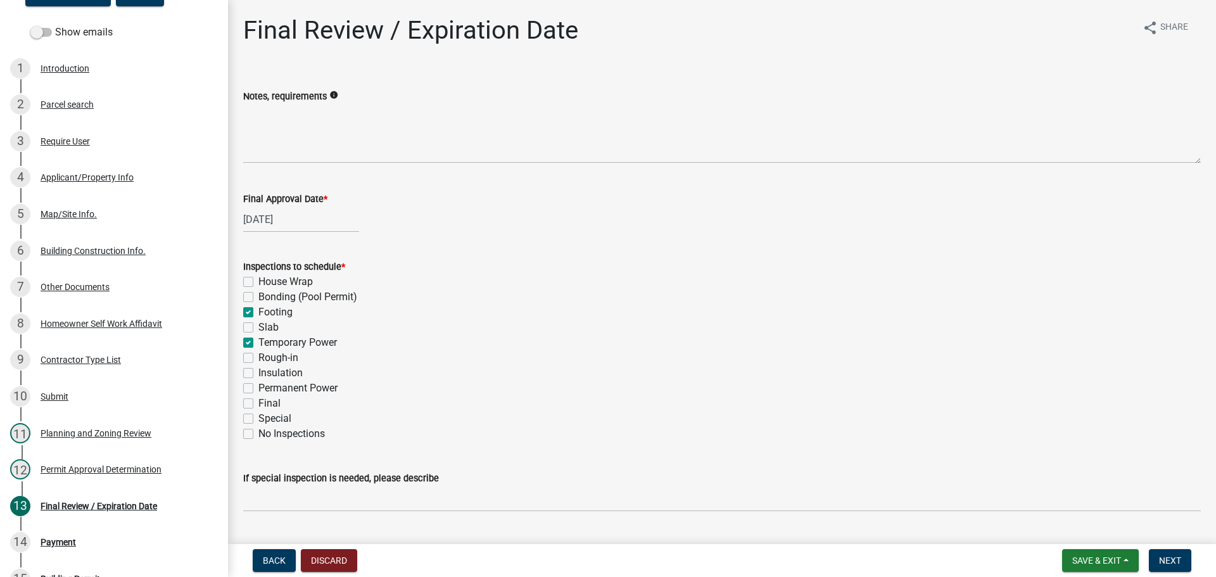
checkbox input "false"
checkbox input "true"
checkbox input "false"
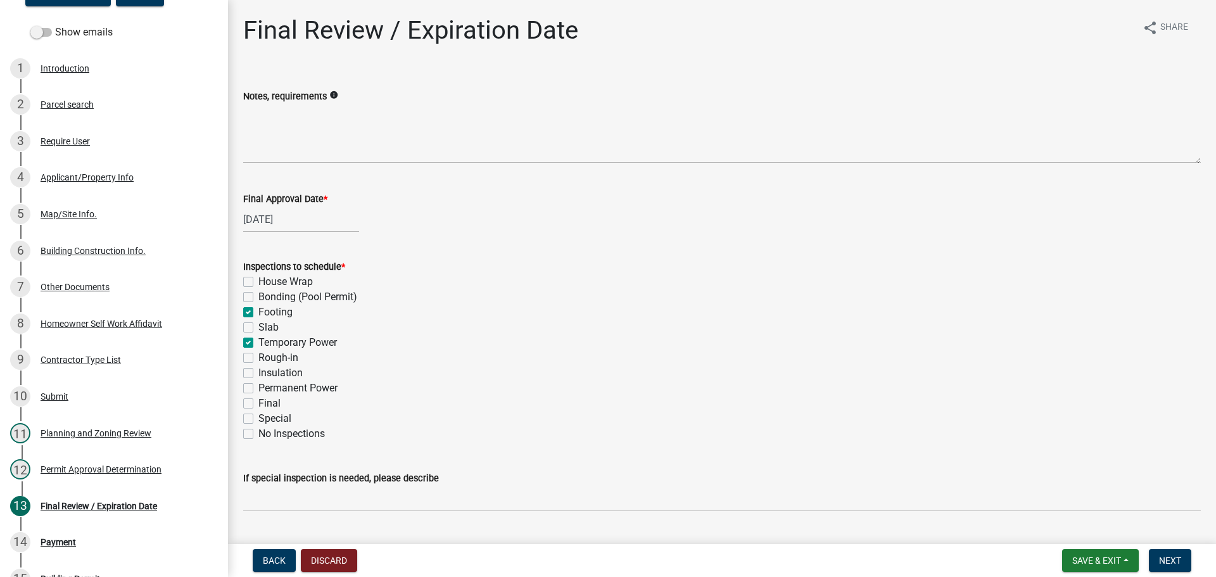
checkbox input "false"
click at [258, 362] on label "Rough-in" at bounding box center [278, 357] width 40 height 15
click at [258, 358] on input "Rough-in" at bounding box center [262, 354] width 8 height 8
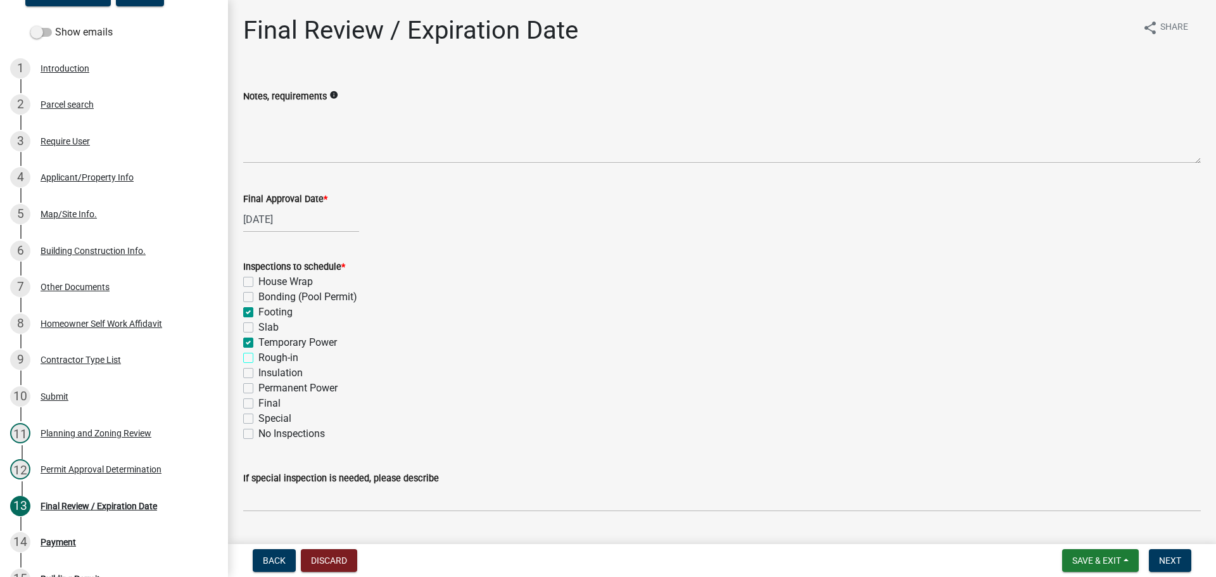
checkbox input "true"
checkbox input "false"
checkbox input "true"
checkbox input "false"
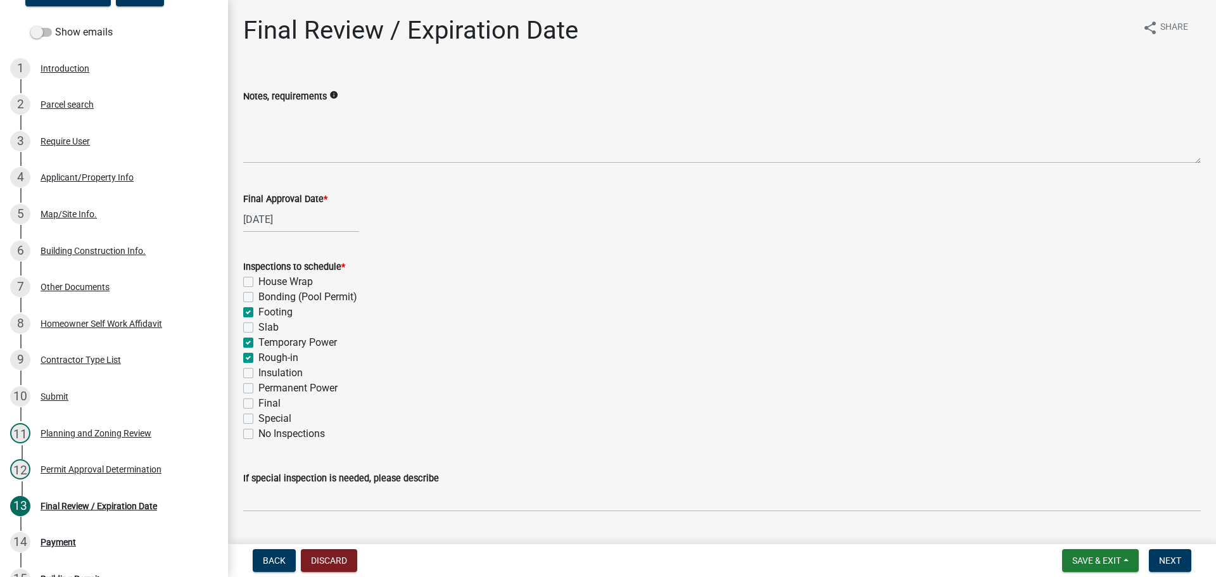
checkbox input "true"
checkbox input "false"
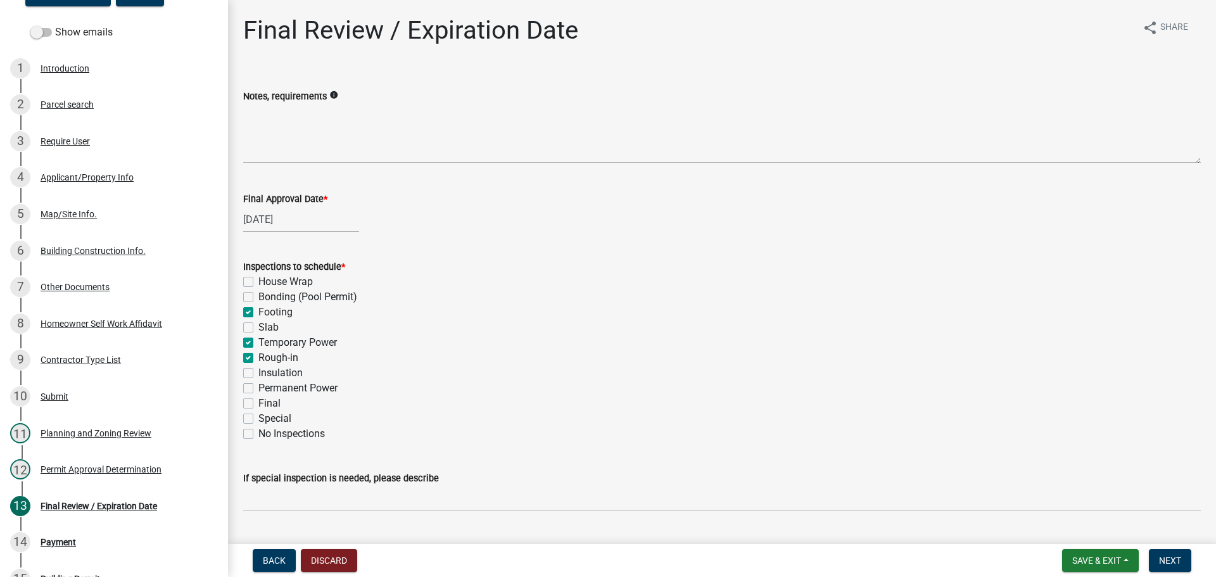
checkbox input "false"
click at [258, 386] on label "Permanent Power" at bounding box center [297, 388] width 79 height 15
click at [258, 386] on input "Permanent Power" at bounding box center [262, 385] width 8 height 8
checkbox input "true"
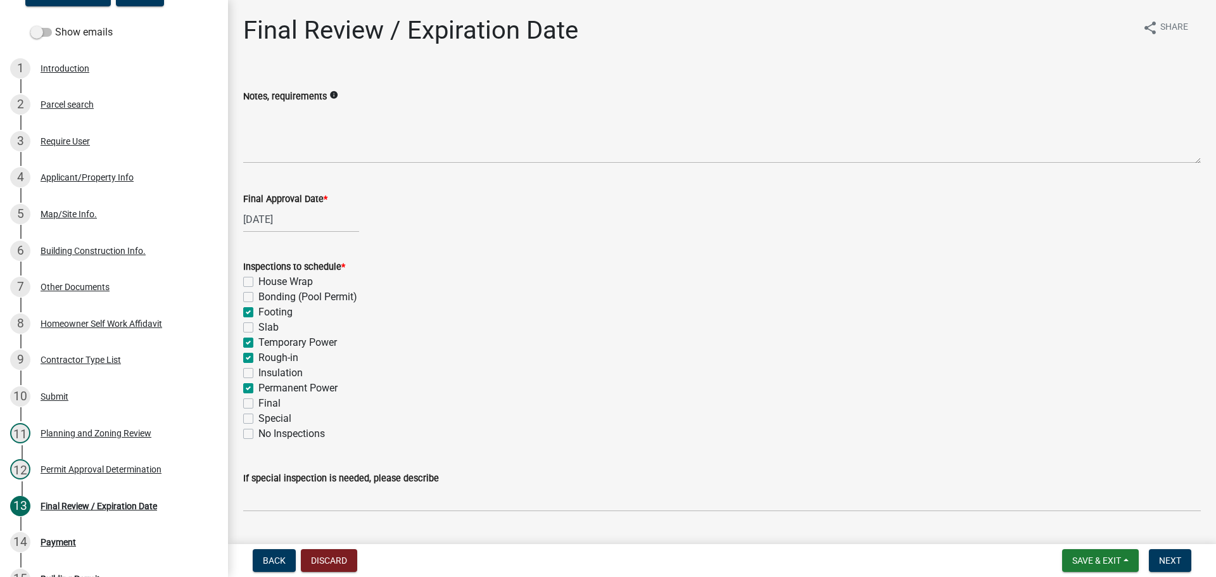
checkbox input "false"
checkbox input "true"
checkbox input "false"
checkbox input "true"
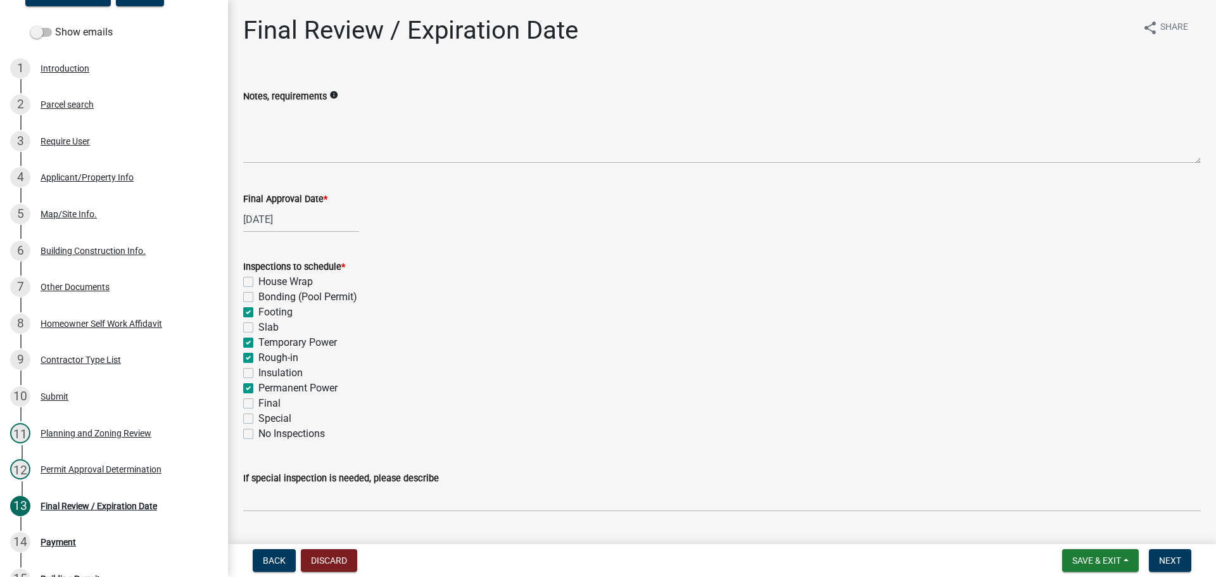
checkbox input "true"
checkbox input "false"
checkbox input "true"
checkbox input "false"
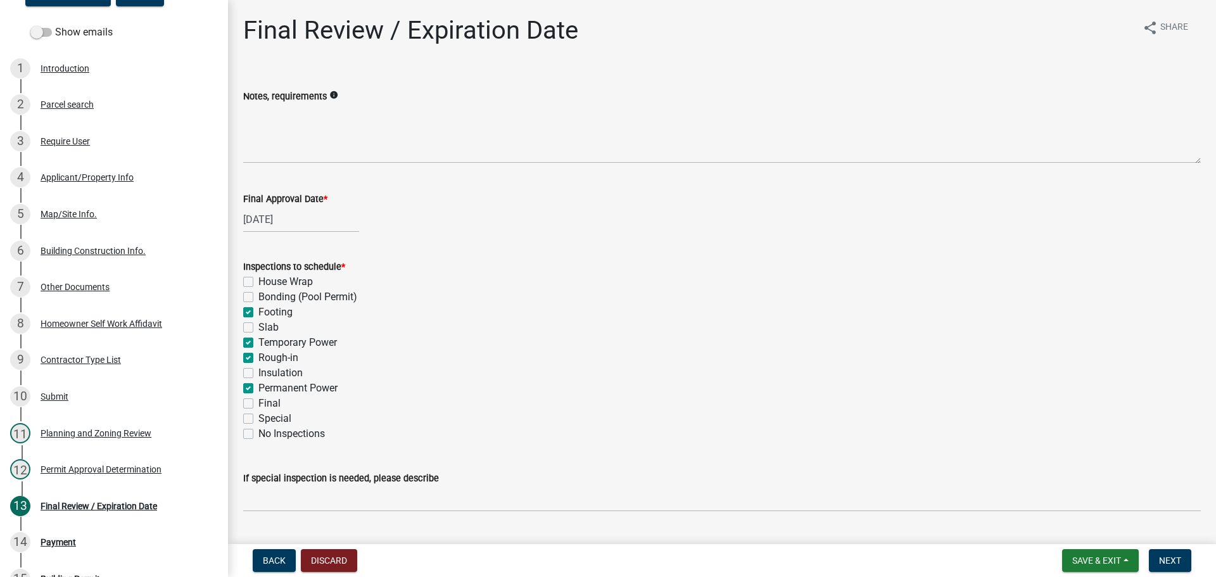
checkbox input "false"
click at [258, 402] on label "Final" at bounding box center [269, 403] width 22 height 15
click at [258, 402] on input "Final" at bounding box center [262, 400] width 8 height 8
checkbox input "true"
checkbox input "false"
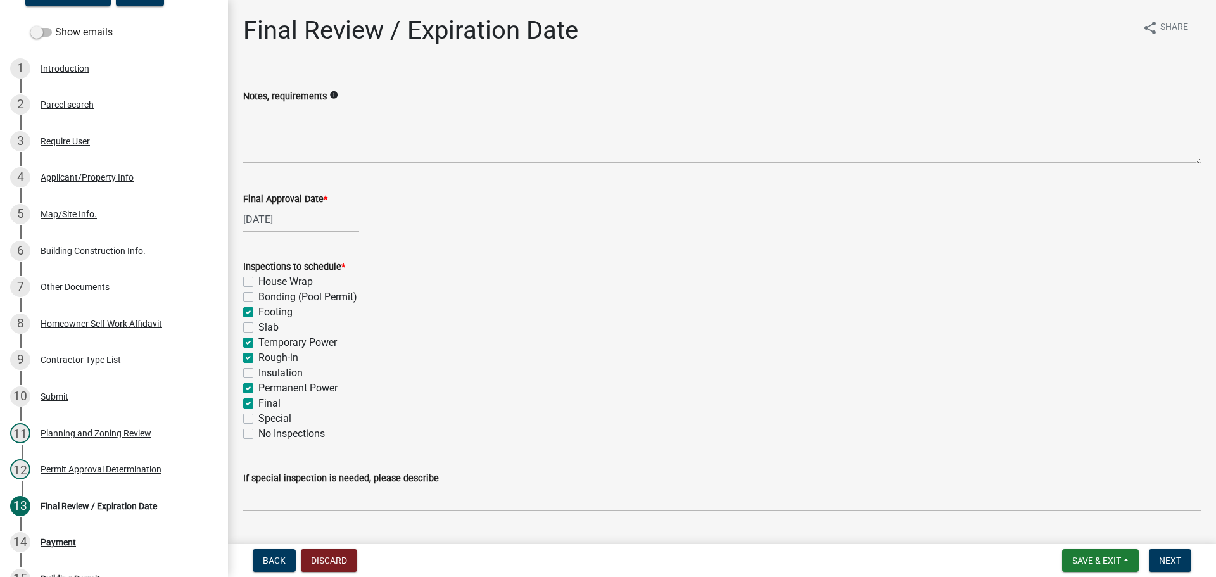
checkbox input "false"
checkbox input "true"
checkbox input "false"
checkbox input "true"
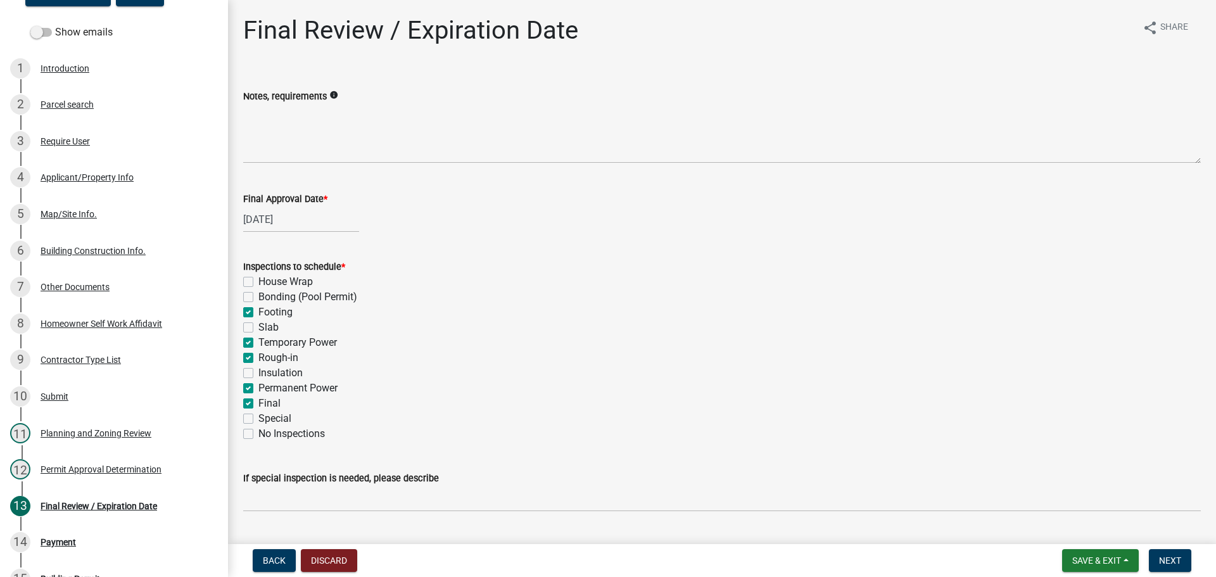
checkbox input "false"
checkbox input "true"
checkbox input "false"
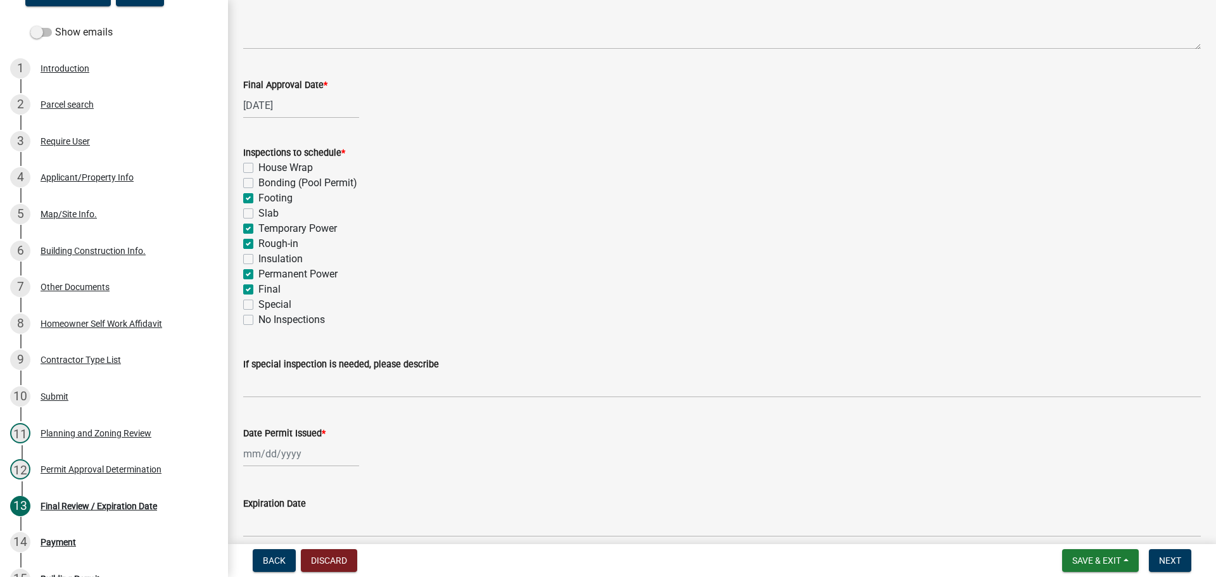
scroll to position [258, 0]
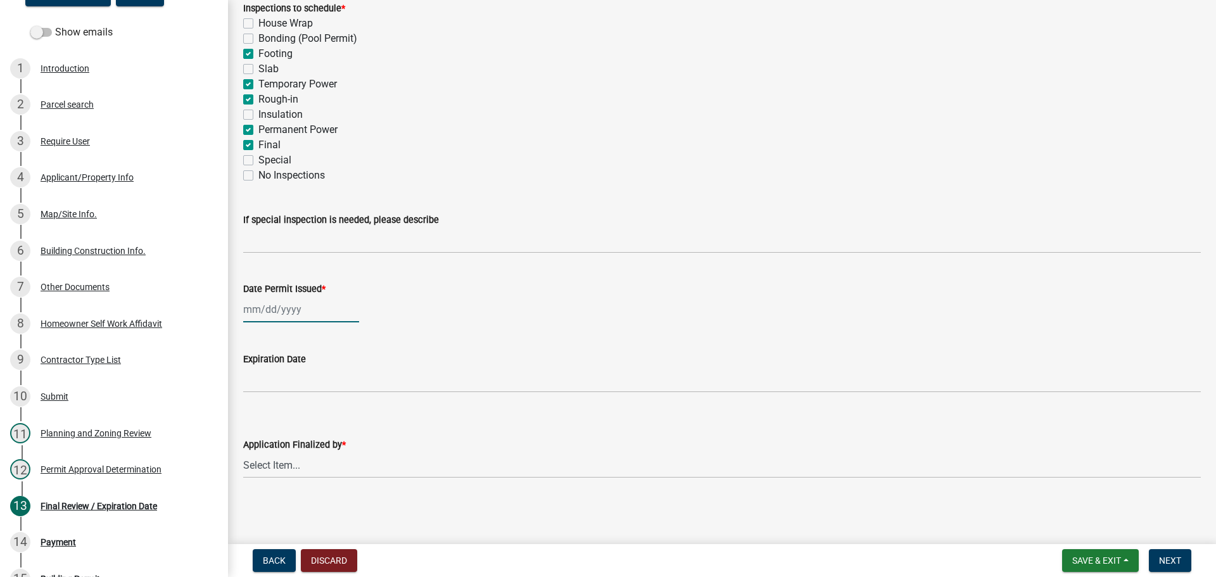
click at [293, 311] on div at bounding box center [301, 309] width 116 height 26
select select "8"
select select "2025"
click at [259, 455] on div "25" at bounding box center [256, 458] width 20 height 20
type input "[DATE]"
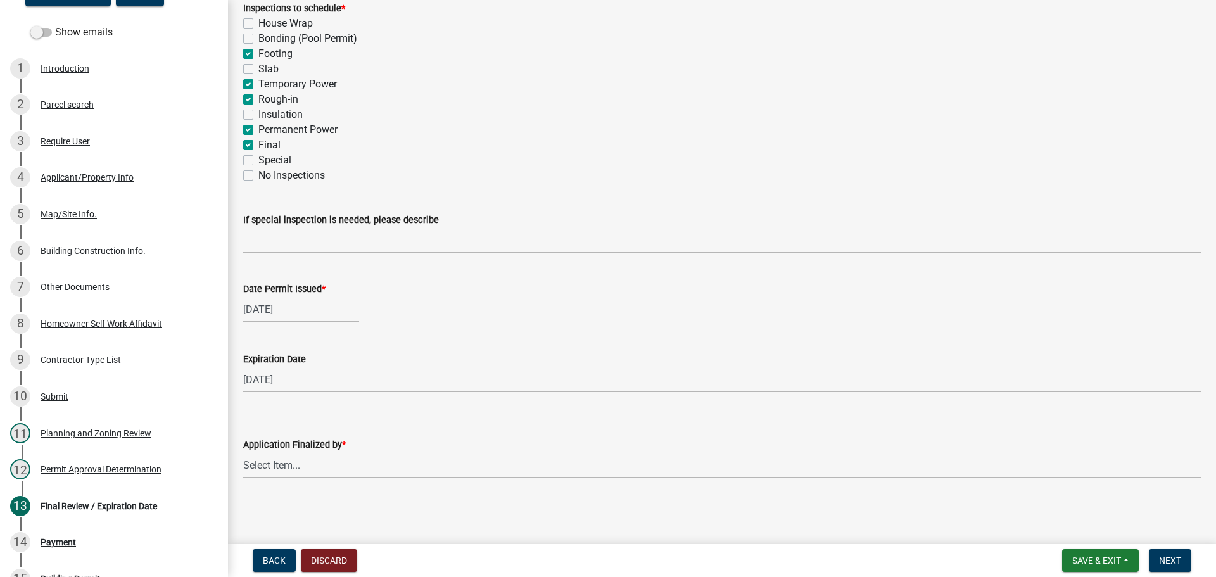
click at [263, 463] on select "Select Item... [PERSON_NAME] [PERSON_NAME] [PERSON_NAME] [PERSON_NAME] [PERSON_…" at bounding box center [722, 465] width 958 height 26
click at [243, 452] on select "Select Item... [PERSON_NAME] [PERSON_NAME] [PERSON_NAME] [PERSON_NAME] [PERSON_…" at bounding box center [722, 465] width 958 height 26
select select "f66b4cef-93c9-440c-84d8-a2c8d35cb7c1"
click at [1184, 553] on button "Next" at bounding box center [1170, 560] width 42 height 23
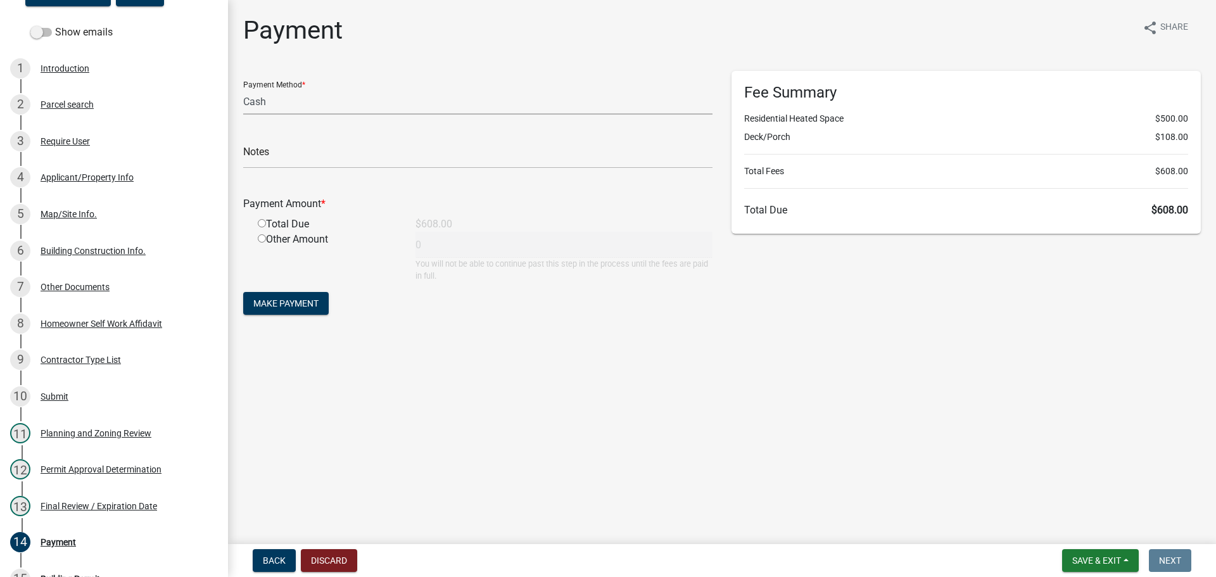
click at [275, 101] on select "Credit Card POS Check Cash" at bounding box center [477, 102] width 469 height 26
select select "1: 0"
click at [243, 89] on select "Credit Card POS Check Cash" at bounding box center [477, 102] width 469 height 26
click at [299, 164] on input "text" at bounding box center [477, 155] width 469 height 26
type input "11099"
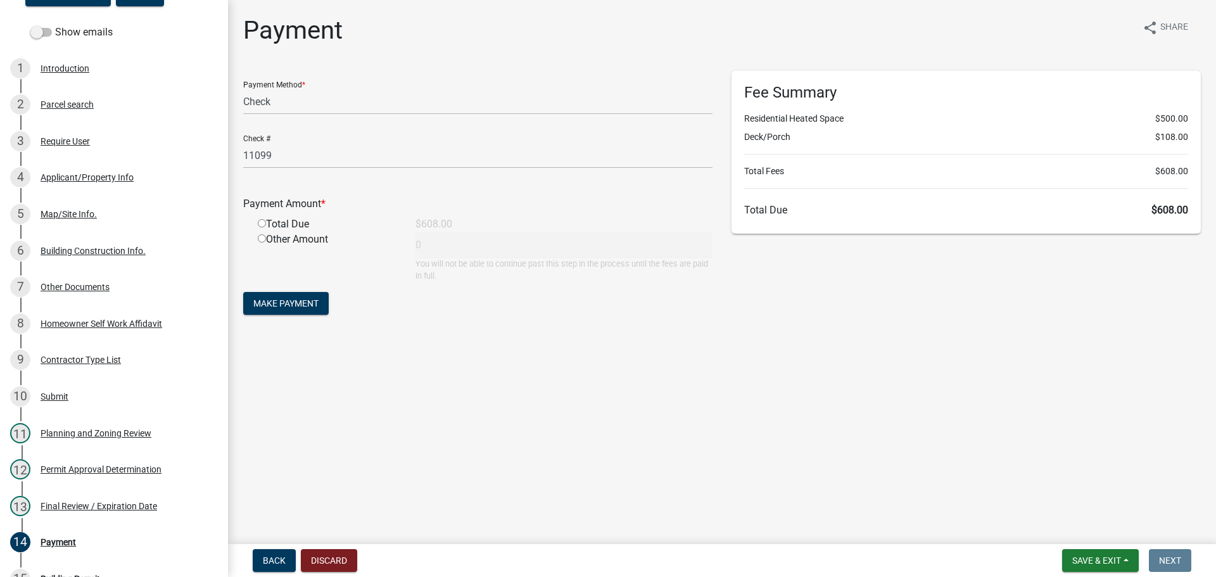
click at [261, 227] on input "radio" at bounding box center [262, 223] width 8 height 8
radio input "true"
type input "608"
click at [270, 298] on span "Make Payment" at bounding box center [285, 303] width 65 height 10
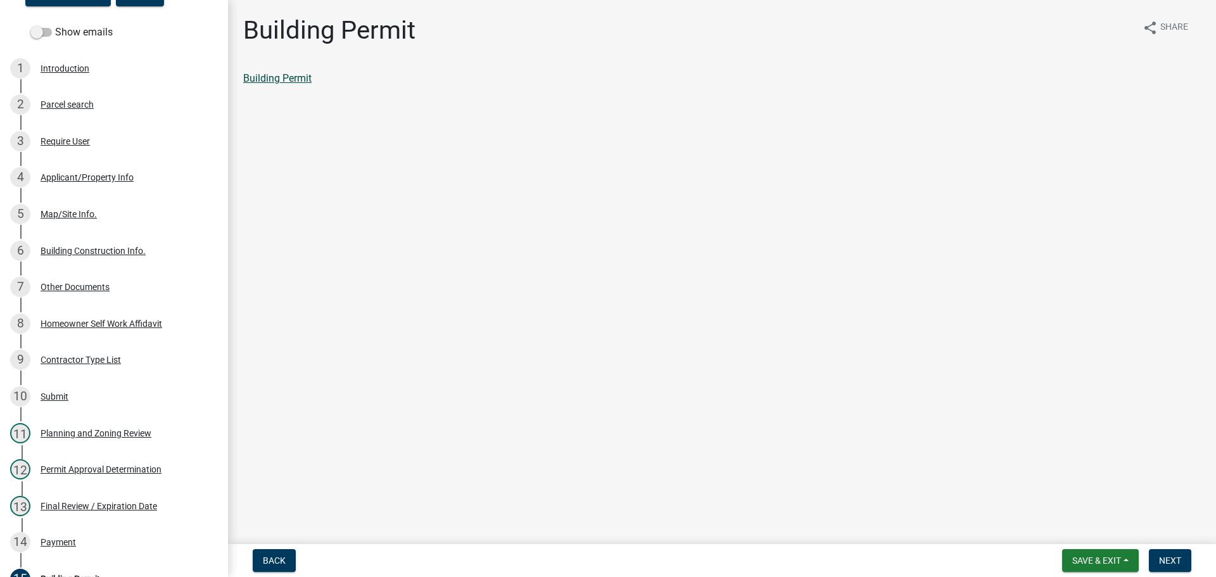
click at [278, 79] on link "Building Permit" at bounding box center [277, 78] width 68 height 12
click at [90, 429] on div "Planning and Zoning Review" at bounding box center [96, 433] width 111 height 9
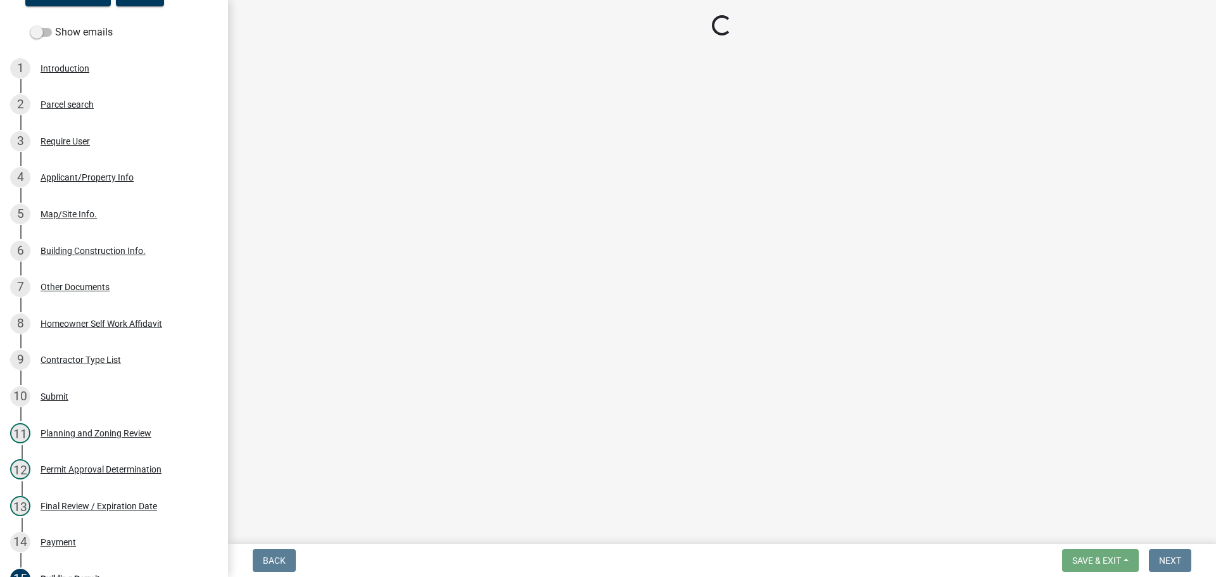
select select "b5c39336-92b9-49ce-a0a5-4e9e9babf743"
select select "f66b4cef-93c9-440c-84d8-a2c8d35cb7c1"
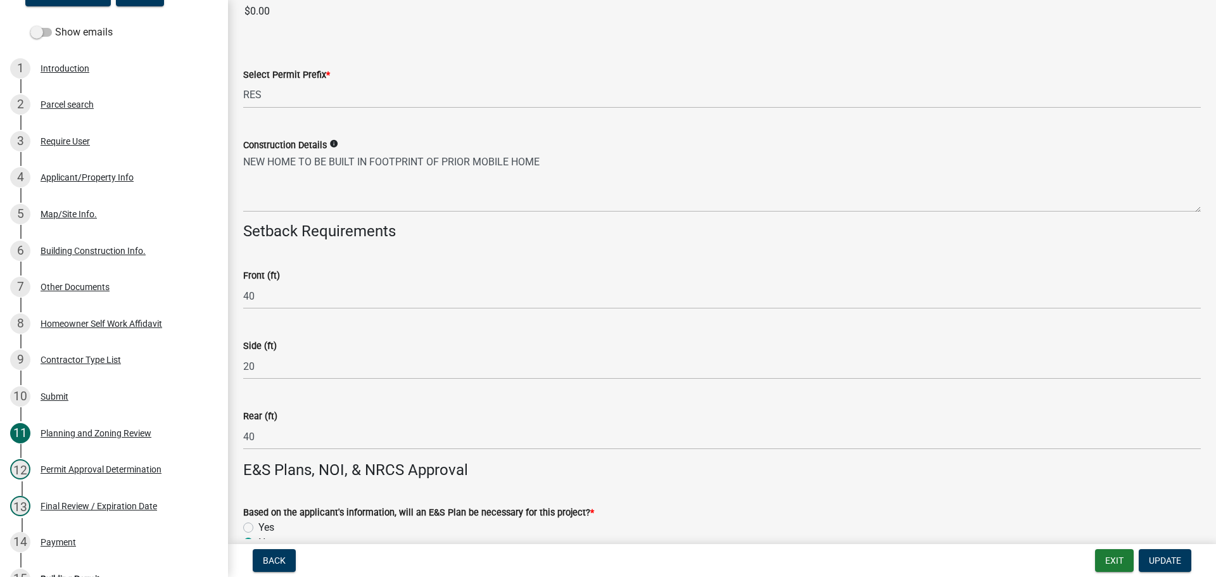
scroll to position [1951, 0]
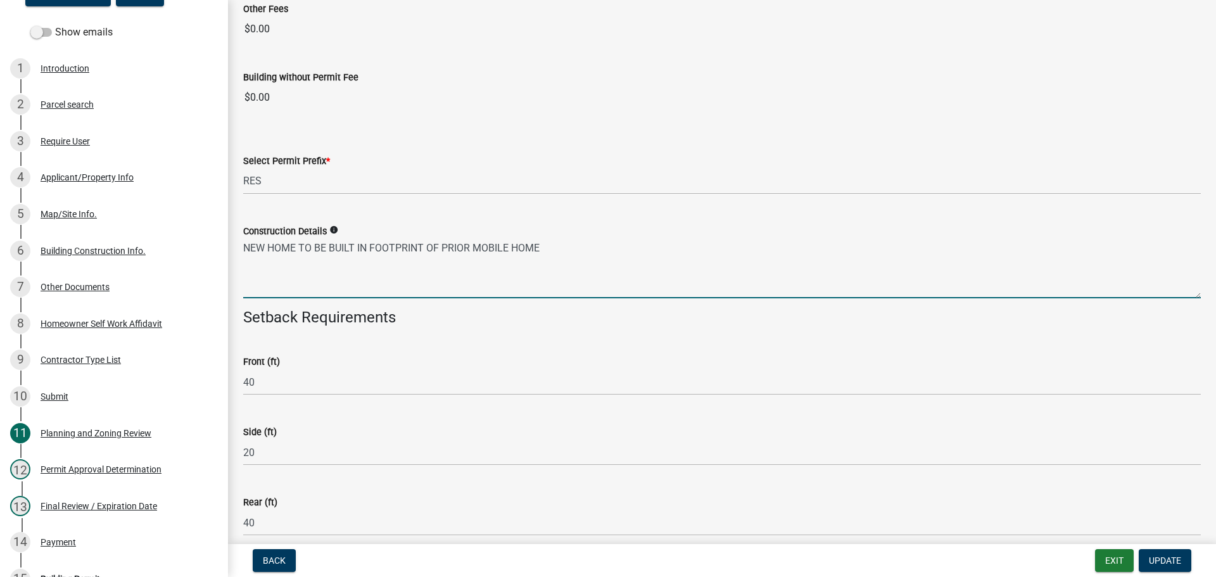
click at [563, 246] on textarea "NEW HOME TO BE BUILT IN FOOTPRINT OF PRIOR MOBILE HOME" at bounding box center [722, 269] width 958 height 60
type textarea "NEW HOME TO BE BUILT IN FOOTPRINT OF PRIOR MOBILE HOME 14X60 WITH DECK"
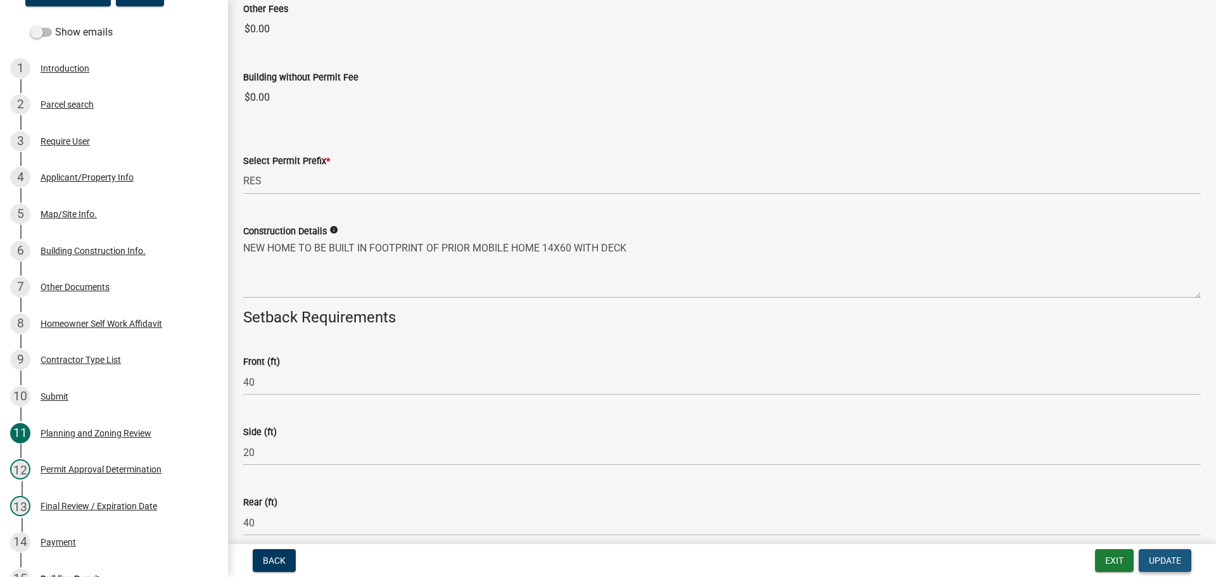
click at [1170, 559] on span "Update" at bounding box center [1165, 560] width 32 height 10
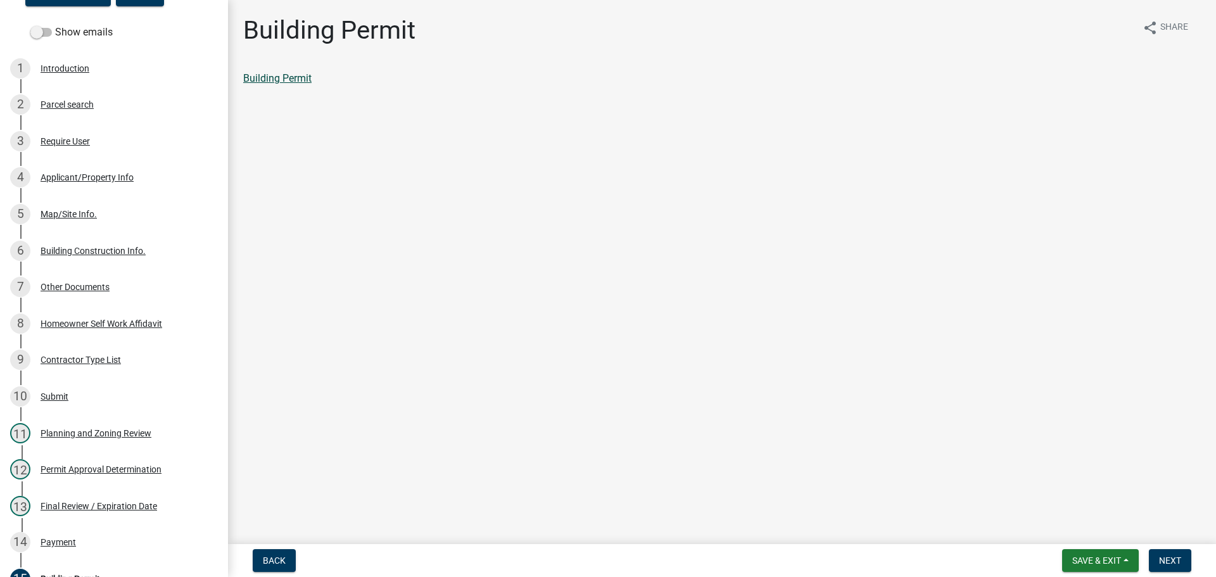
click at [285, 79] on link "Building Permit" at bounding box center [277, 78] width 68 height 12
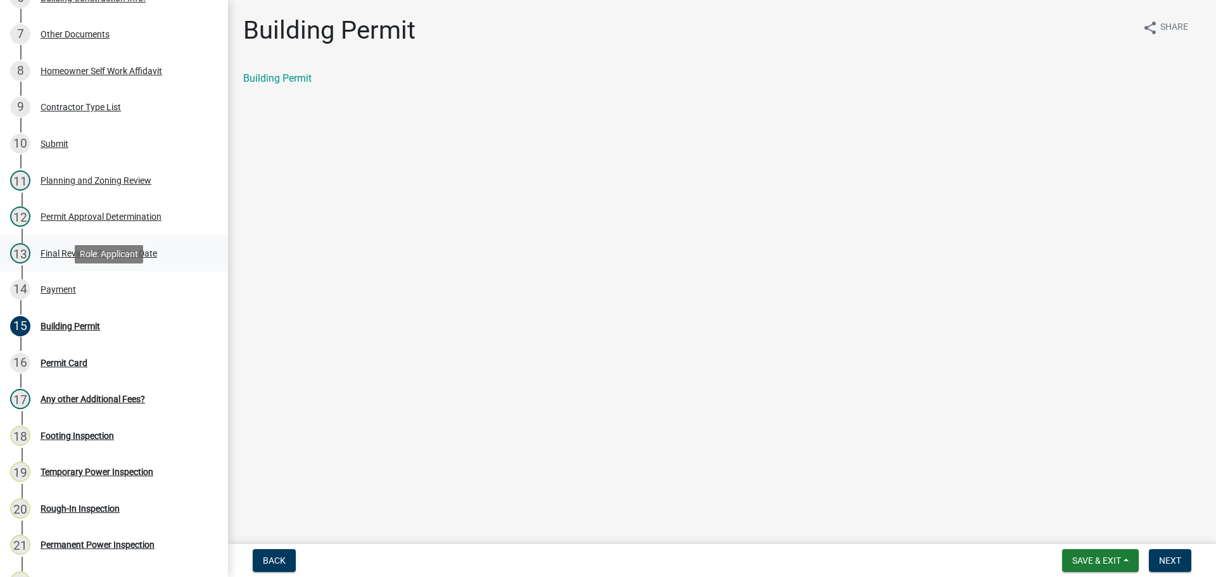
scroll to position [423, 0]
click at [53, 326] on div "Building Permit" at bounding box center [71, 325] width 60 height 9
click at [60, 284] on div "Payment" at bounding box center [58, 288] width 35 height 9
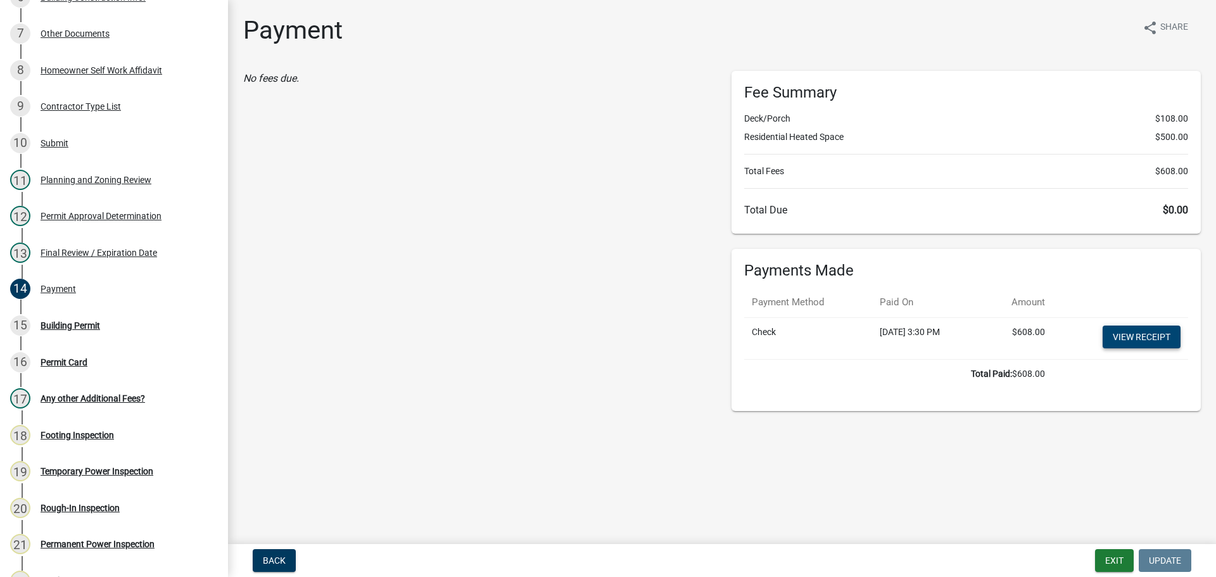
click at [1136, 336] on link "View receipt" at bounding box center [1142, 337] width 78 height 23
click at [46, 327] on div "Building Permit" at bounding box center [71, 325] width 60 height 9
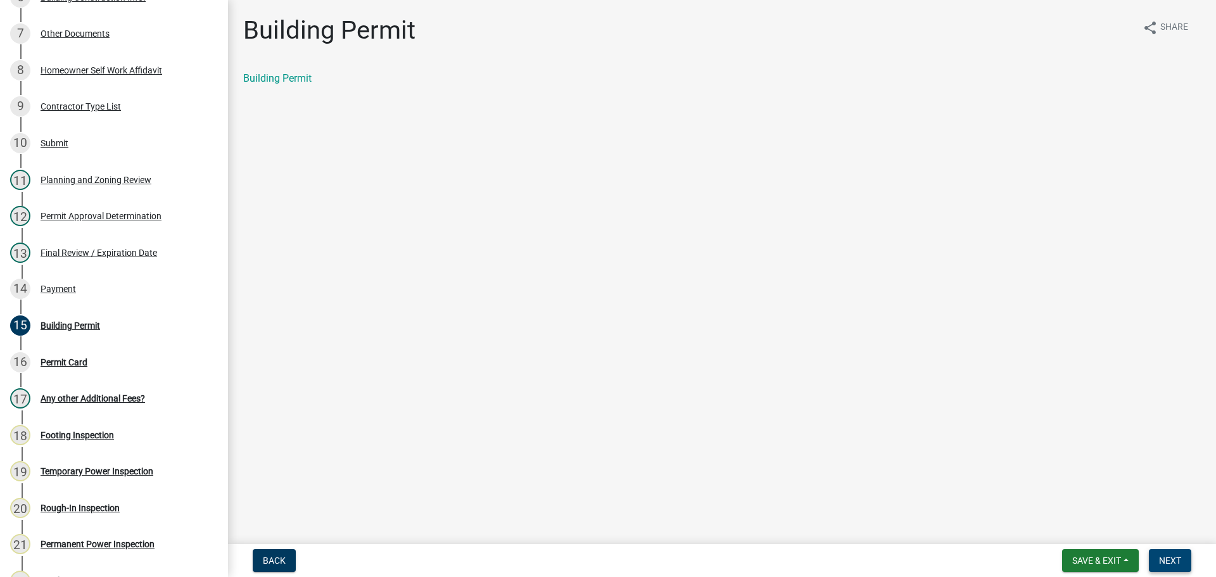
click at [1166, 561] on span "Next" at bounding box center [1170, 560] width 22 height 10
click at [284, 76] on link "Permit Card" at bounding box center [269, 78] width 53 height 12
click at [1080, 559] on span "Save & Exit" at bounding box center [1096, 560] width 49 height 10
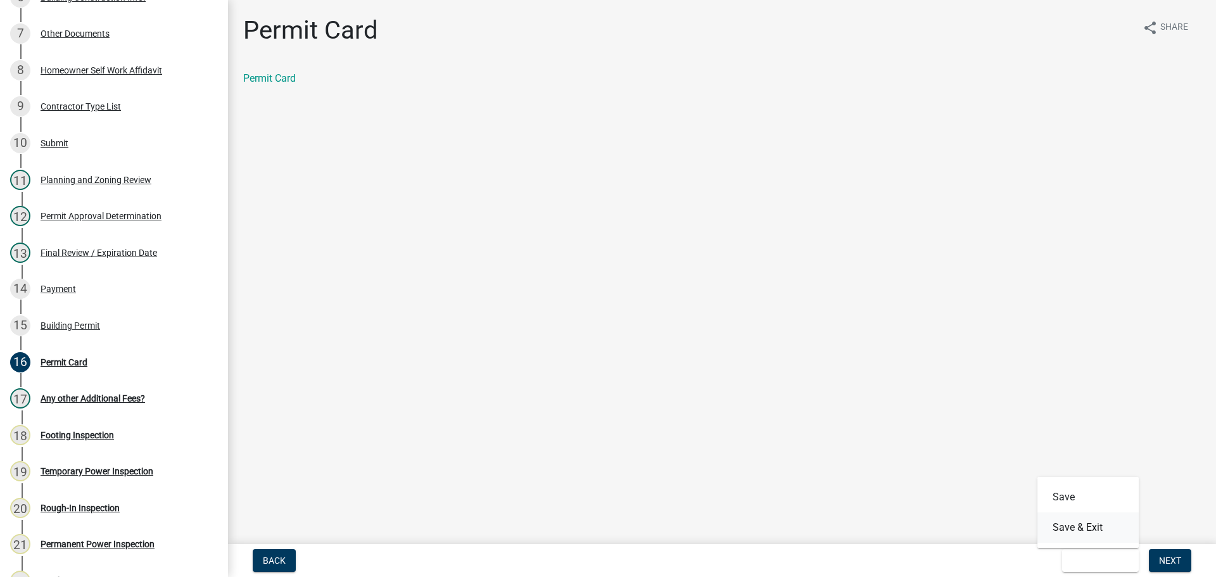
click at [1072, 528] on button "Save & Exit" at bounding box center [1087, 527] width 101 height 30
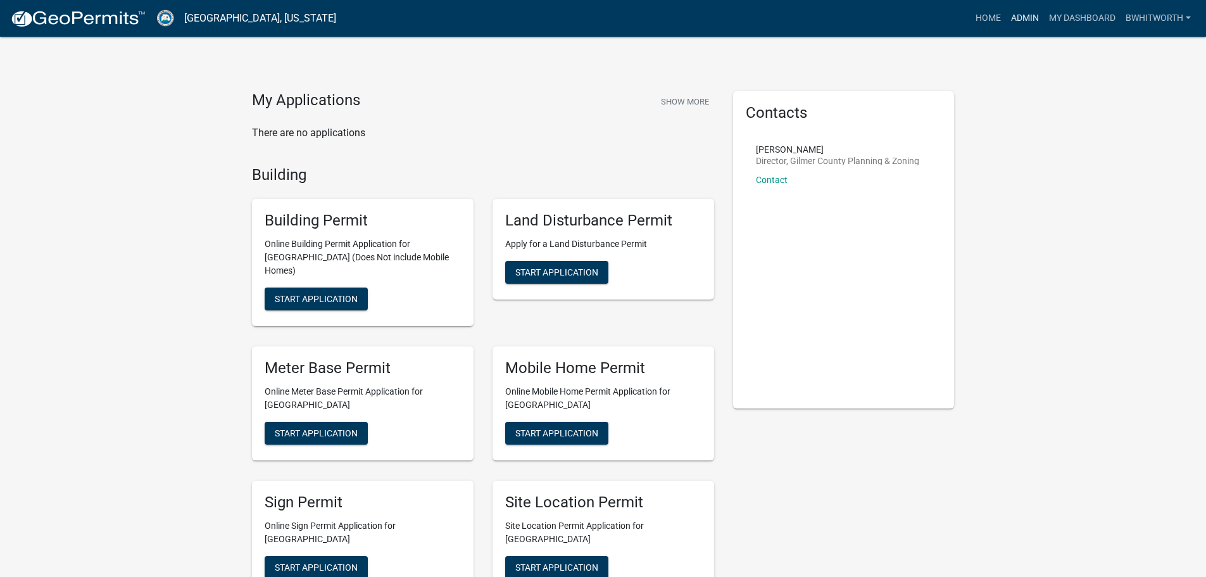
click at [1018, 15] on link "Admin" at bounding box center [1025, 18] width 38 height 24
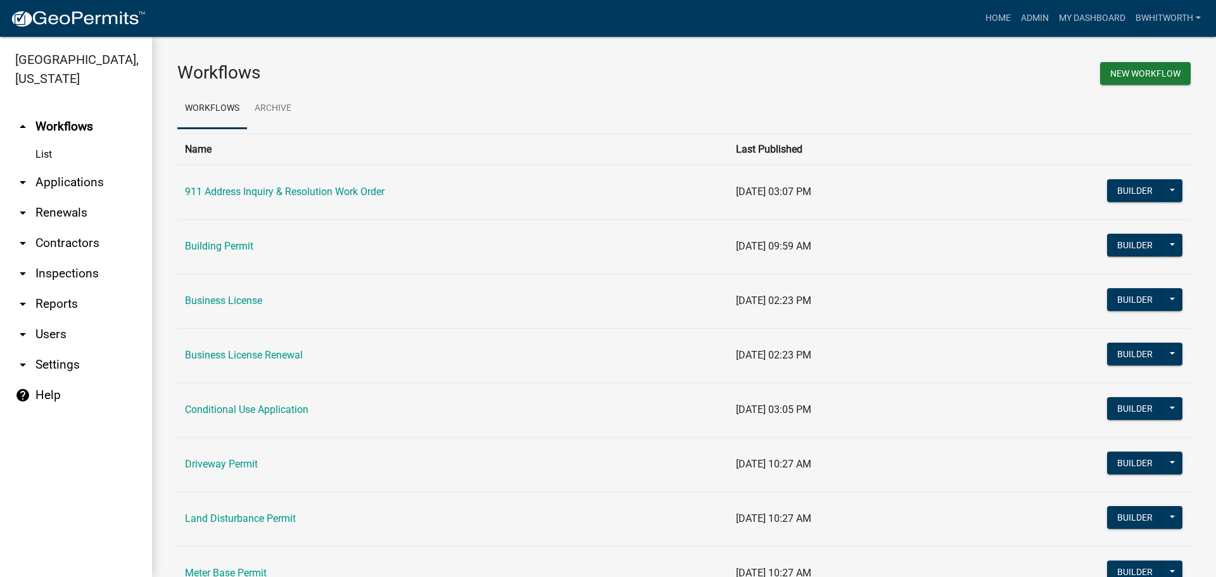
click at [70, 185] on link "arrow_drop_down Applications" at bounding box center [76, 182] width 152 height 30
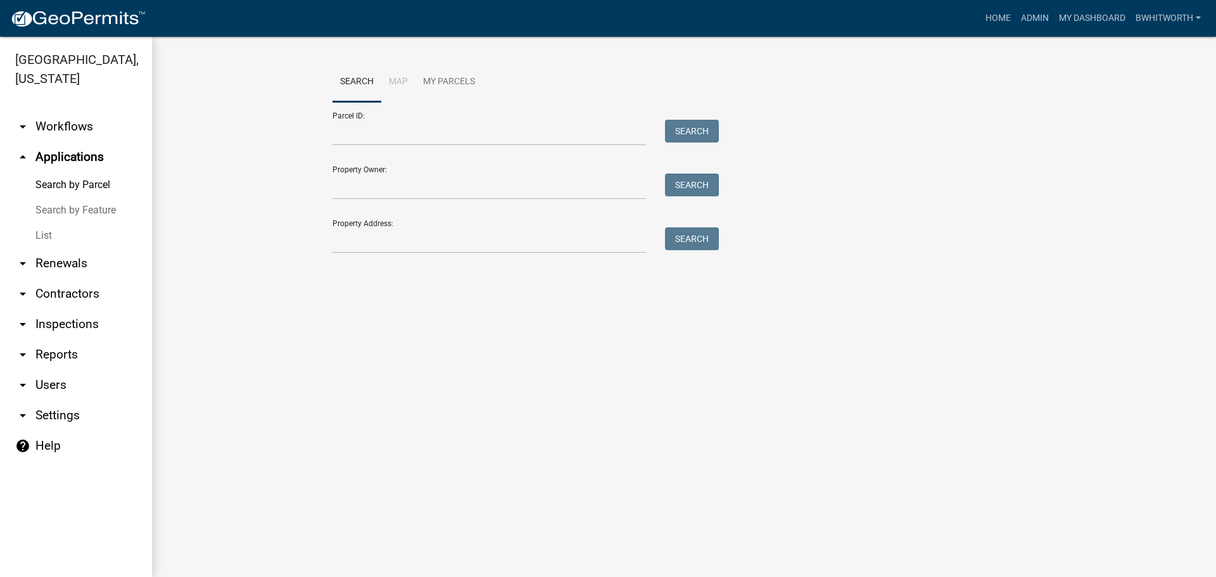
click at [45, 232] on link "List" at bounding box center [76, 235] width 152 height 25
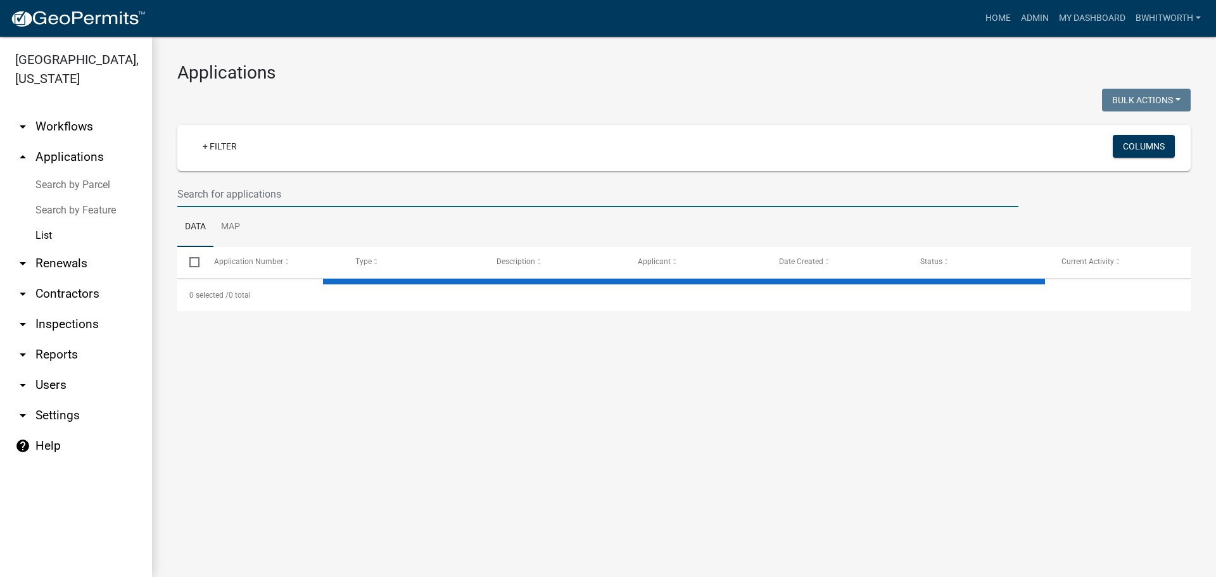
click at [332, 198] on input "text" at bounding box center [597, 194] width 841 height 26
type input "3"
select select "3: 100"
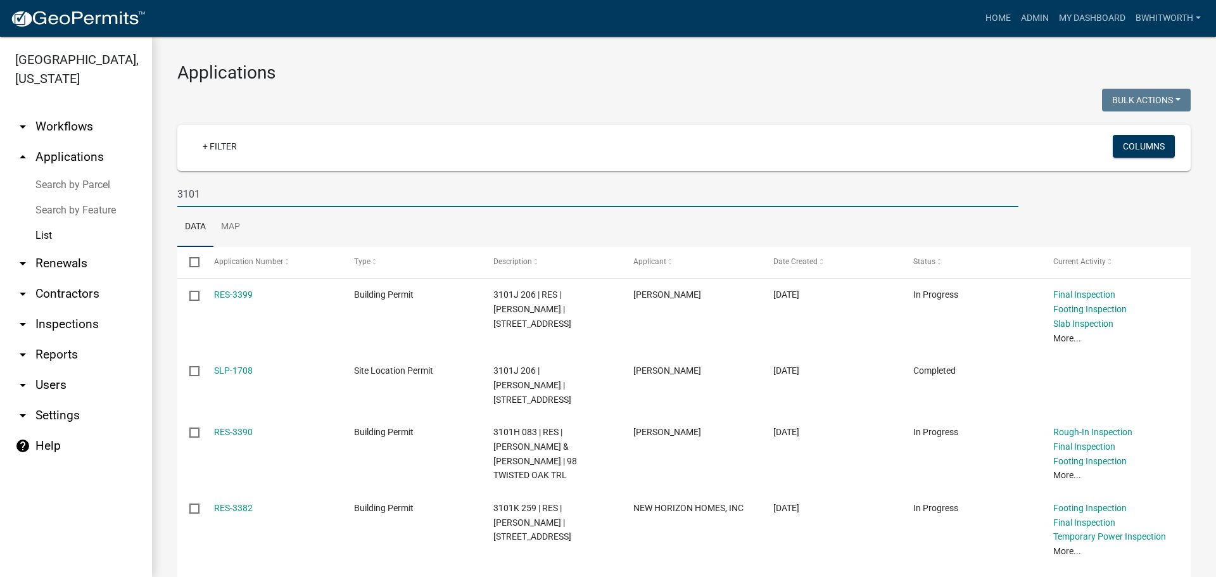
click at [179, 189] on input "3101" at bounding box center [597, 194] width 841 height 26
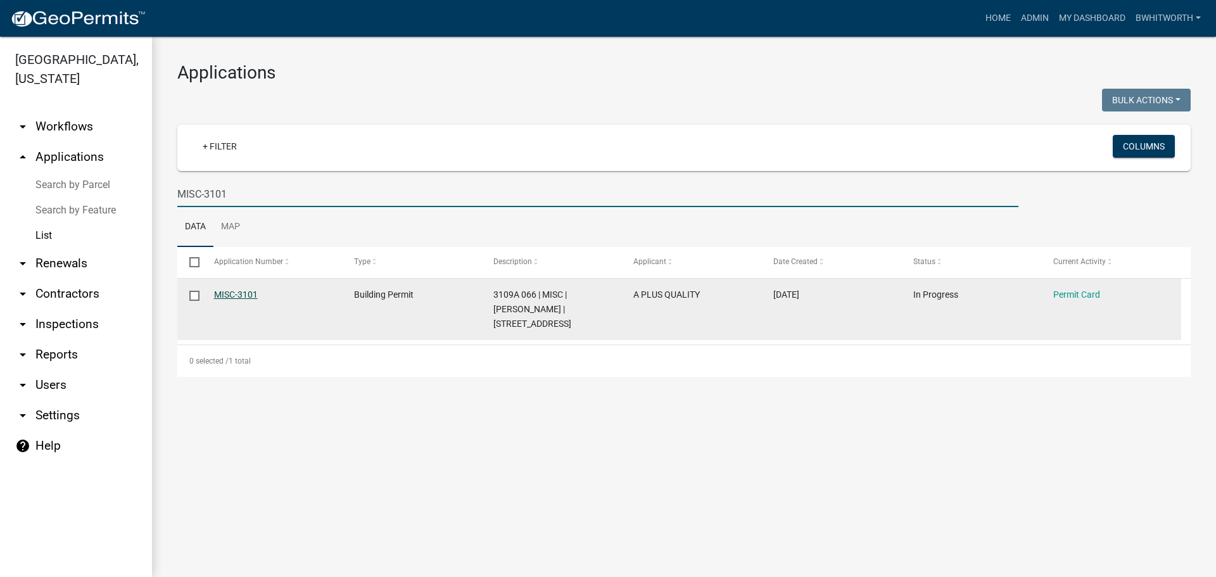
type input "MISC-3101"
click at [243, 292] on link "MISC-3101" at bounding box center [236, 294] width 44 height 10
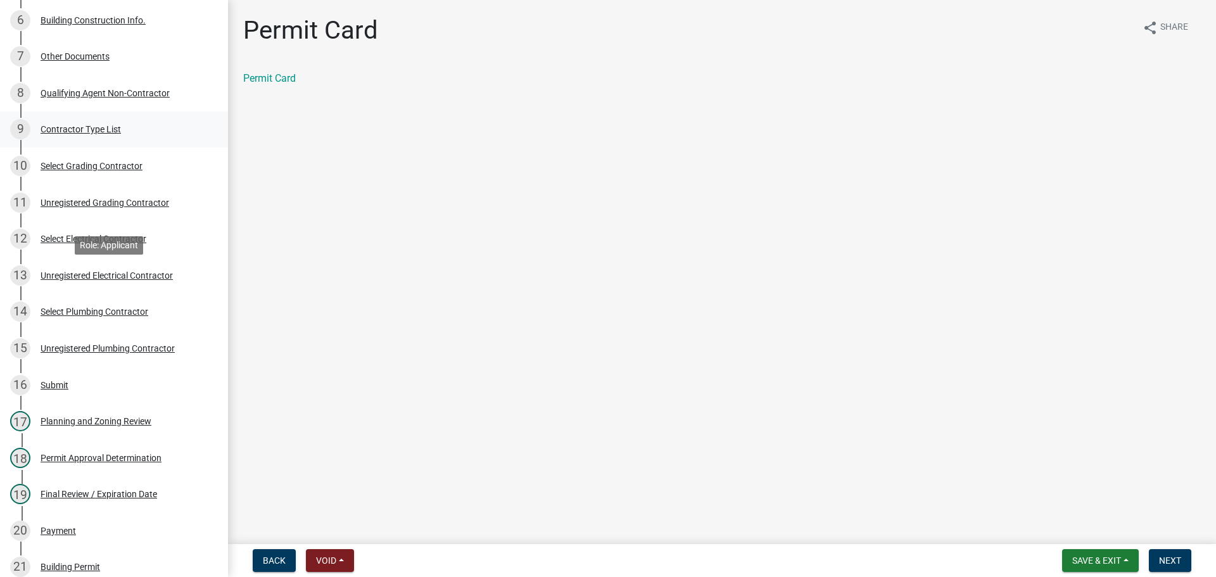
scroll to position [443, 0]
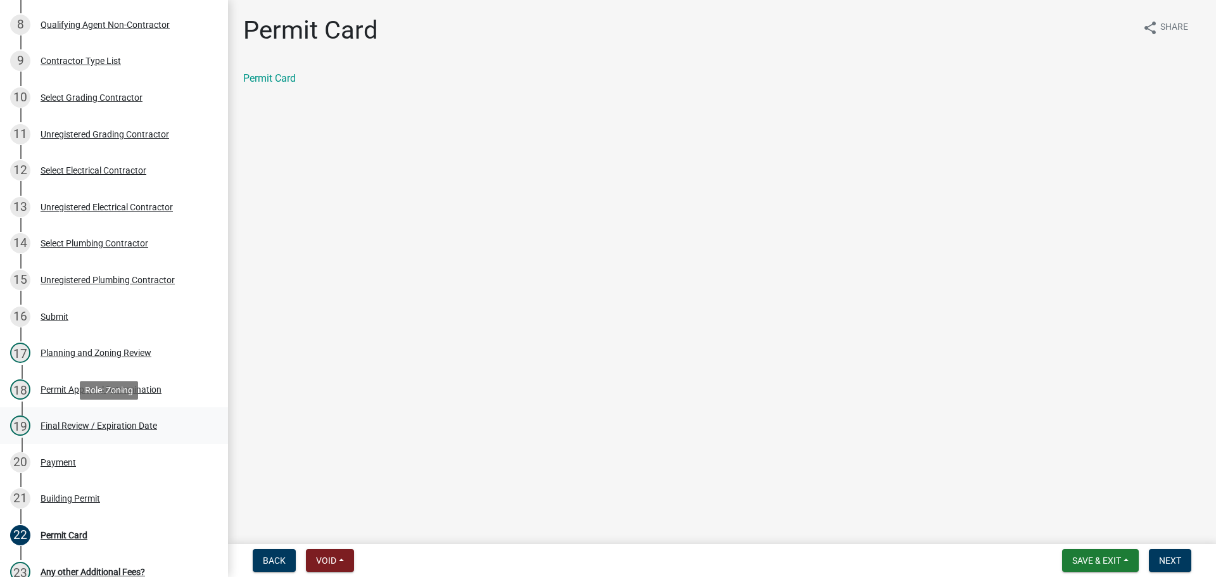
click at [70, 422] on div "Final Review / Expiration Date" at bounding box center [99, 425] width 117 height 9
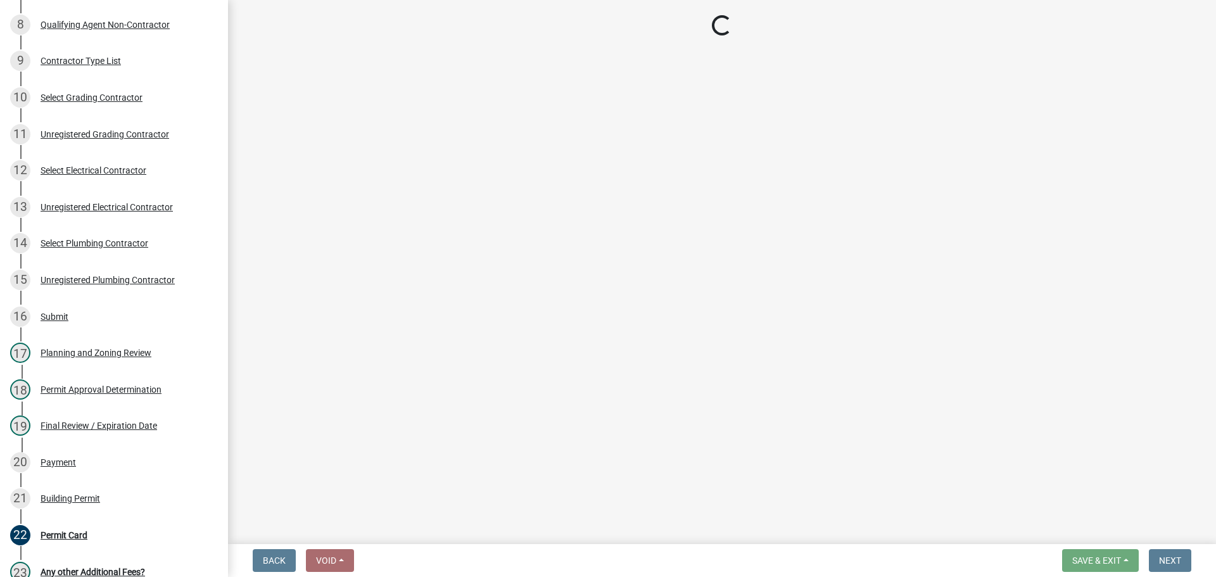
select select "f66b4cef-93c9-440c-84d8-a2c8d35cb7c1"
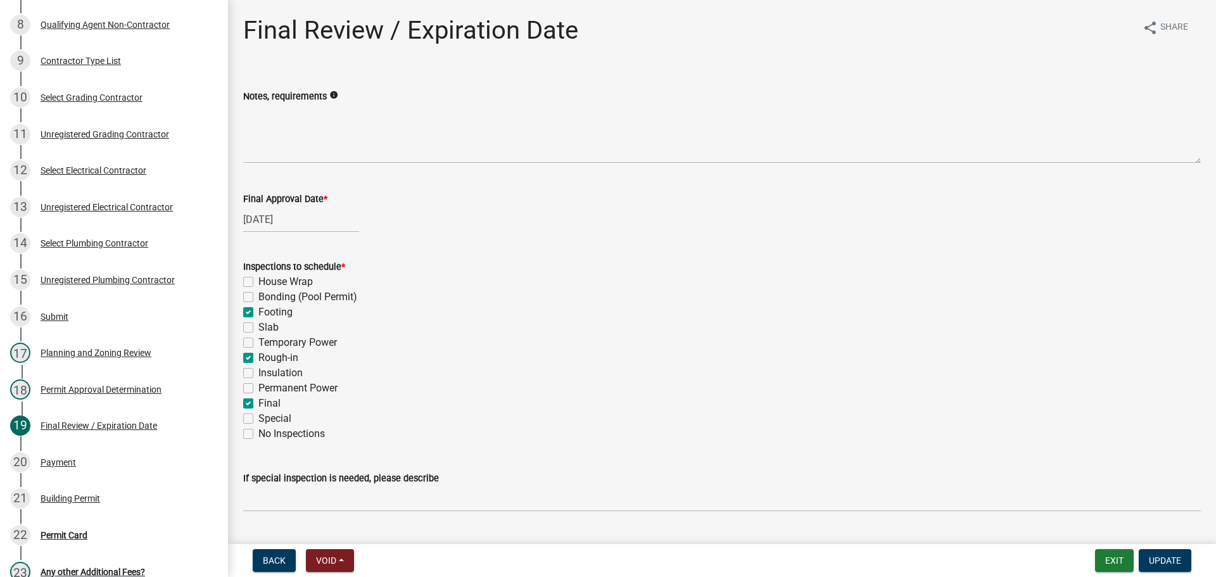
click at [258, 313] on label "Footing" at bounding box center [275, 312] width 34 height 15
click at [258, 313] on input "Footing" at bounding box center [262, 309] width 8 height 8
checkbox input "false"
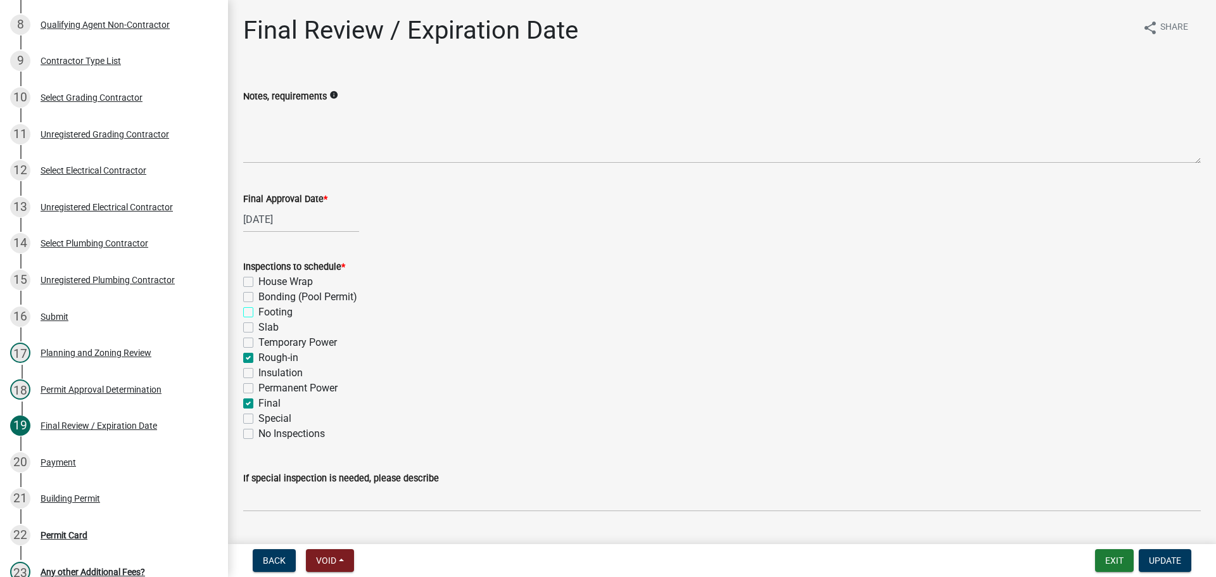
checkbox input "false"
checkbox input "true"
checkbox input "false"
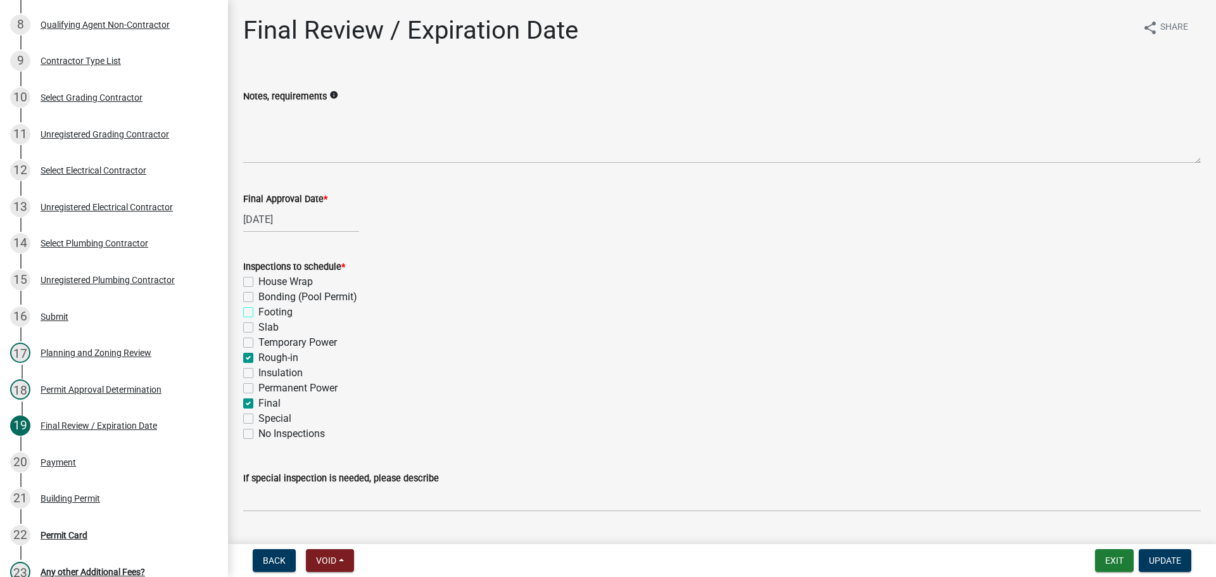
checkbox input "false"
checkbox input "true"
checkbox input "false"
click at [258, 357] on label "Rough-in" at bounding box center [278, 357] width 40 height 15
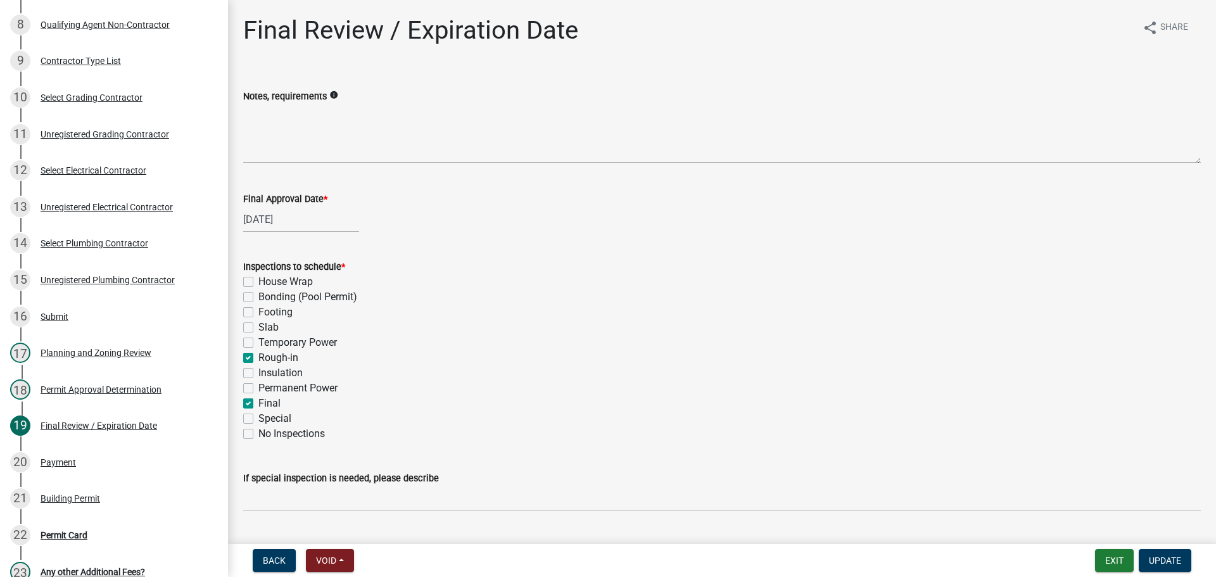
click at [258, 357] on input "Rough-in" at bounding box center [262, 354] width 8 height 8
checkbox input "false"
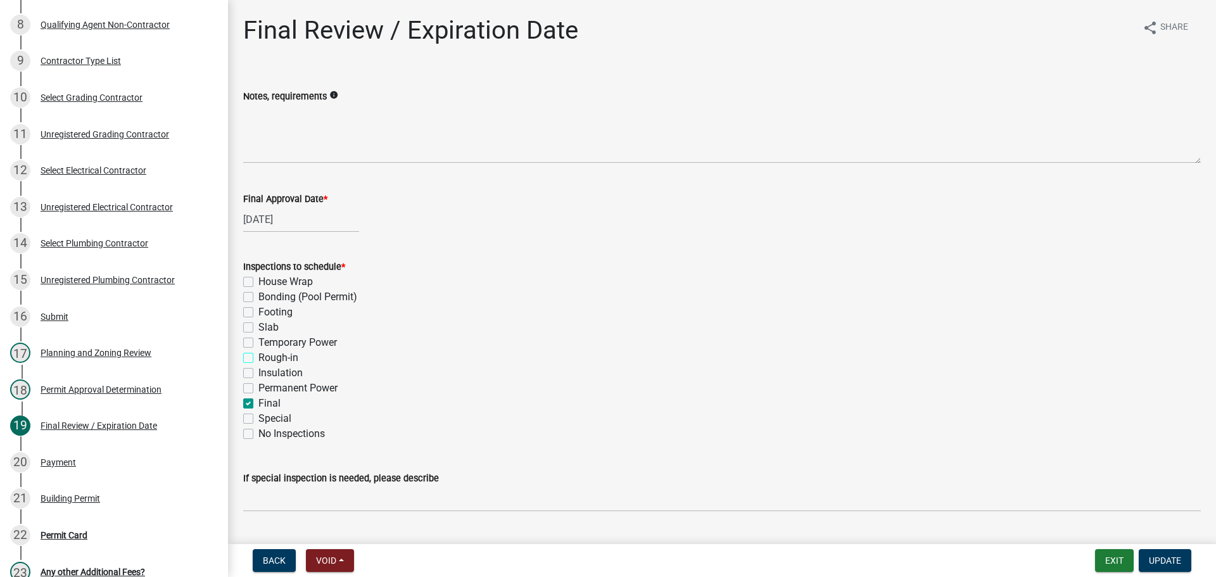
checkbox input "false"
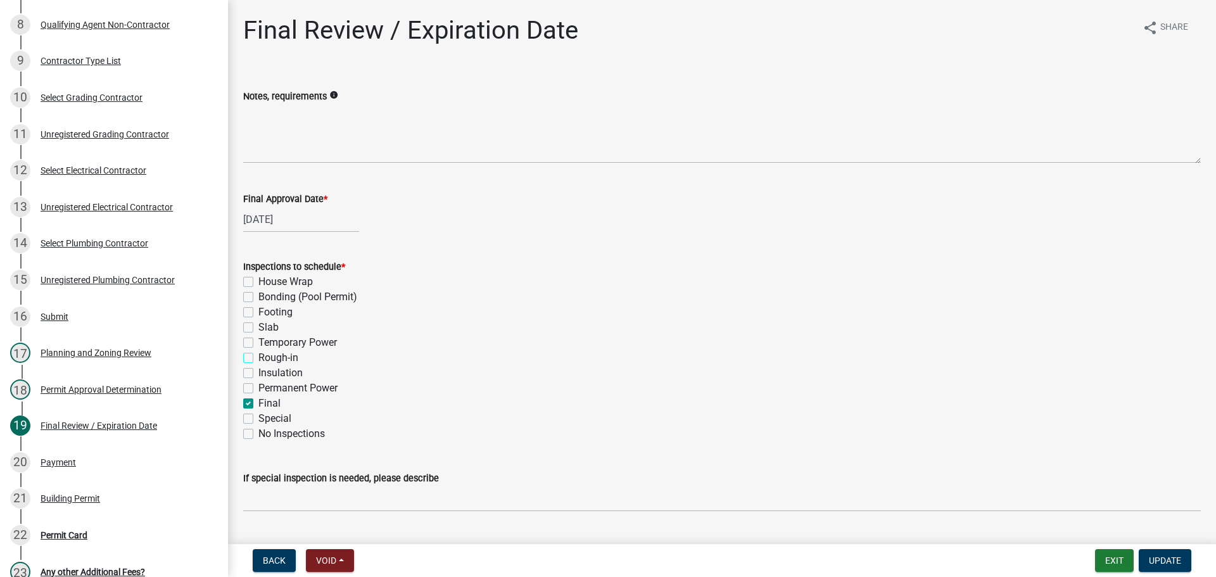
checkbox input "true"
checkbox input "false"
click at [1171, 557] on span "Update" at bounding box center [1165, 560] width 32 height 10
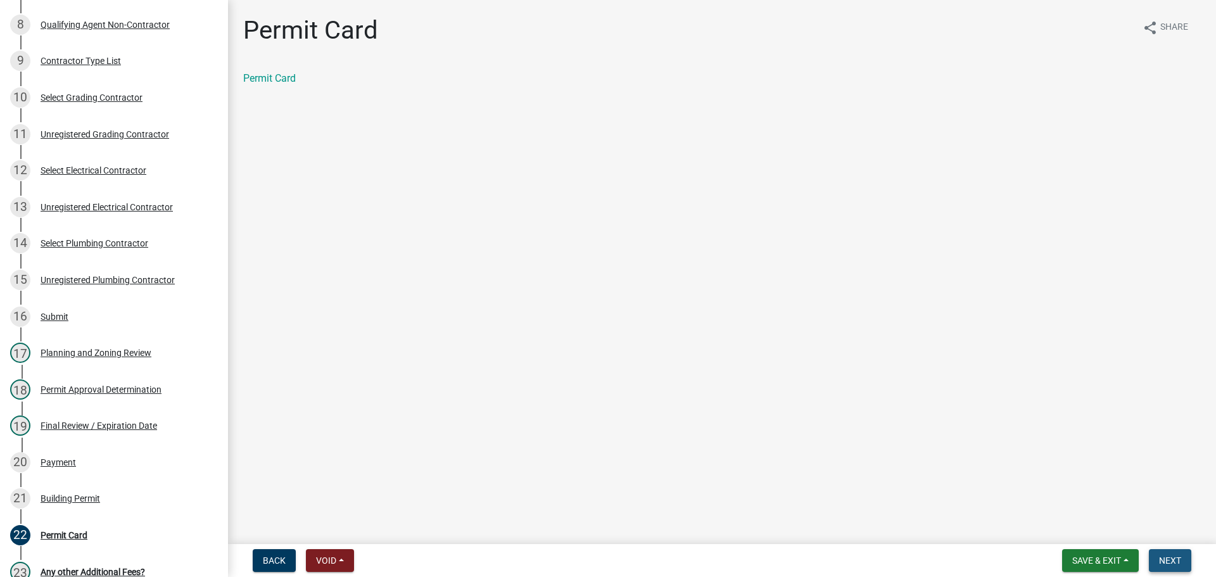
click at [1177, 557] on span "Next" at bounding box center [1170, 560] width 22 height 10
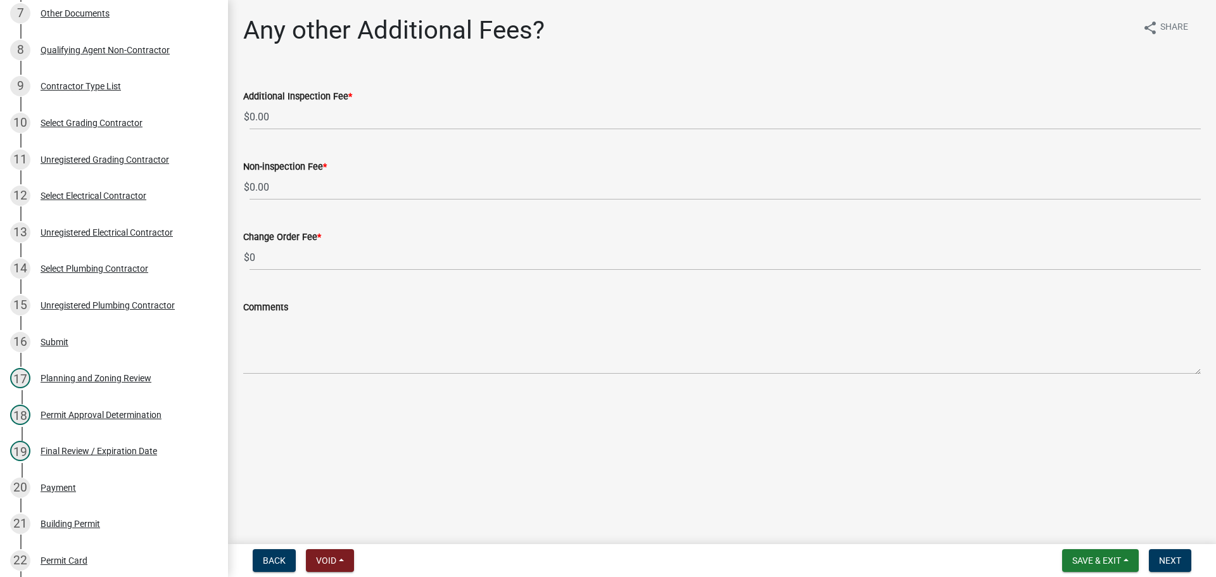
scroll to position [469, 0]
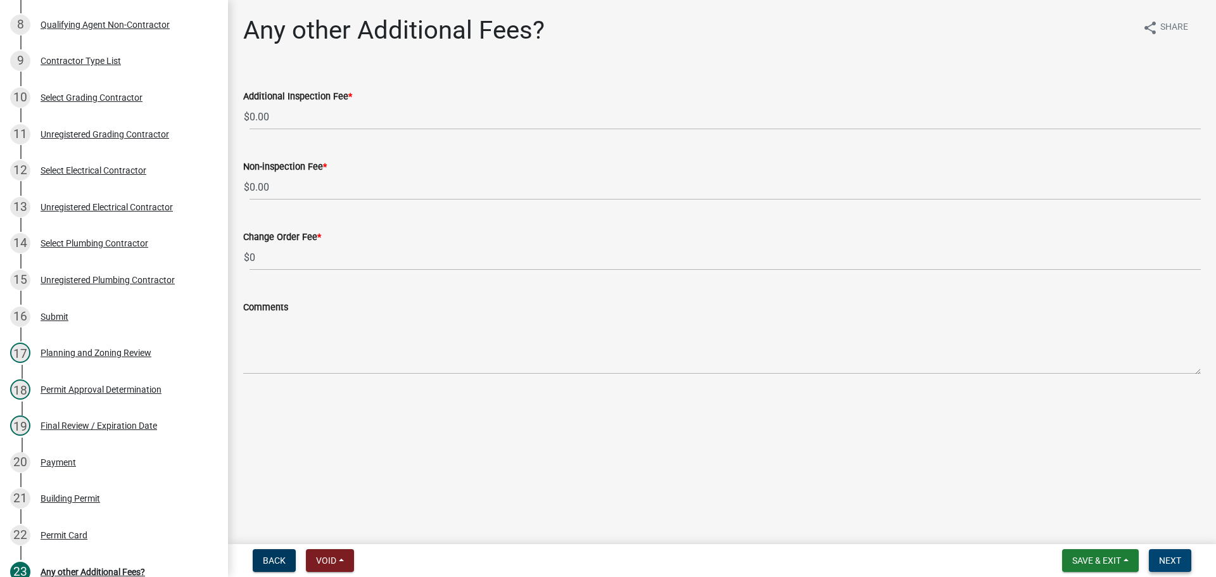
click at [1172, 557] on span "Next" at bounding box center [1170, 560] width 22 height 10
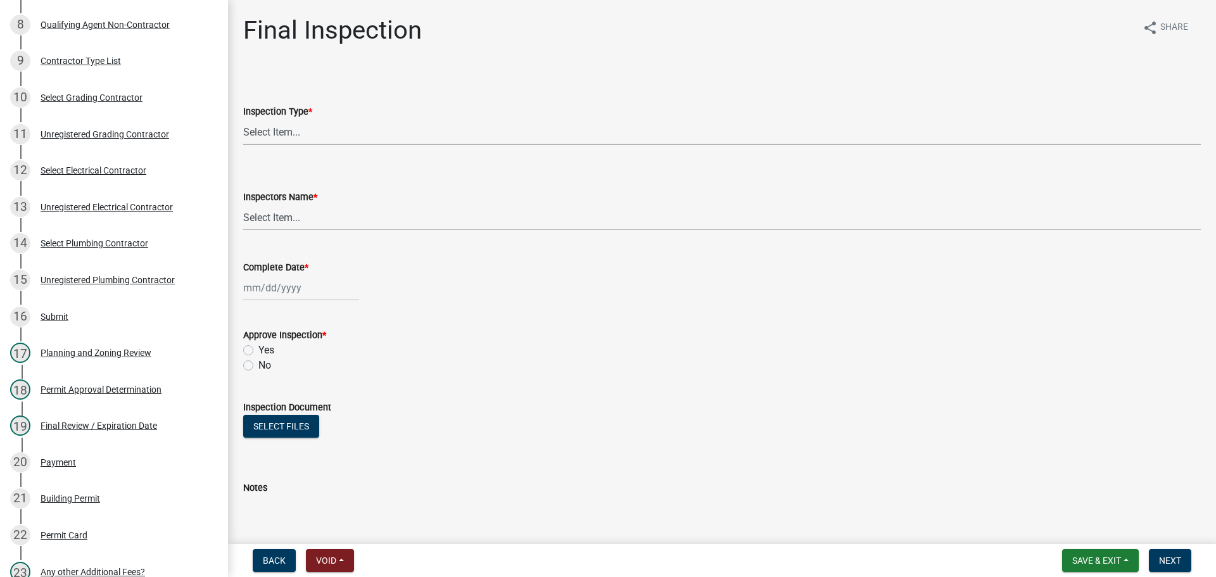
click at [289, 131] on select "Select Item... Final" at bounding box center [722, 132] width 958 height 26
click at [243, 119] on select "Select Item... Final" at bounding box center [722, 132] width 958 height 26
select select "895eead6-d784-4fdc-a4a3-66a9075c153d"
click at [274, 212] on select "Select Item... [PERSON_NAME] ([PERSON_NAME]) [PERSON_NAME] ([PERSON_NAME]) Engi…" at bounding box center [722, 218] width 958 height 26
select select "8dfc8809-68b2-4bc3-a0d1-6f7e000e7487"
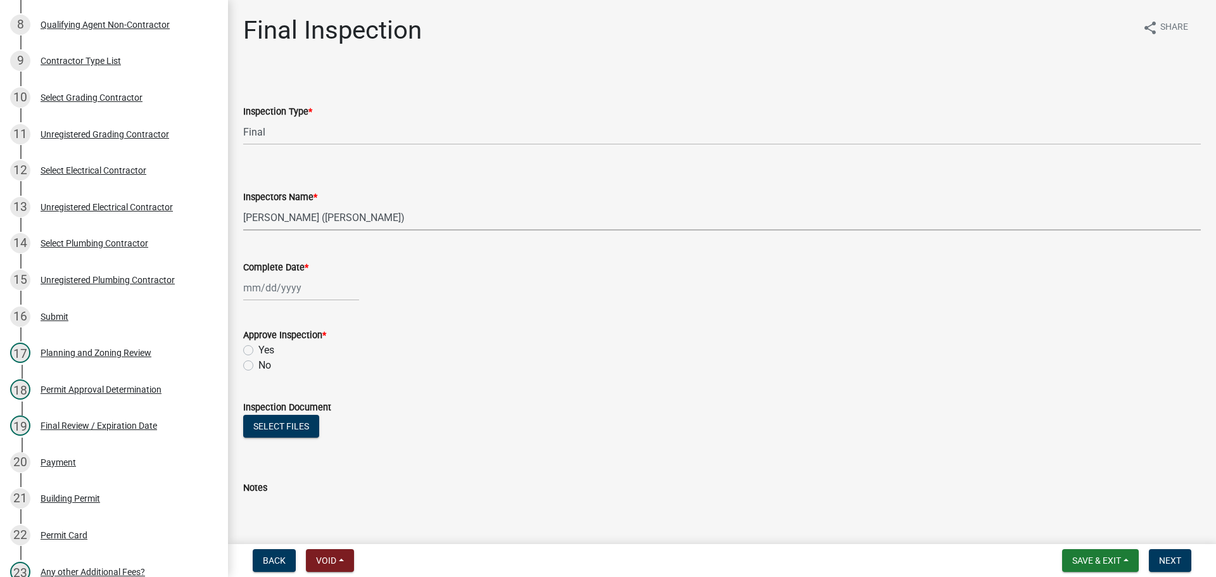
click at [243, 205] on select "Select Item... [PERSON_NAME] ([PERSON_NAME]) [PERSON_NAME] ([PERSON_NAME]) Engi…" at bounding box center [722, 218] width 958 height 26
click at [265, 293] on div at bounding box center [301, 288] width 116 height 26
select select "8"
select select "2025"
click at [257, 435] on div "25" at bounding box center [256, 436] width 20 height 20
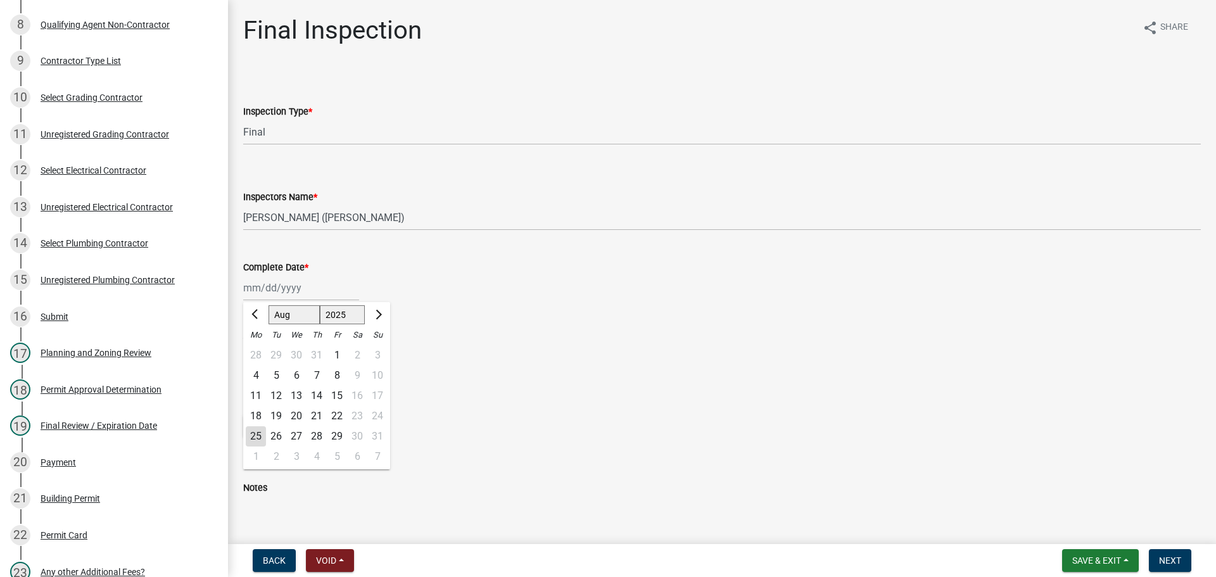
type input "[DATE]"
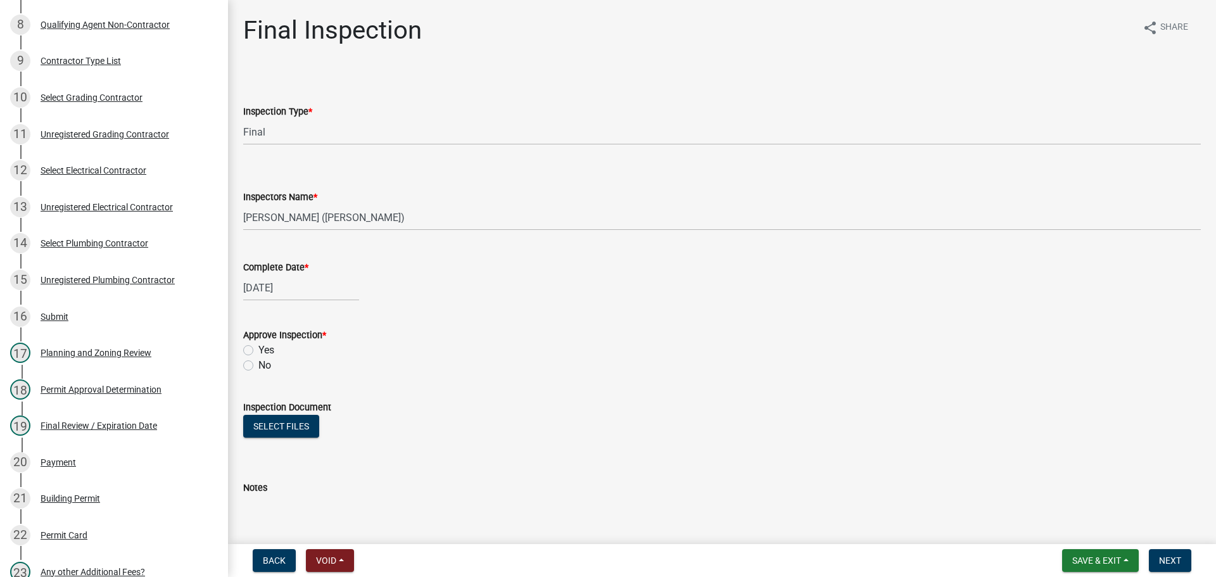
click at [258, 349] on label "Yes" at bounding box center [266, 350] width 16 height 15
click at [258, 349] on input "Yes" at bounding box center [262, 347] width 8 height 8
radio input "true"
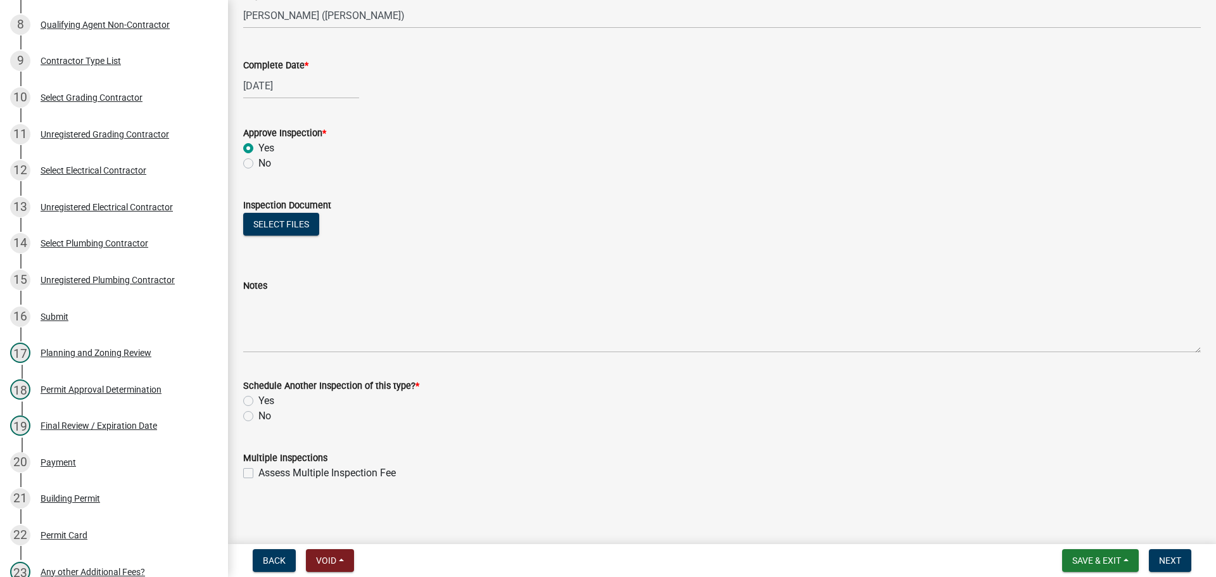
scroll to position [205, 0]
click at [258, 413] on label "No" at bounding box center [264, 413] width 13 height 15
click at [258, 413] on input "No" at bounding box center [262, 410] width 8 height 8
radio input "true"
click at [1172, 561] on span "Next" at bounding box center [1170, 560] width 22 height 10
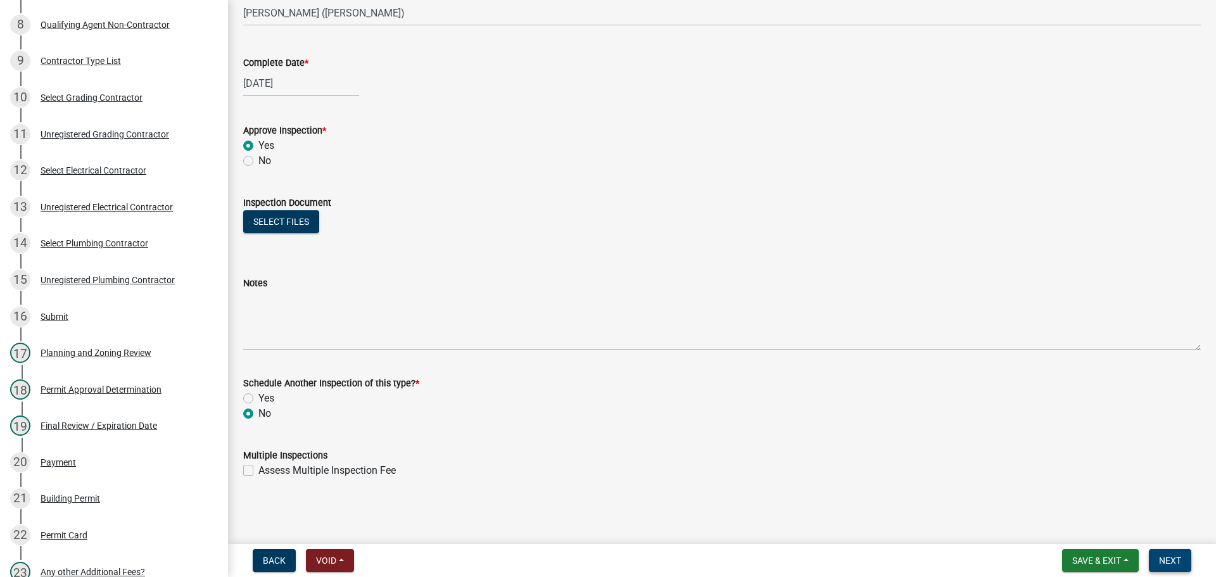
scroll to position [0, 0]
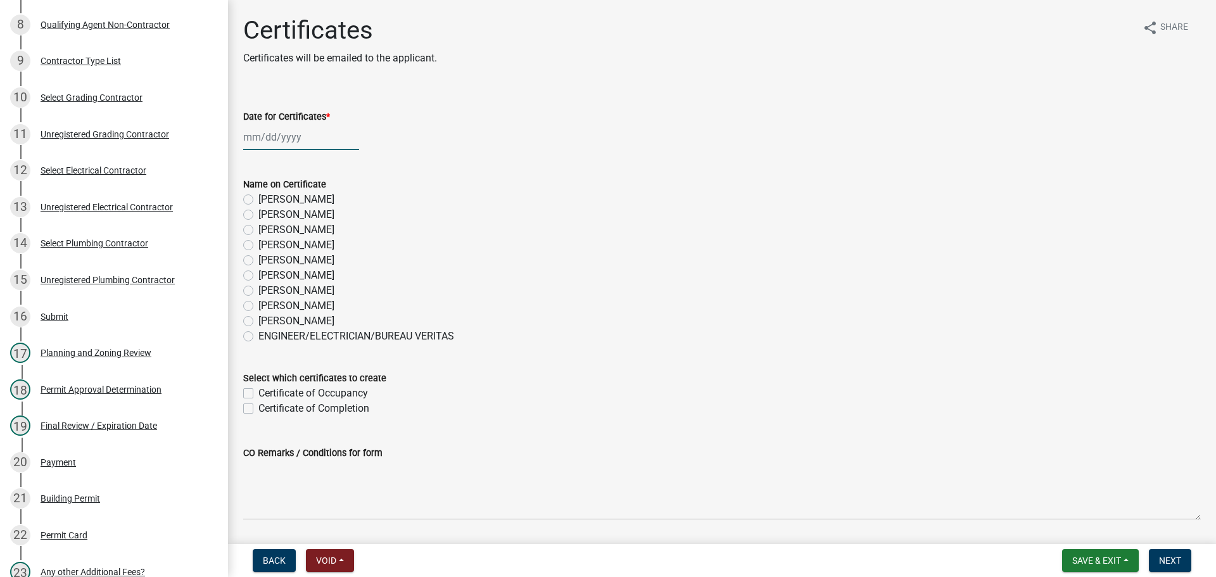
click at [288, 134] on div at bounding box center [301, 137] width 116 height 26
select select "8"
select select "2025"
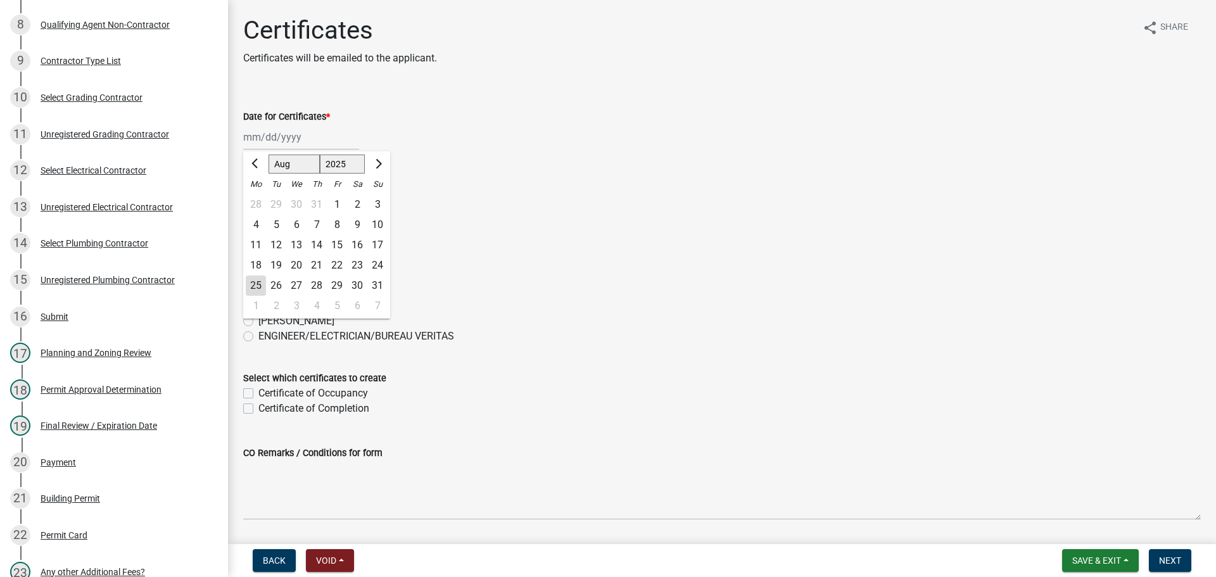
click at [256, 282] on div "25" at bounding box center [256, 285] width 20 height 20
type input "[DATE]"
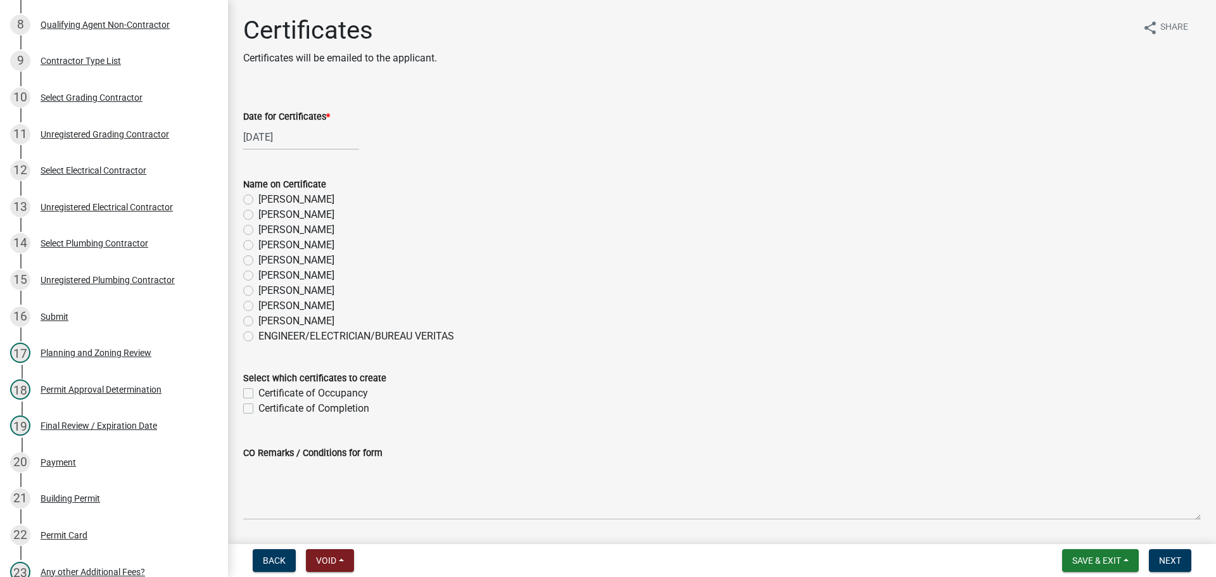
click at [258, 246] on label "[PERSON_NAME]" at bounding box center [296, 244] width 76 height 15
click at [258, 246] on input "[PERSON_NAME]" at bounding box center [262, 241] width 8 height 8
radio input "true"
click at [258, 407] on label "Certificate of Completion" at bounding box center [313, 408] width 111 height 15
click at [258, 407] on input "Certificate of Completion" at bounding box center [262, 405] width 8 height 8
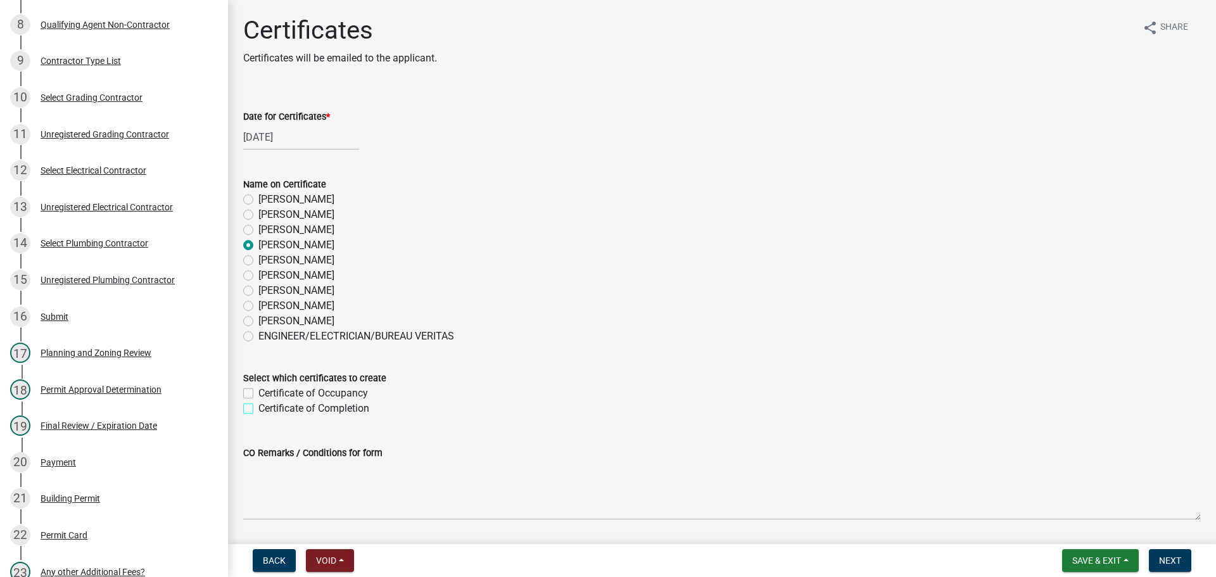
checkbox input "true"
checkbox input "false"
checkbox input "true"
click at [1164, 560] on span "Next" at bounding box center [1170, 560] width 22 height 10
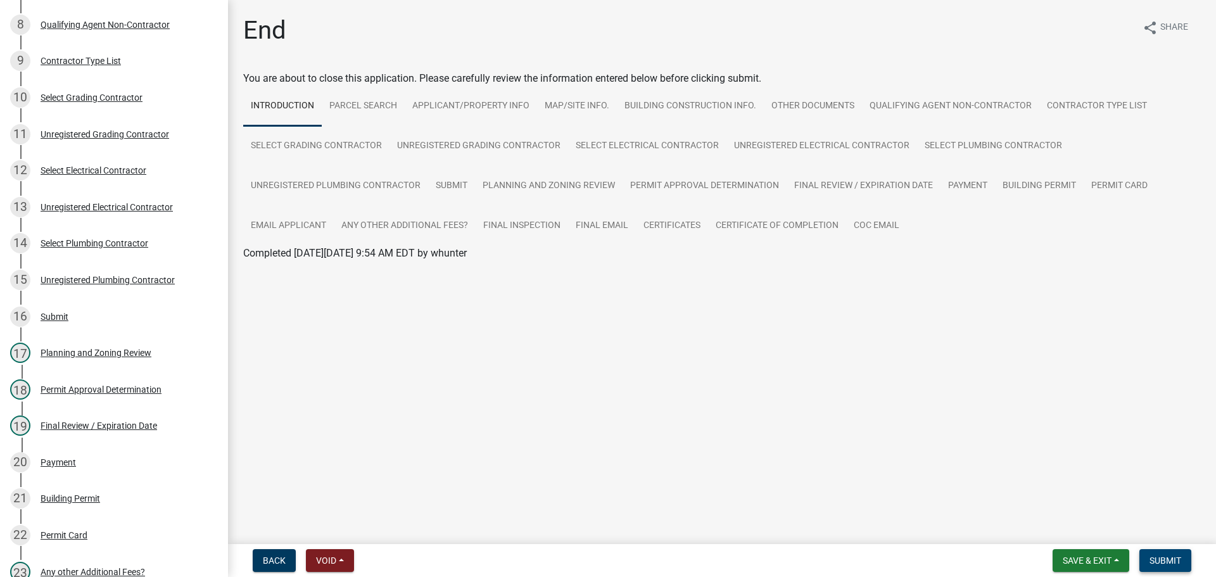
click at [1165, 564] on span "Submit" at bounding box center [1165, 560] width 32 height 10
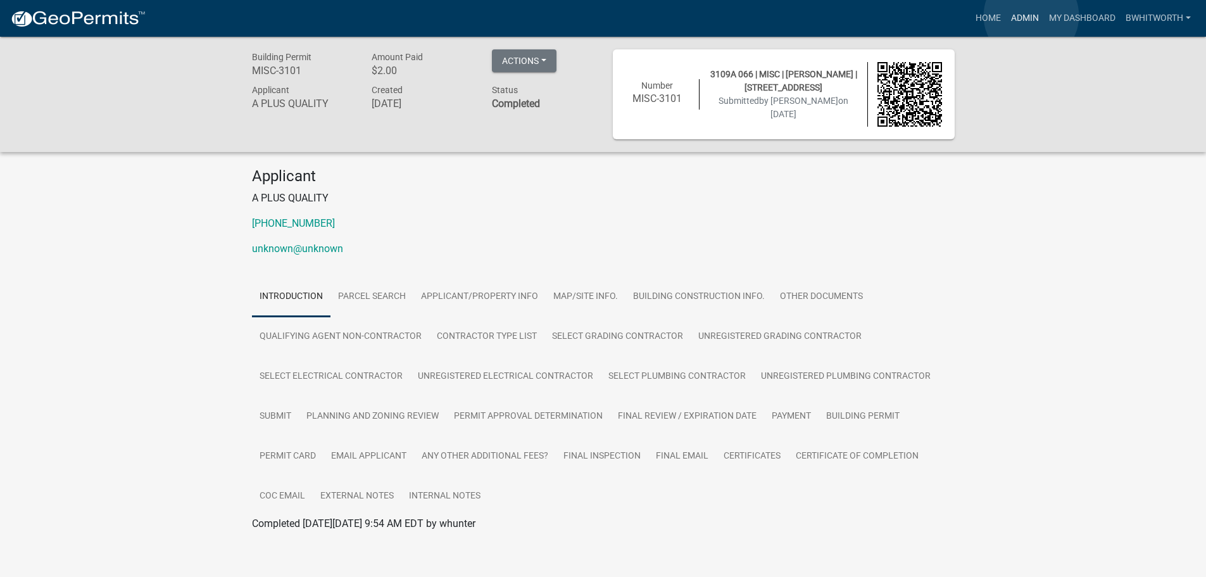
click at [1032, 16] on link "Admin" at bounding box center [1025, 18] width 38 height 24
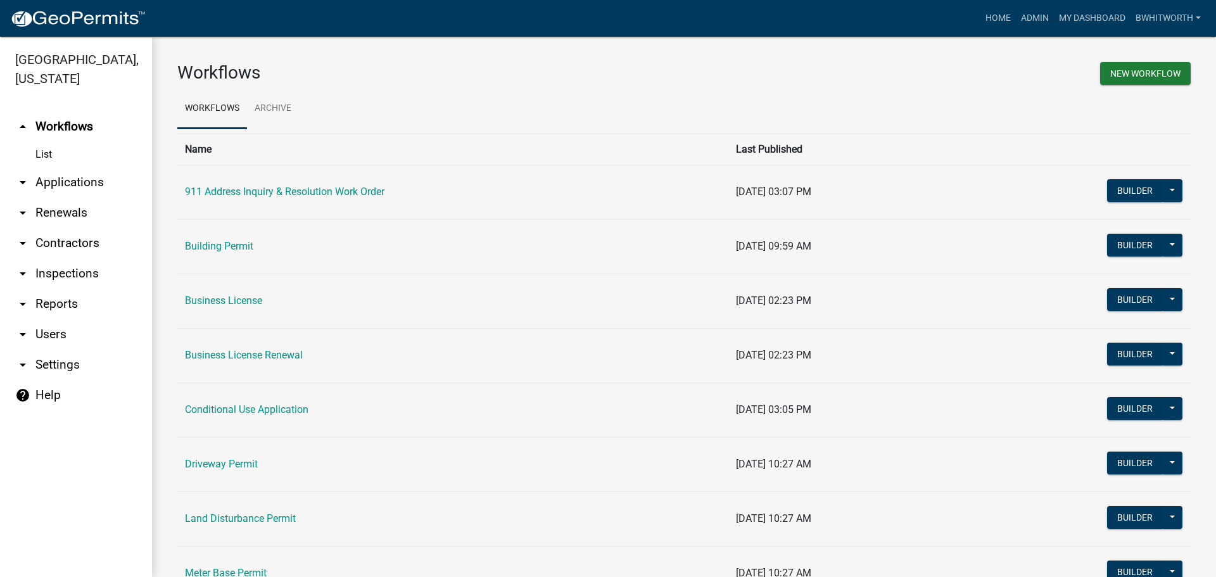
click at [73, 184] on link "arrow_drop_down Applications" at bounding box center [76, 182] width 152 height 30
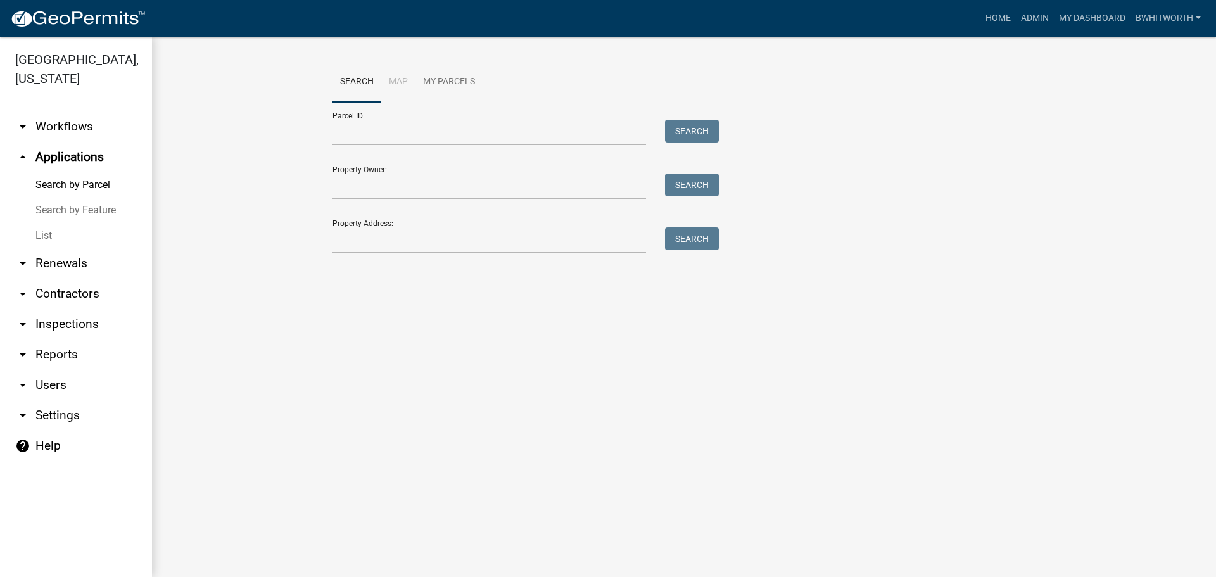
click at [46, 234] on link "List" at bounding box center [76, 235] width 152 height 25
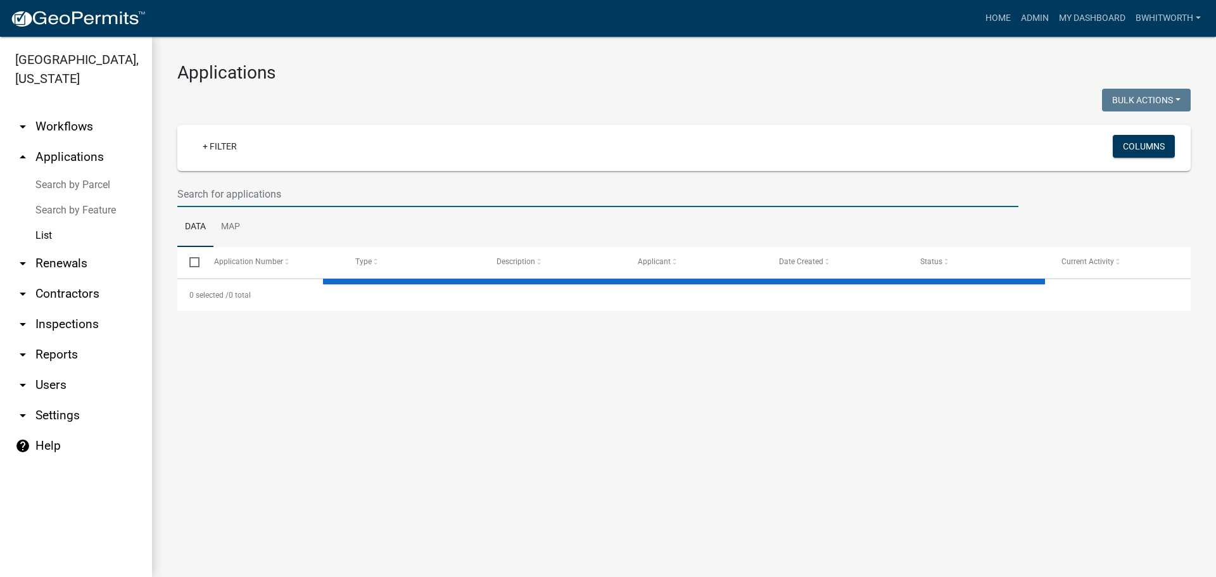
click at [288, 189] on input "text" at bounding box center [597, 194] width 841 height 26
select select "3: 100"
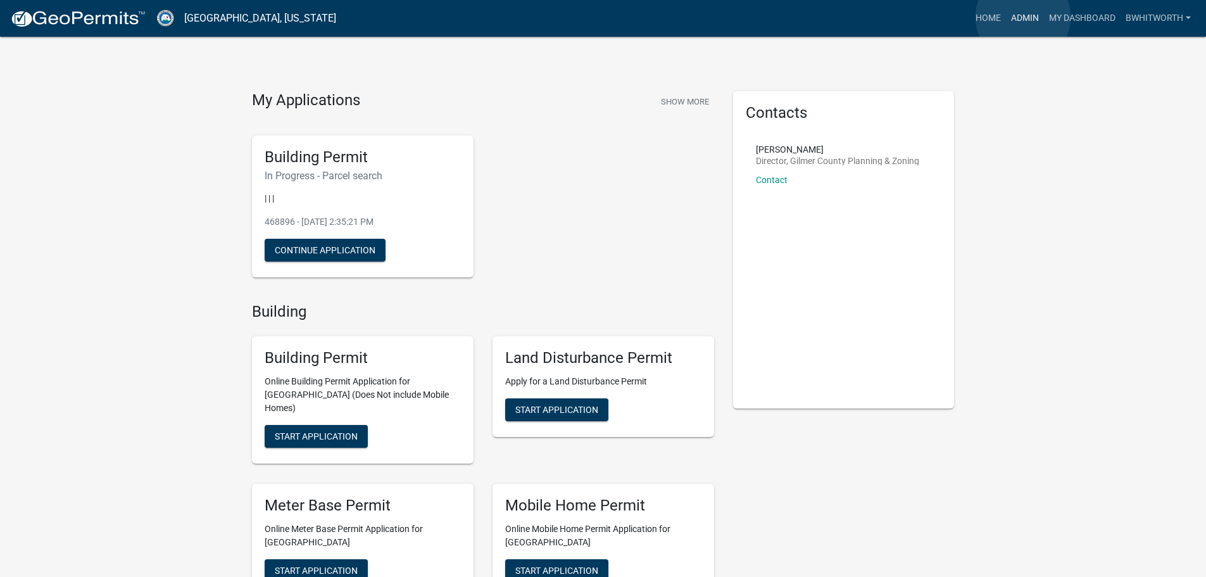
click at [1023, 17] on link "Admin" at bounding box center [1025, 18] width 38 height 24
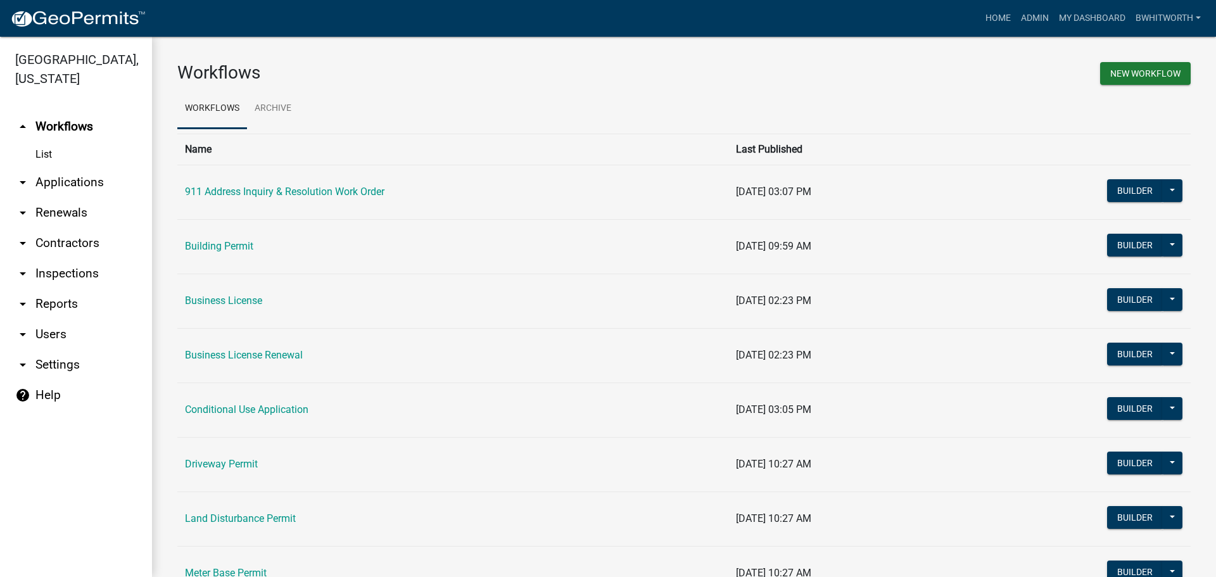
click at [45, 180] on link "arrow_drop_down Applications" at bounding box center [76, 182] width 152 height 30
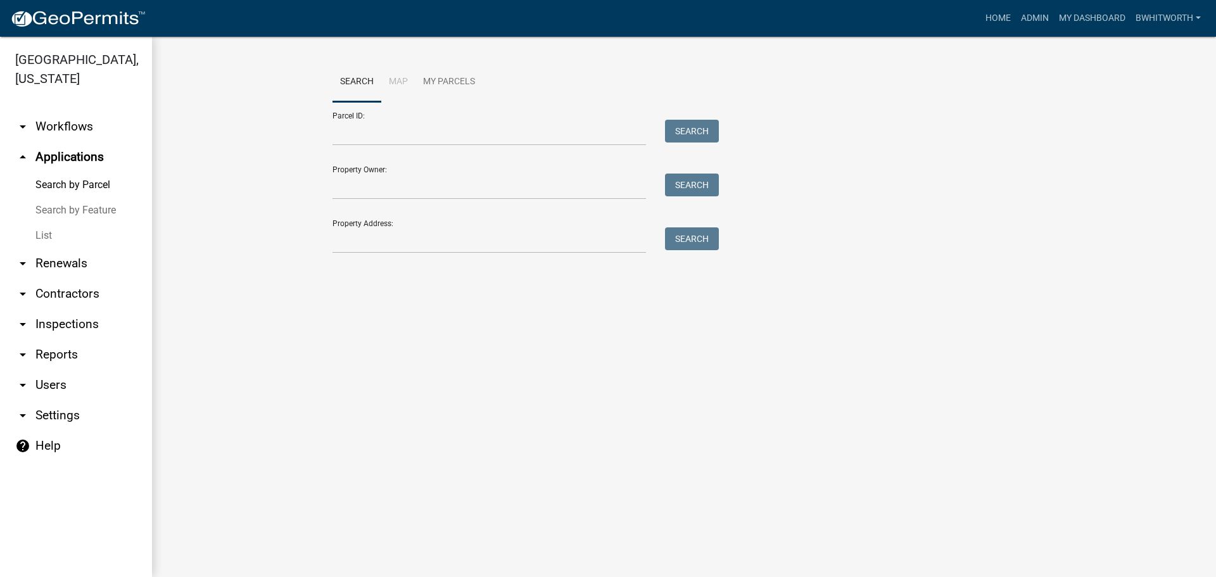
click at [41, 232] on link "List" at bounding box center [76, 235] width 152 height 25
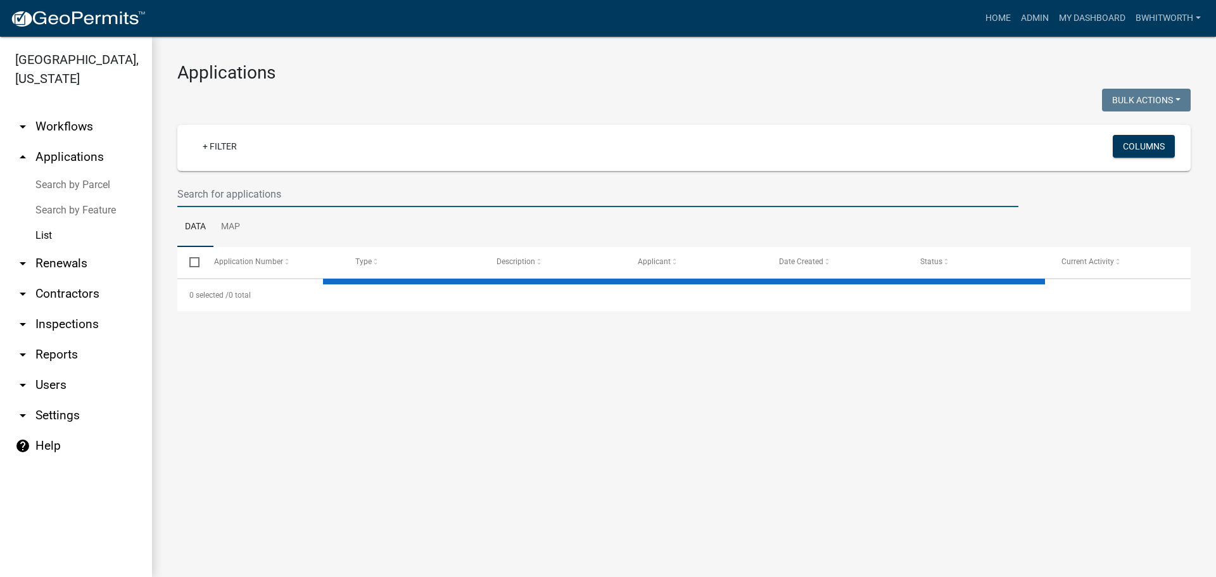
drag, startPoint x: 262, startPoint y: 191, endPoint x: 288, endPoint y: 183, distance: 27.2
click at [262, 191] on input "text" at bounding box center [597, 194] width 841 height 26
select select "3: 100"
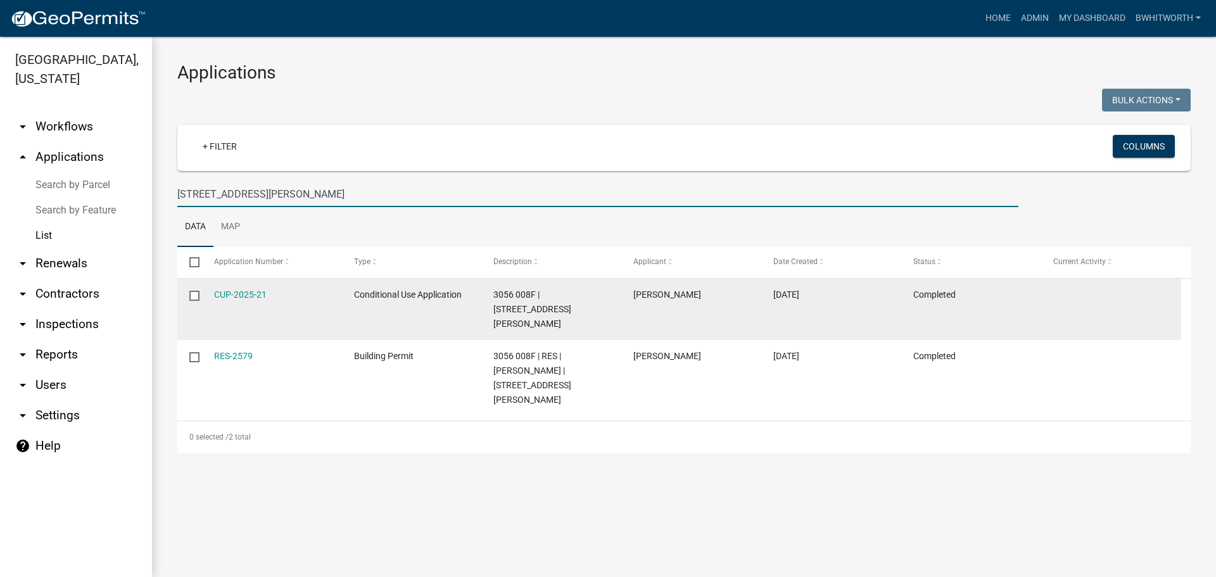
type input "82 BODIE RD"
